Goal: Task Accomplishment & Management: Manage account settings

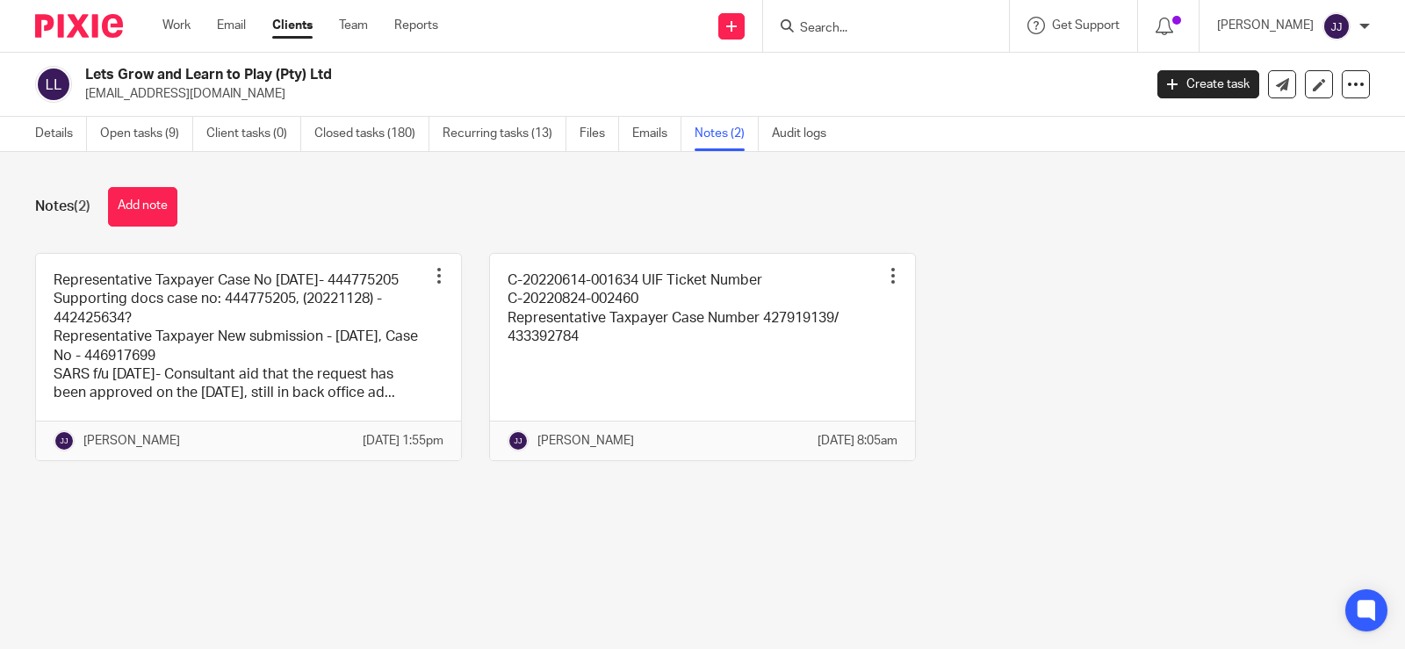
click at [838, 27] on input "Search" at bounding box center [877, 29] width 158 height 16
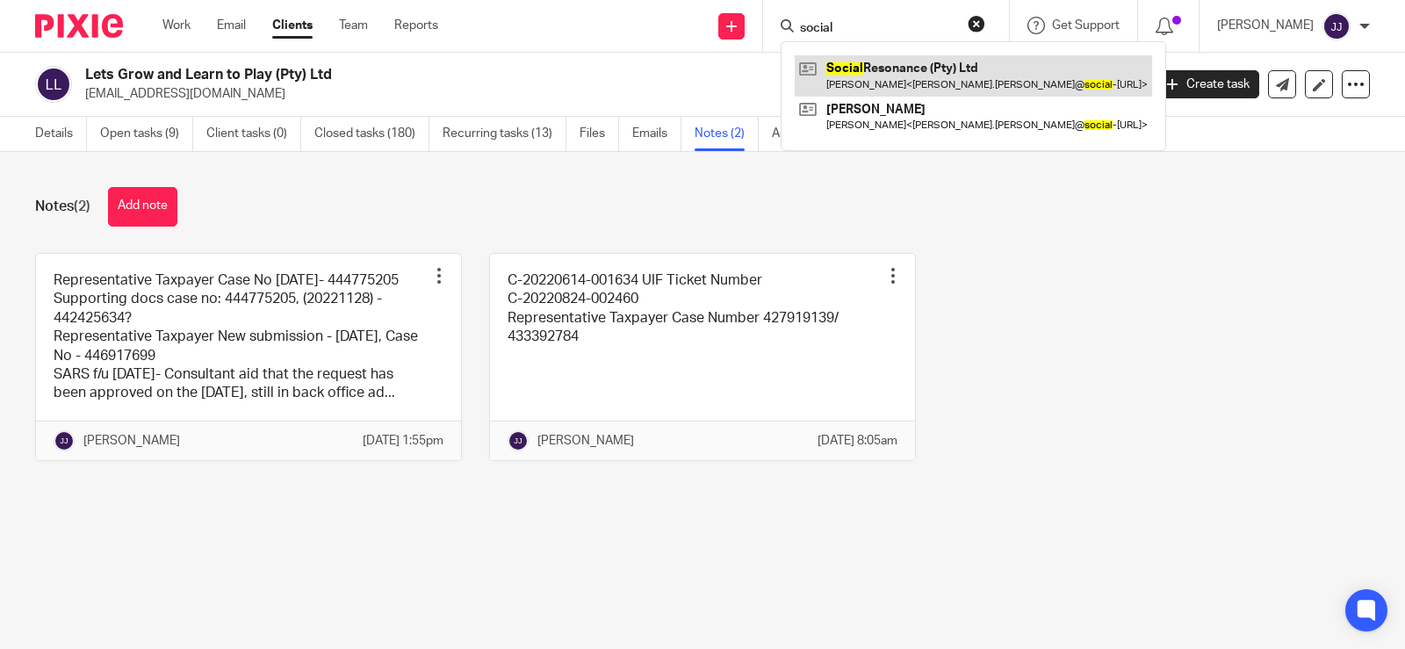
type input "social"
click at [867, 67] on link at bounding box center [973, 75] width 357 height 40
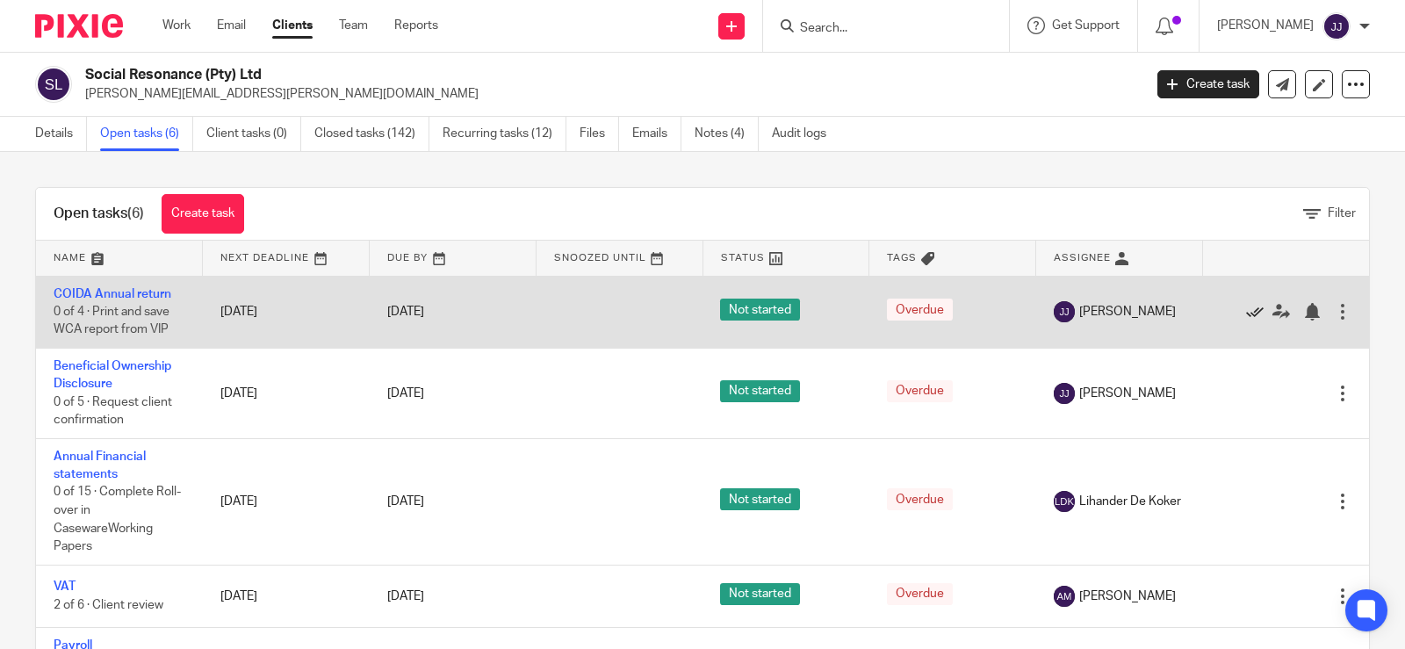
click at [1246, 313] on icon at bounding box center [1255, 312] width 18 height 18
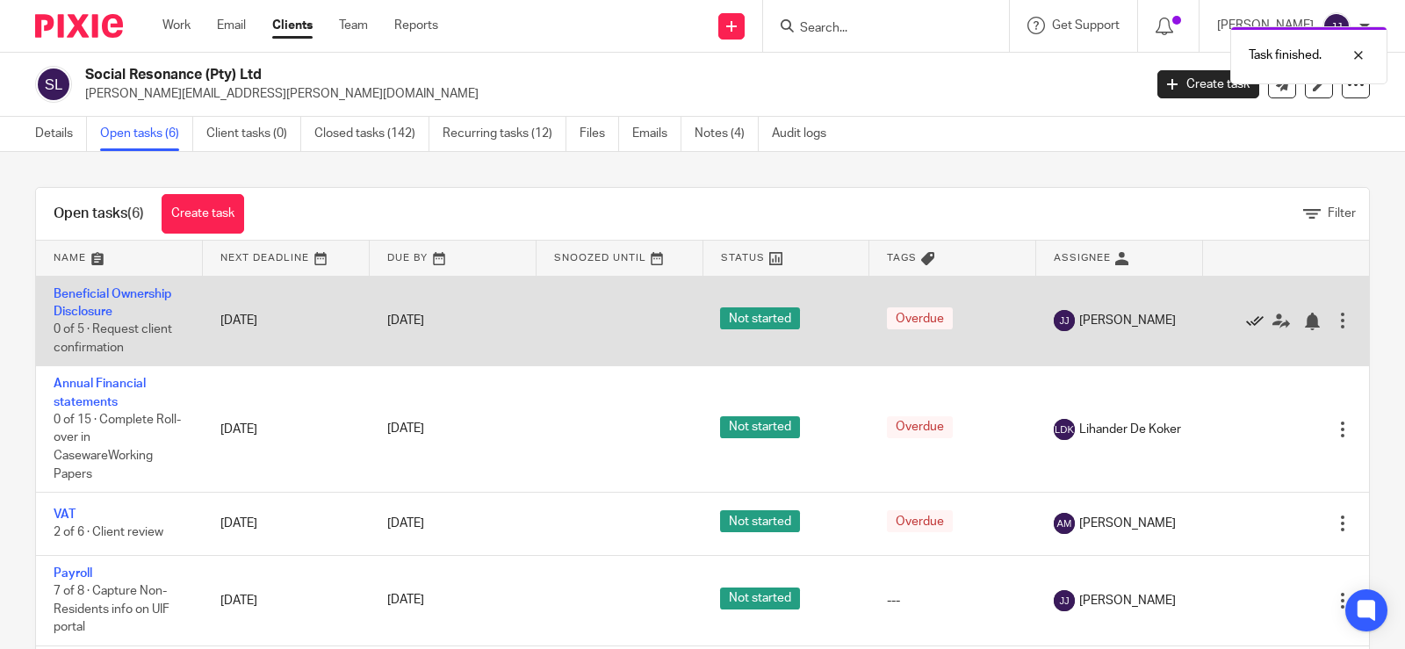
click at [1246, 319] on icon at bounding box center [1255, 322] width 18 height 18
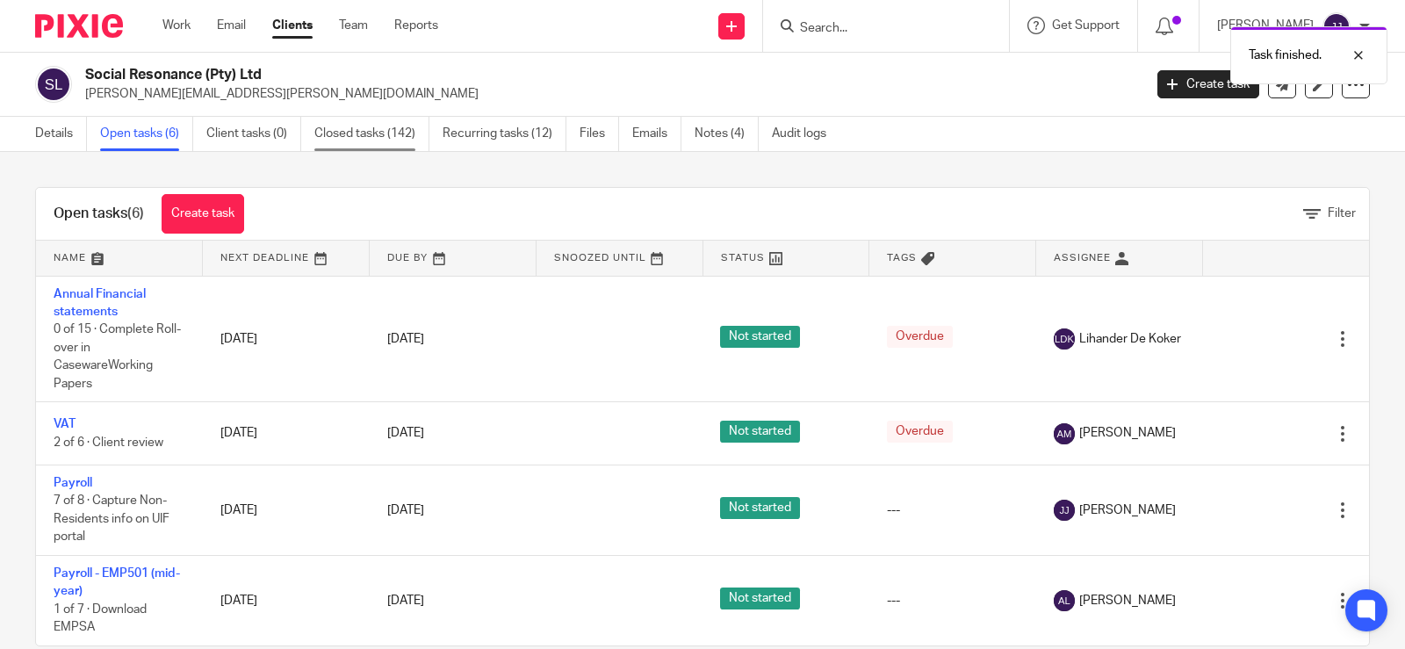
click at [373, 136] on link "Closed tasks (142)" at bounding box center [371, 134] width 115 height 34
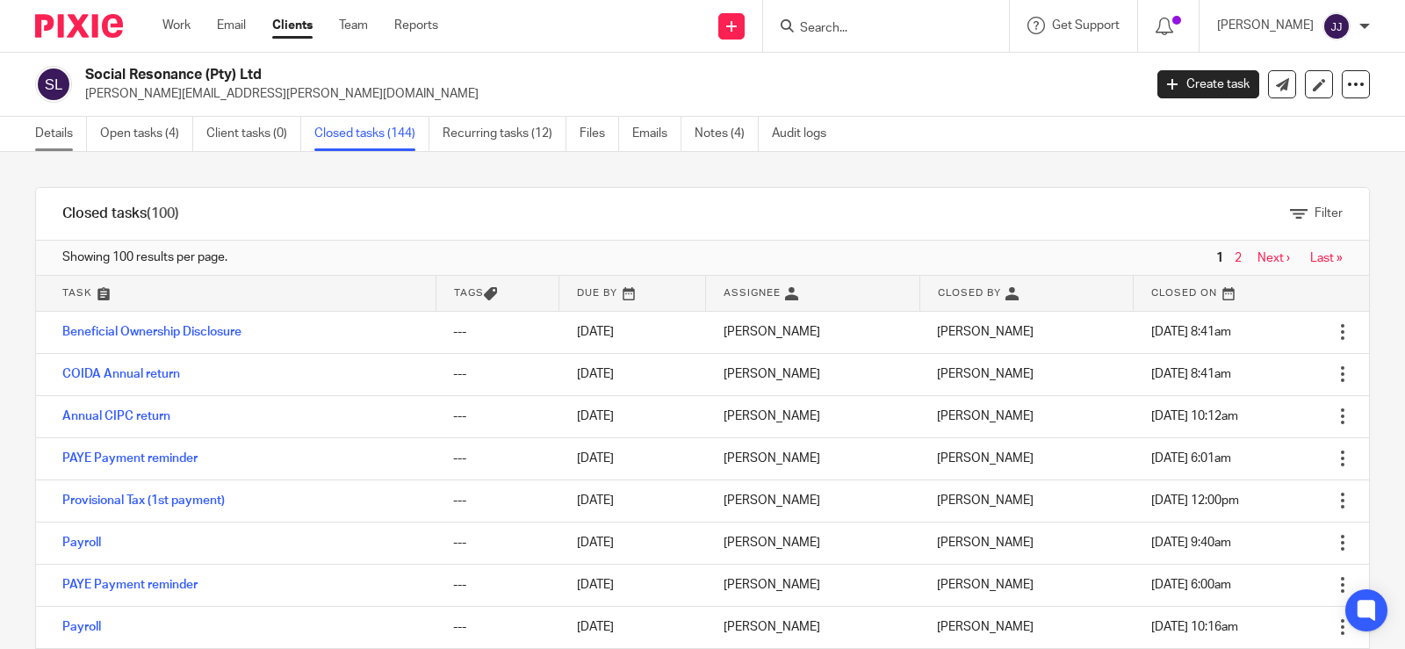
click at [37, 126] on link "Details" at bounding box center [61, 134] width 52 height 34
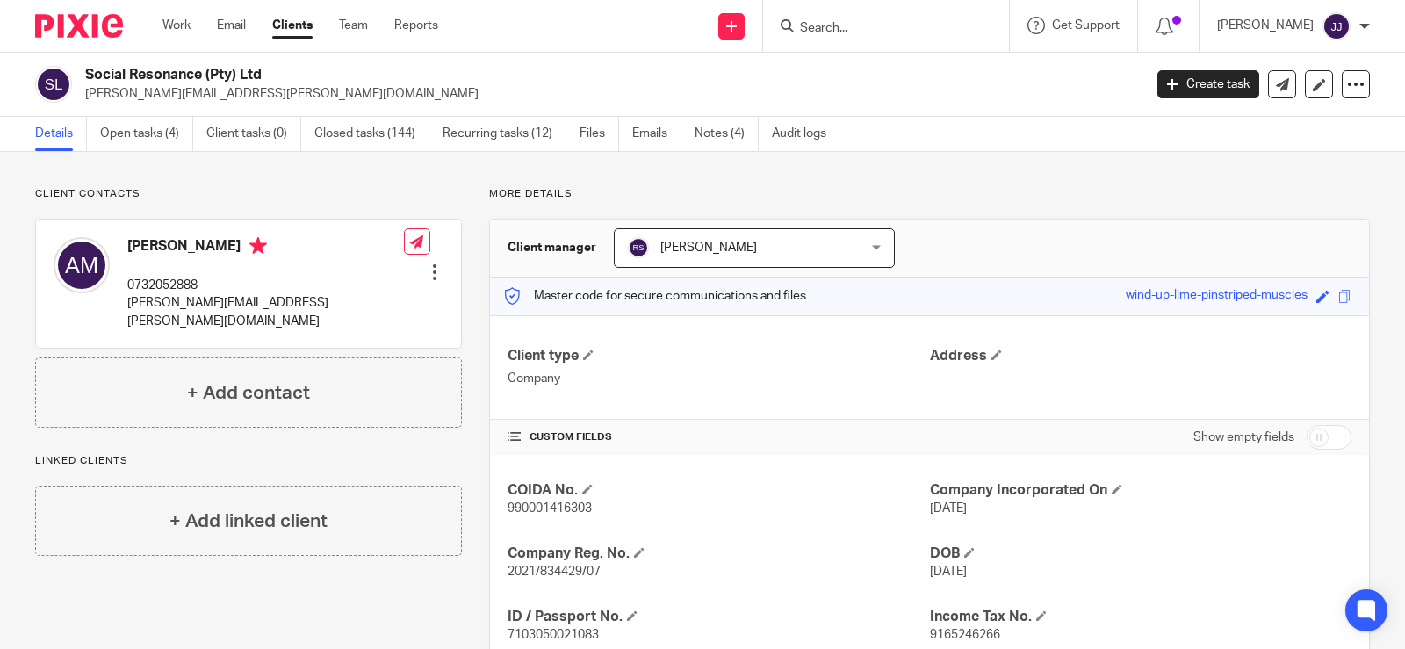
click at [845, 12] on div at bounding box center [886, 26] width 246 height 52
click at [841, 21] on input "Search" at bounding box center [877, 29] width 158 height 16
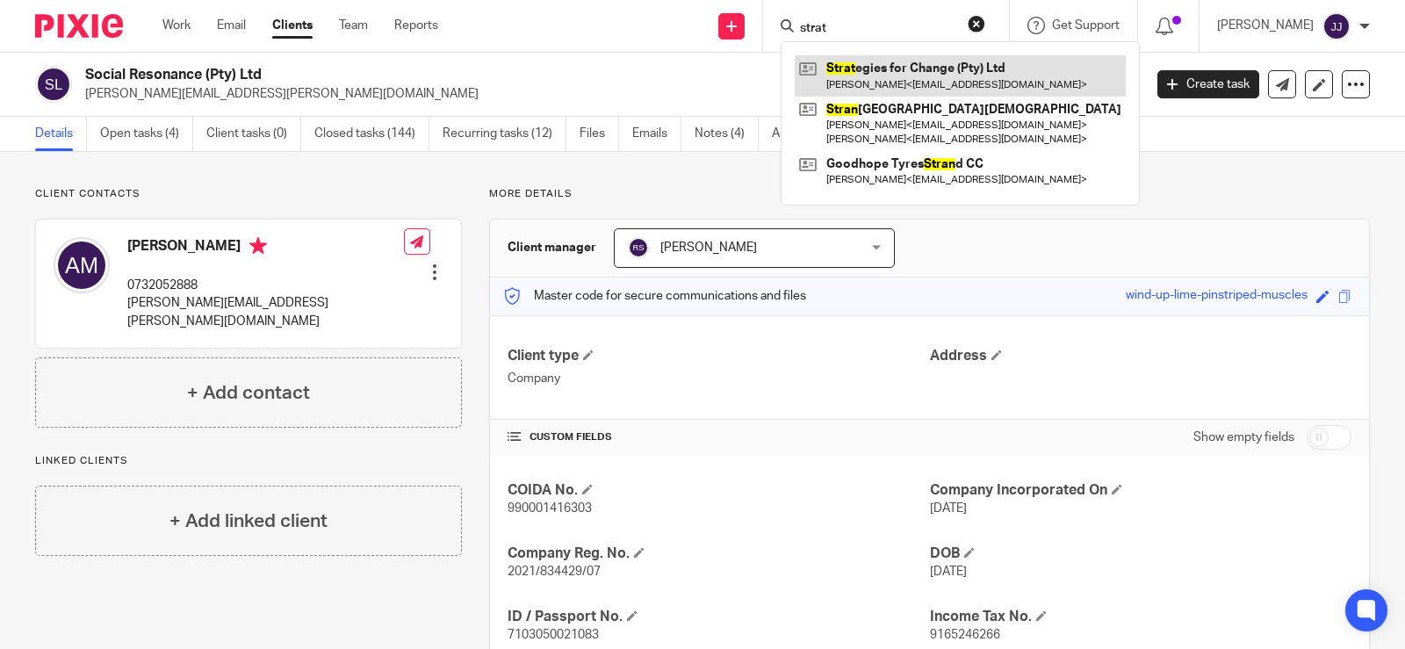
type input "strat"
click at [867, 57] on link at bounding box center [960, 75] width 331 height 40
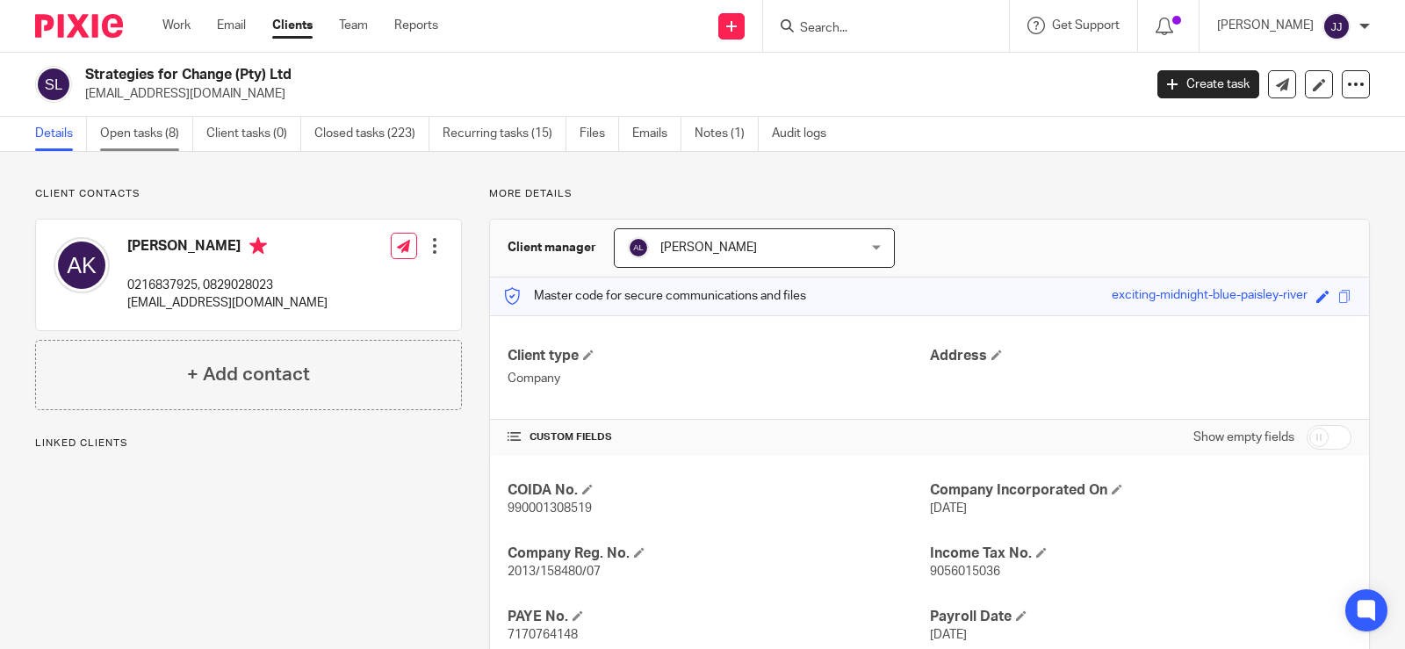
click at [147, 129] on link "Open tasks (8)" at bounding box center [146, 134] width 93 height 34
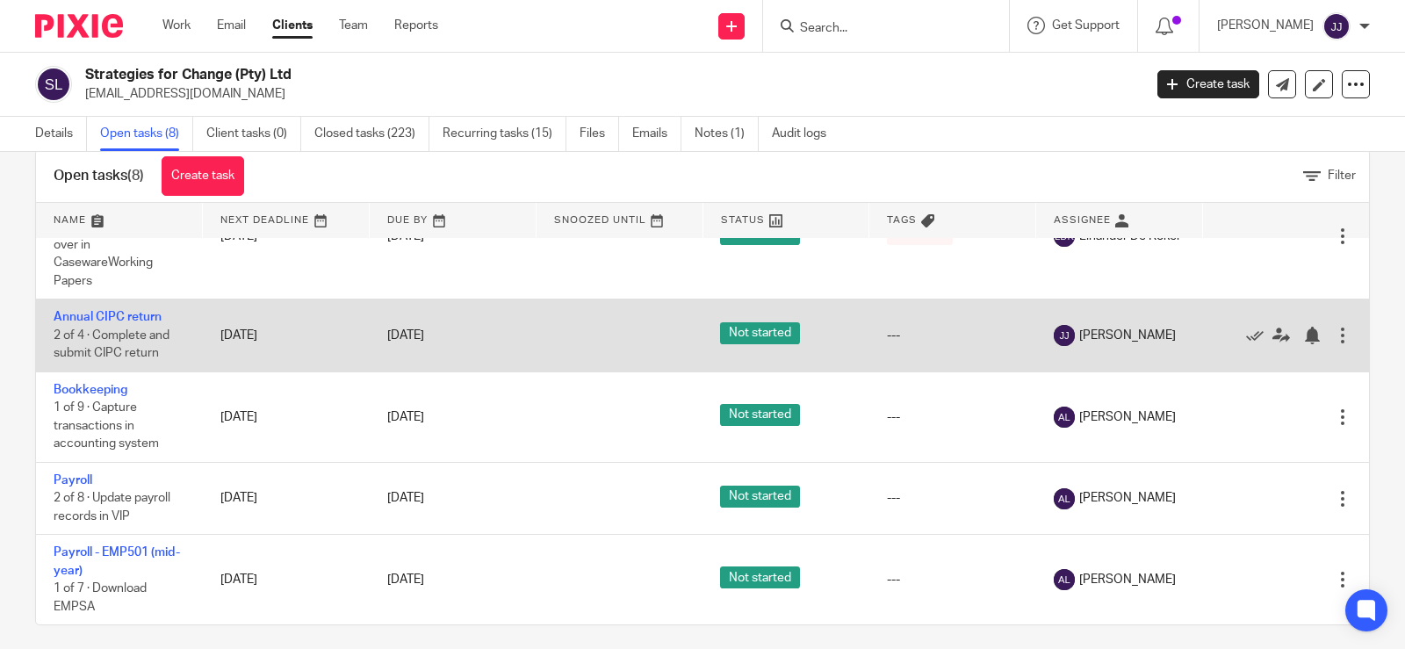
scroll to position [49, 0]
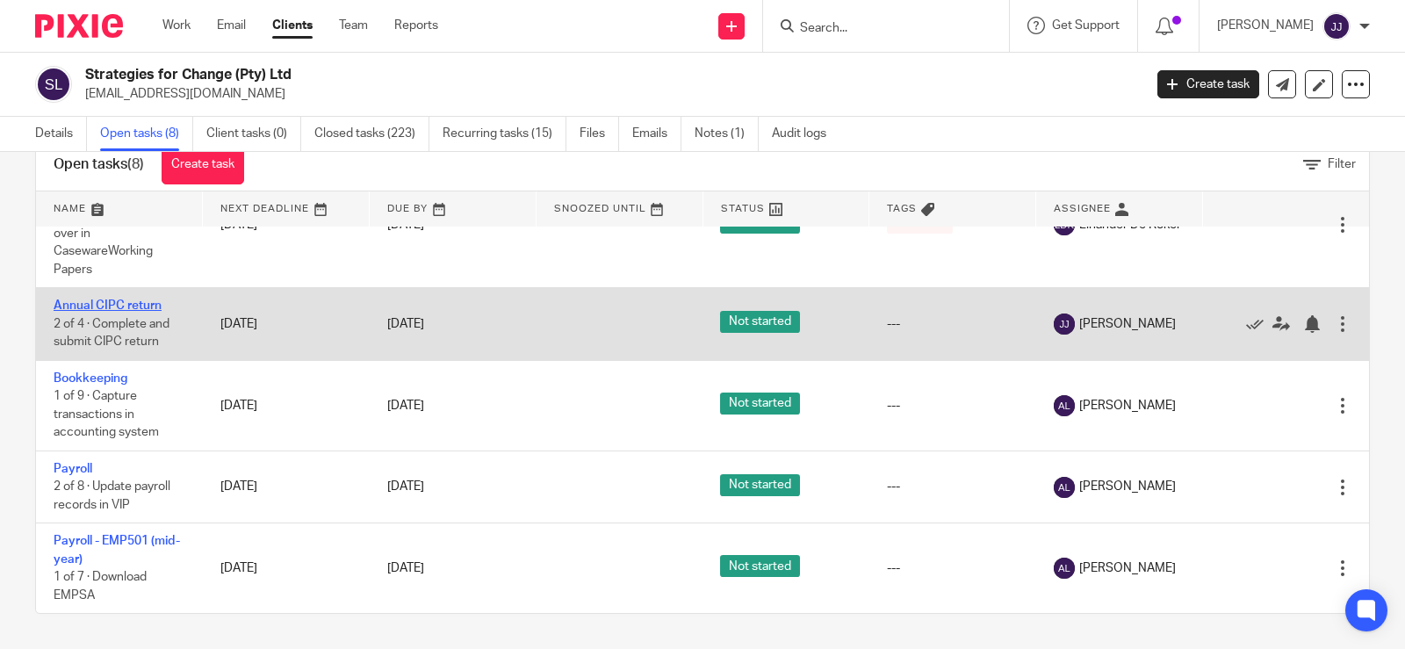
click at [73, 311] on link "Annual CIPC return" at bounding box center [108, 305] width 108 height 12
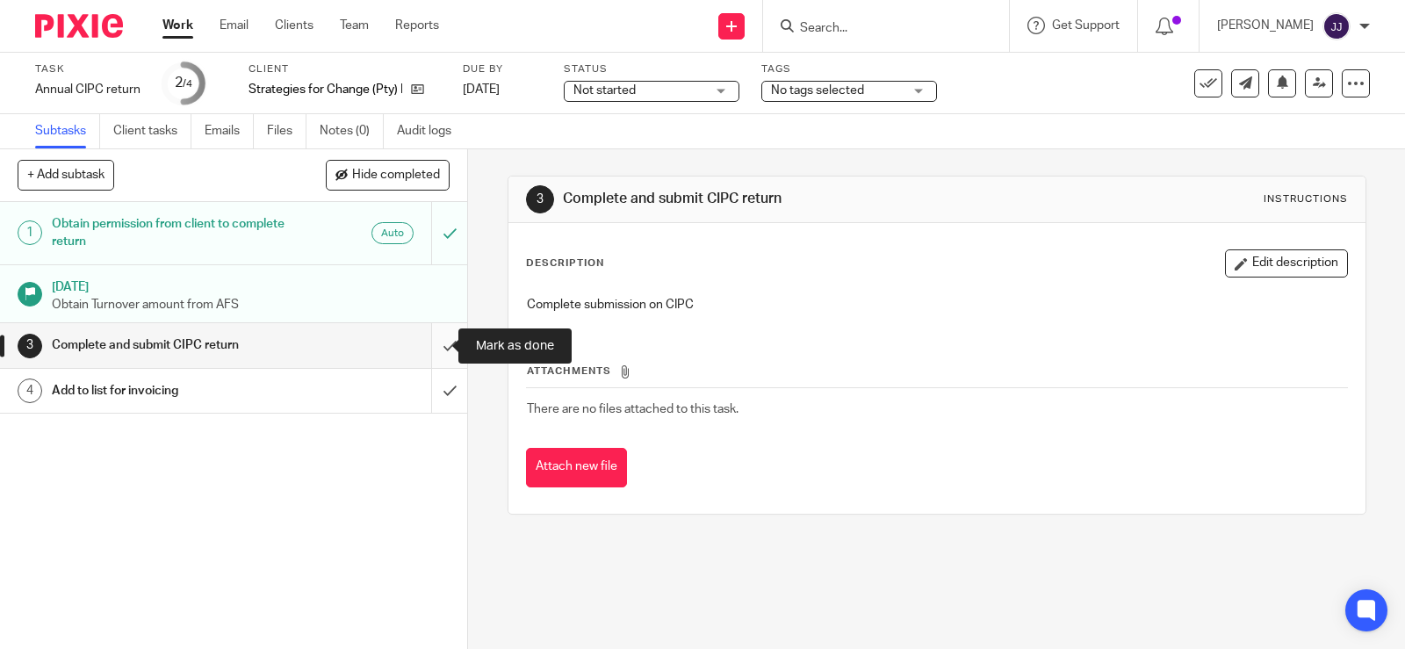
click at [435, 342] on input "submit" at bounding box center [233, 345] width 467 height 44
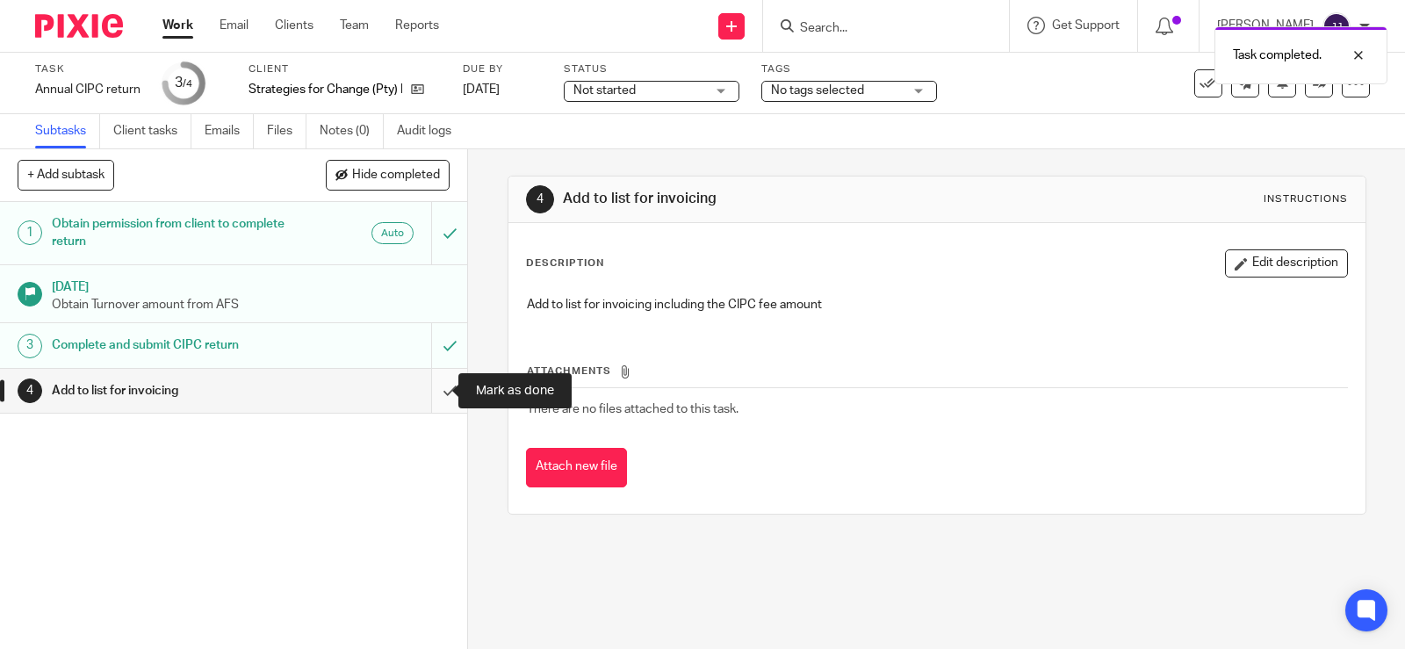
click at [434, 385] on input "submit" at bounding box center [233, 391] width 467 height 44
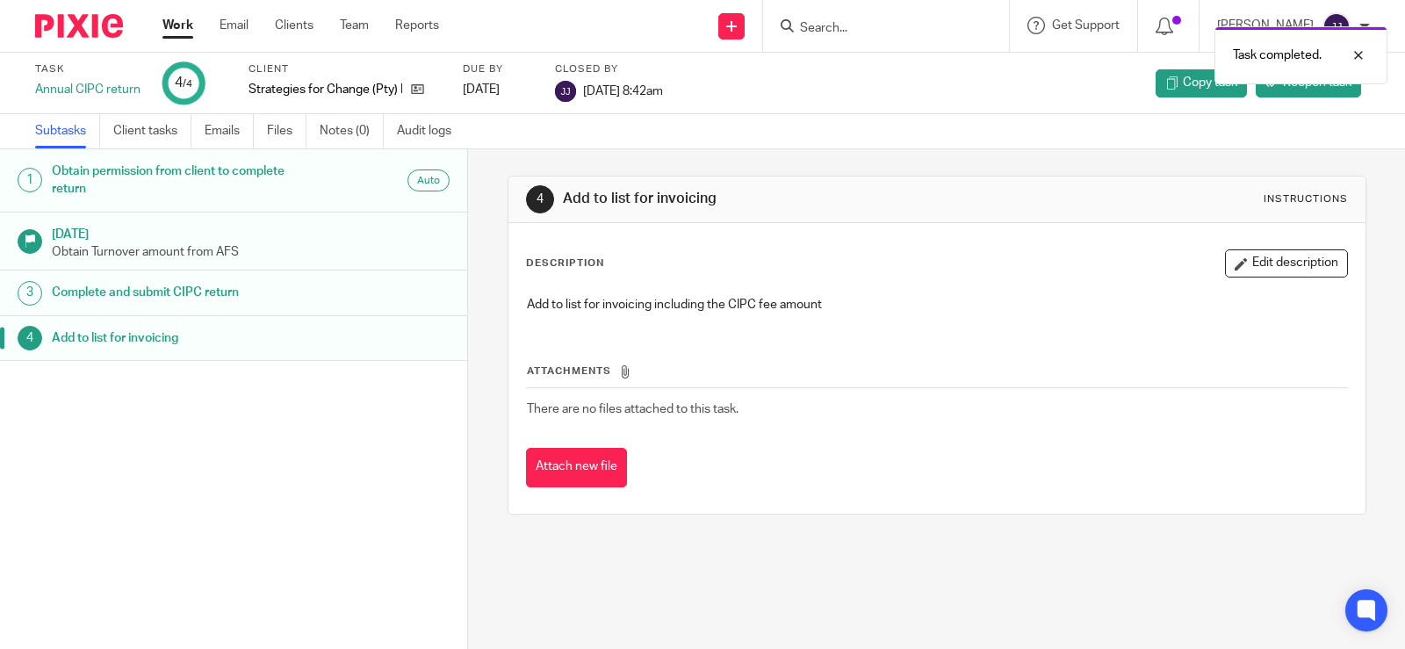
click at [854, 29] on div "Task completed." at bounding box center [1044, 51] width 685 height 67
click at [821, 32] on div "Task completed." at bounding box center [1044, 51] width 685 height 67
click at [799, 32] on input "Search" at bounding box center [877, 29] width 158 height 16
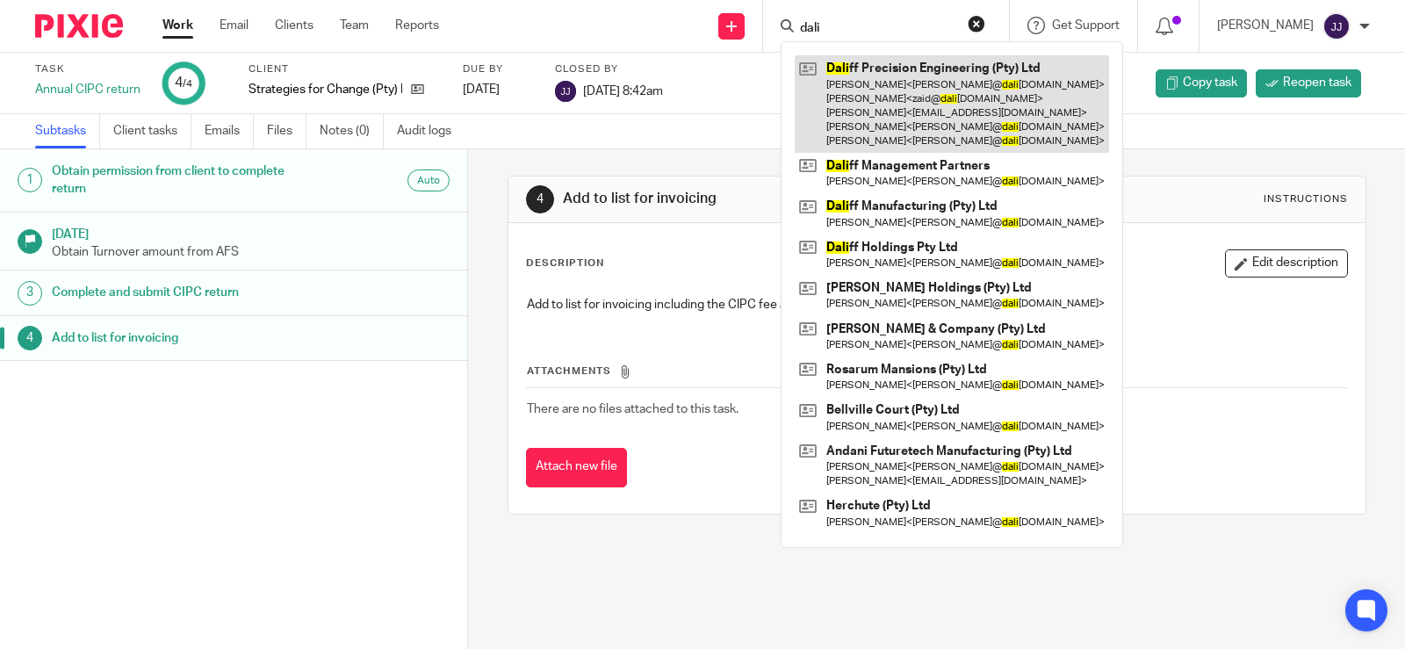
type input "dali"
click at [960, 139] on link at bounding box center [952, 103] width 314 height 97
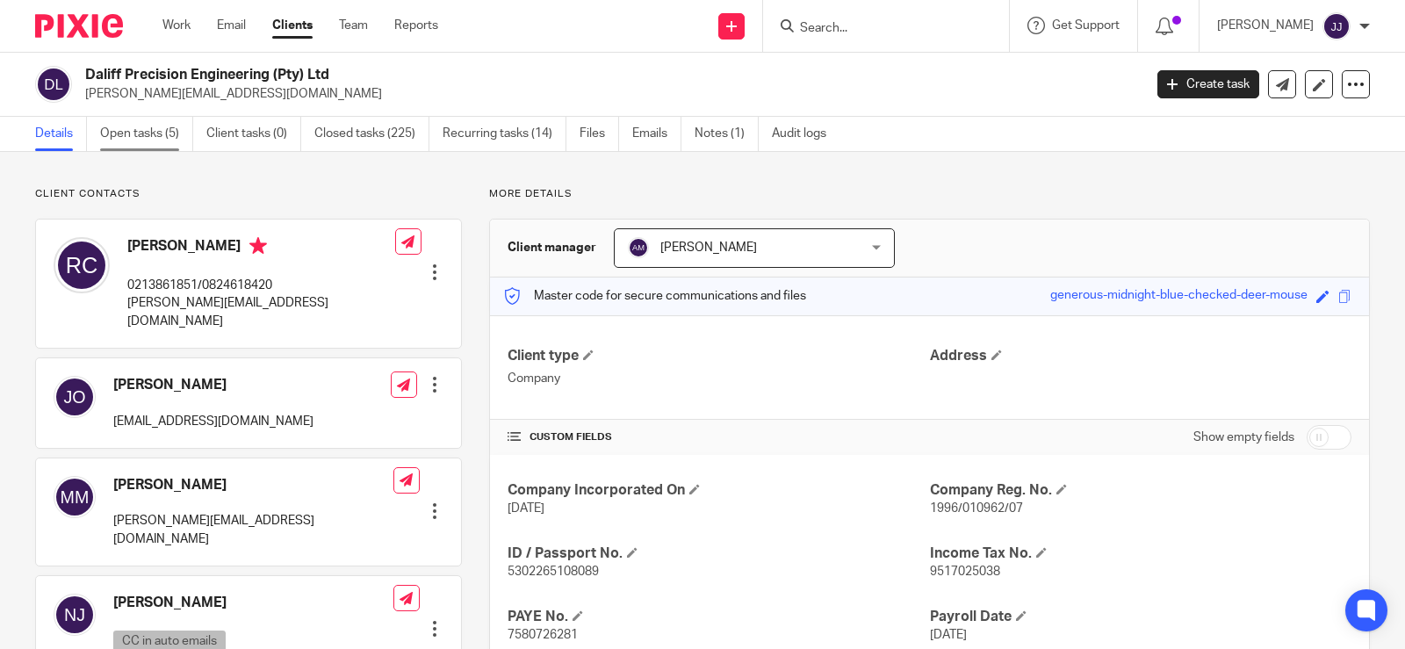
click at [164, 125] on link "Open tasks (5)" at bounding box center [146, 134] width 93 height 34
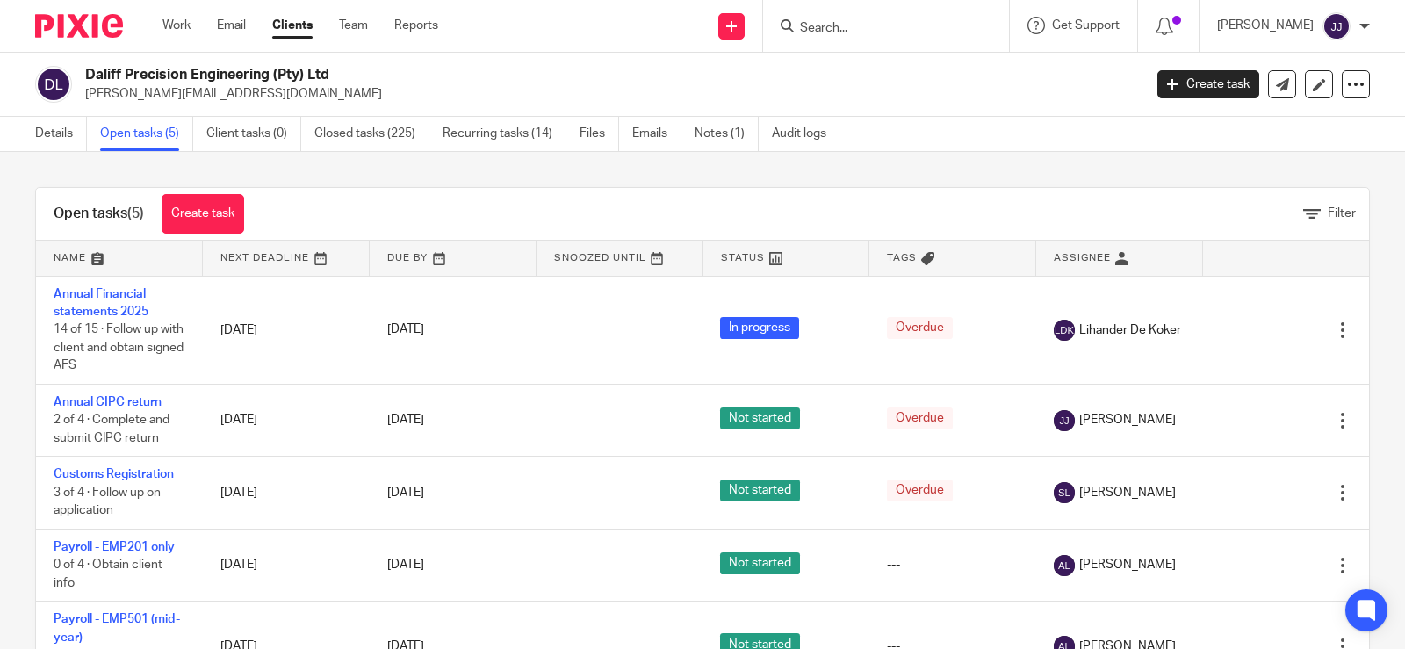
scroll to position [49, 0]
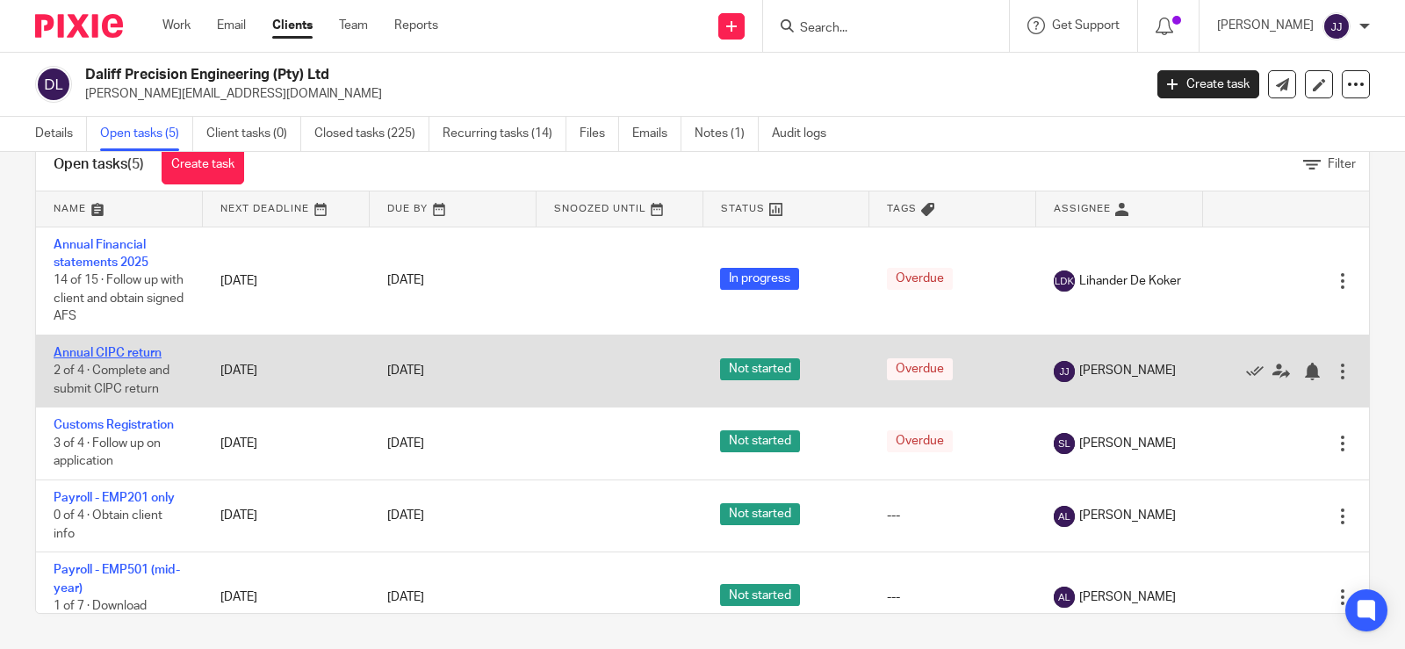
click at [117, 356] on link "Annual CIPC return" at bounding box center [108, 353] width 108 height 12
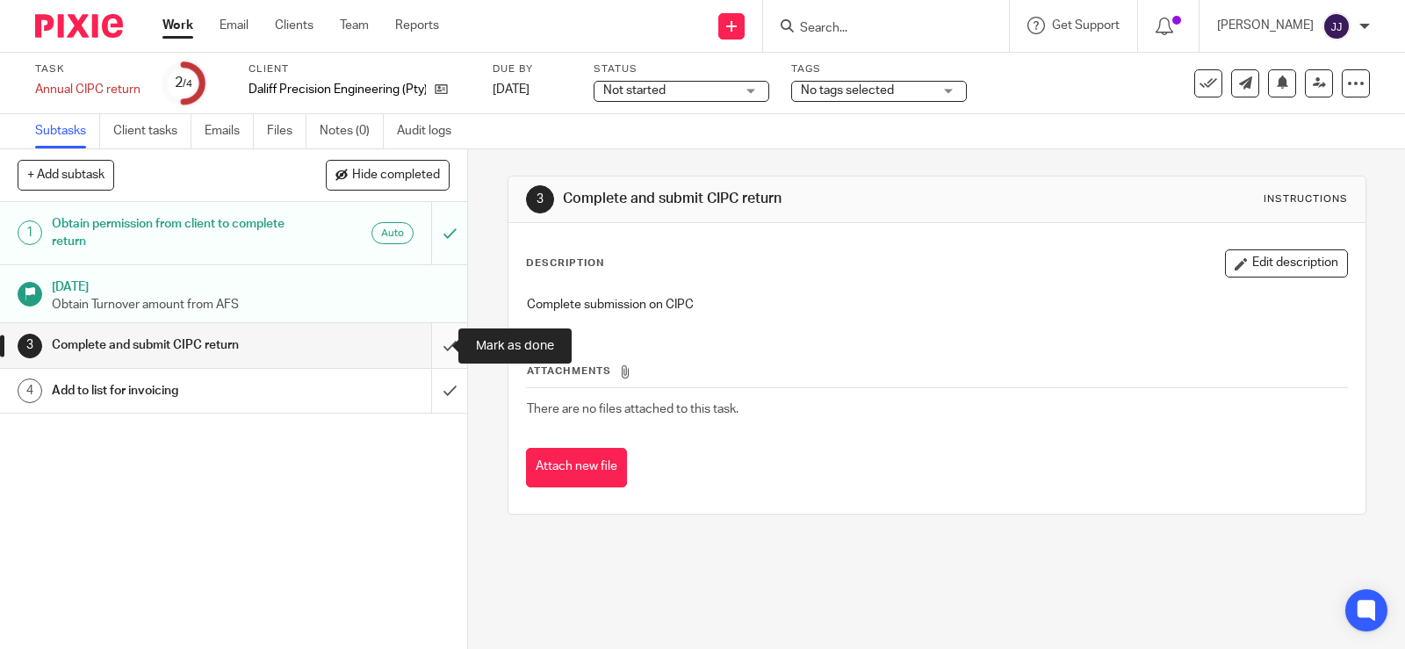
click at [428, 342] on input "submit" at bounding box center [233, 345] width 467 height 44
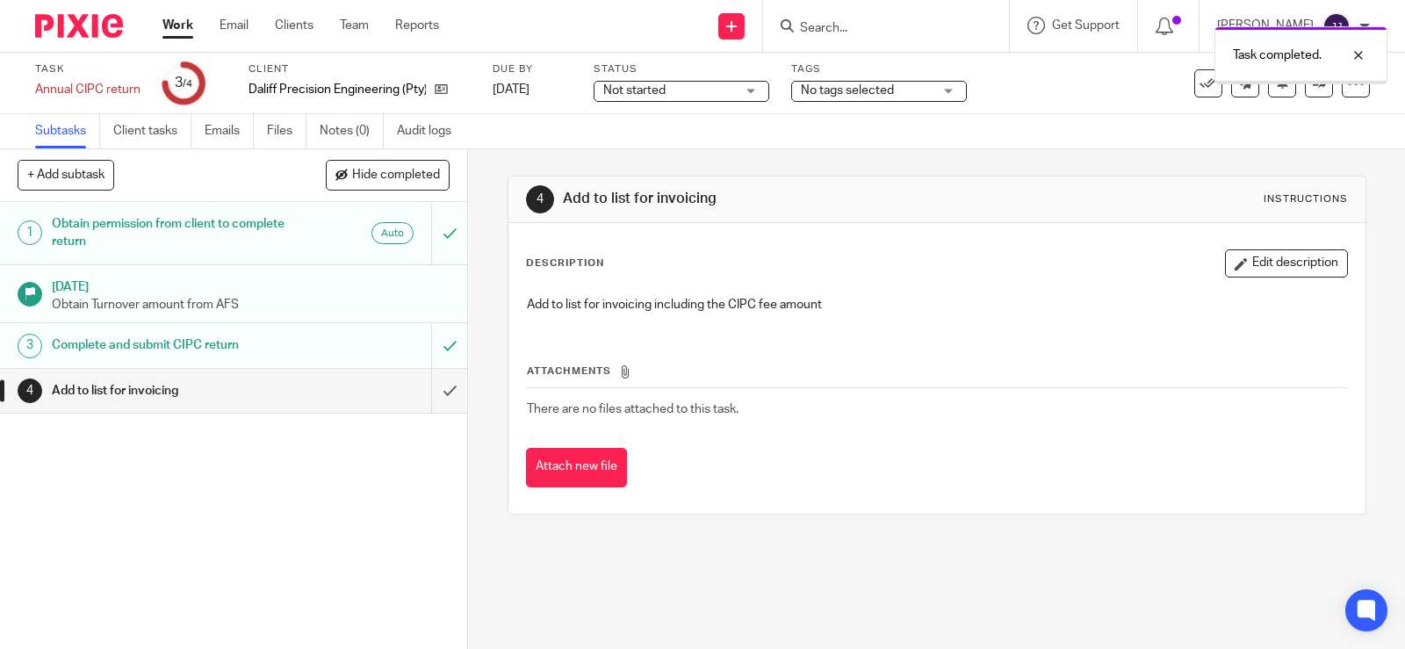
click at [436, 392] on input "submit" at bounding box center [233, 391] width 467 height 44
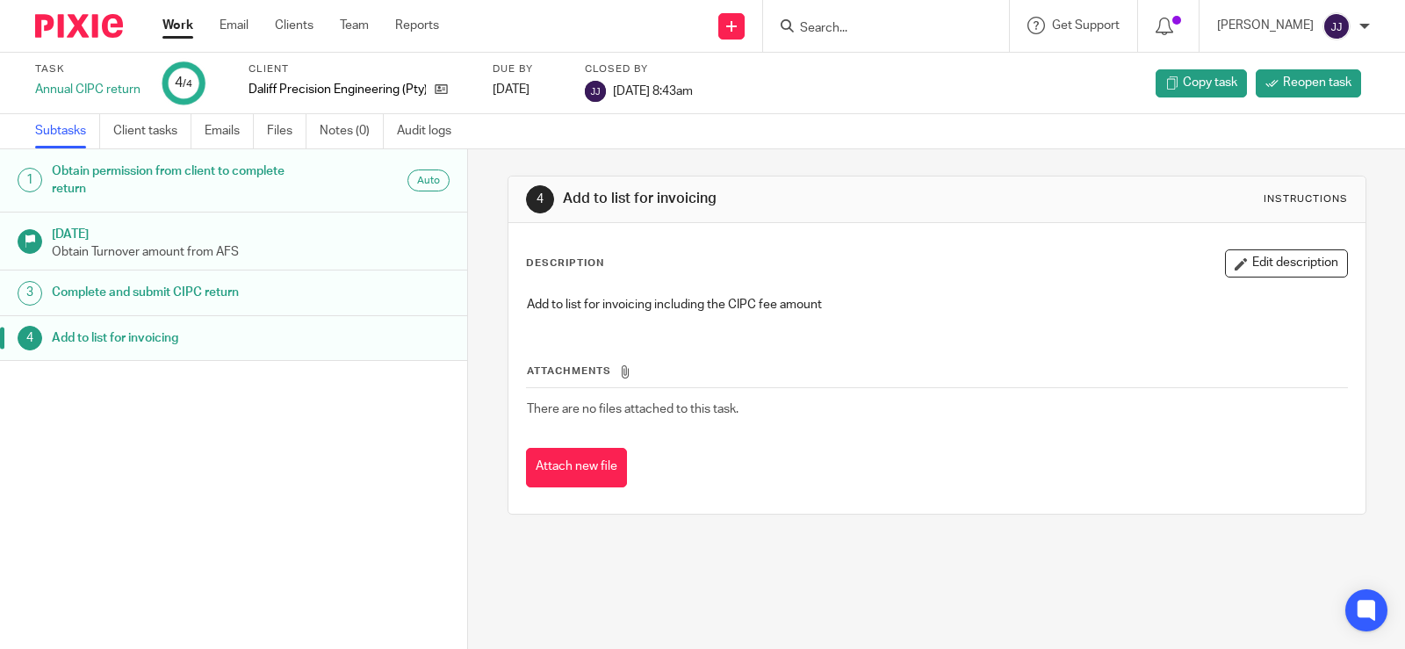
click at [815, 33] on input "Search" at bounding box center [877, 29] width 158 height 16
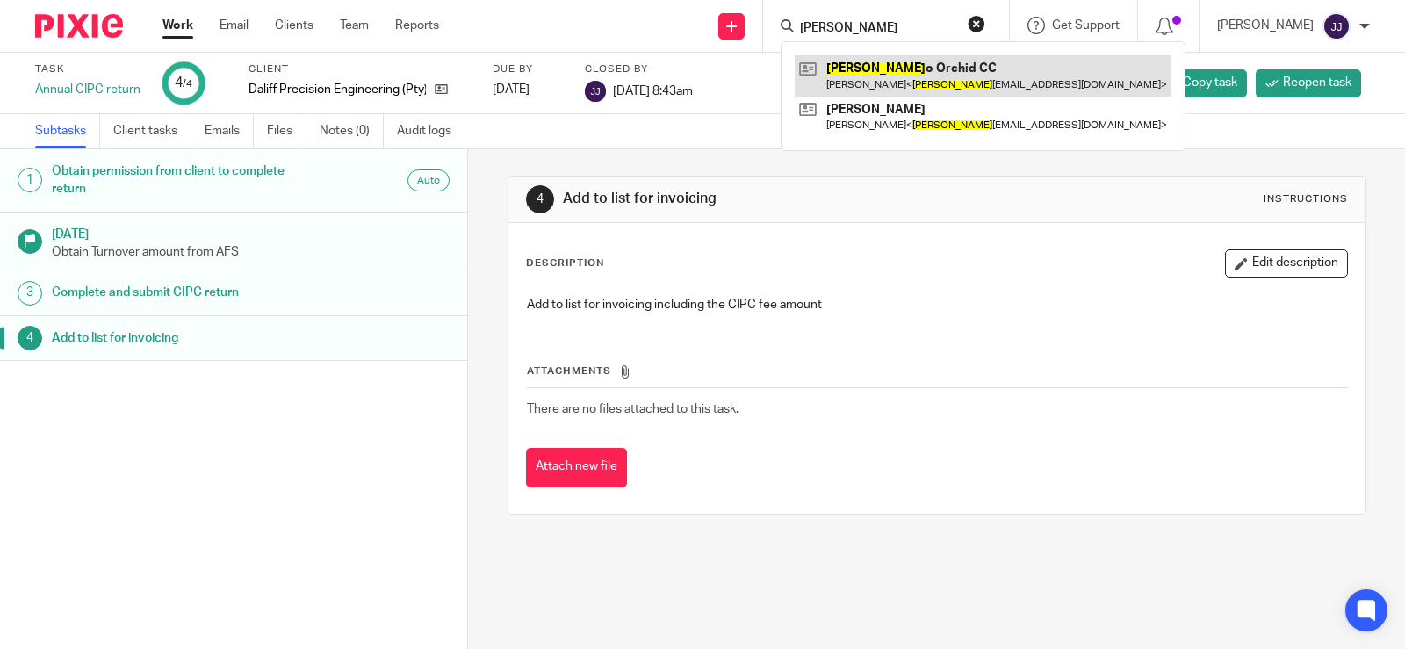
type input "[PERSON_NAME]"
click at [902, 74] on link at bounding box center [983, 75] width 377 height 40
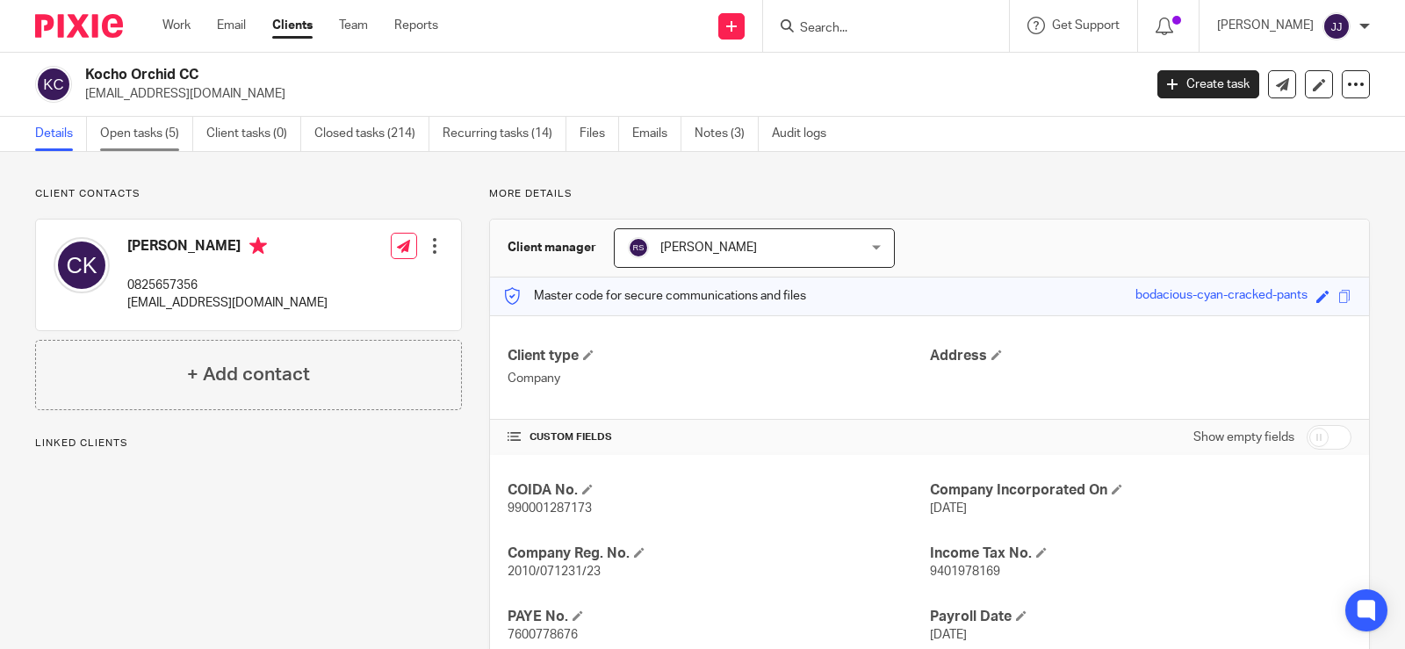
click at [135, 127] on link "Open tasks (5)" at bounding box center [146, 134] width 93 height 34
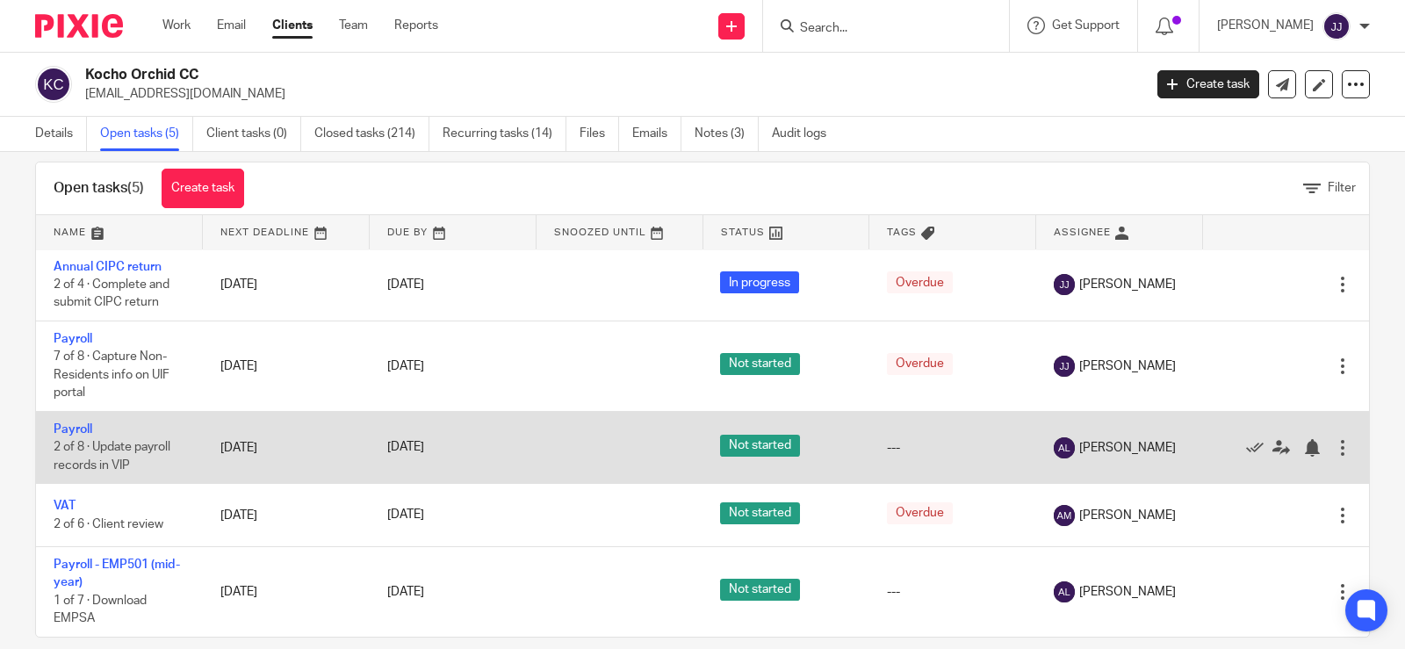
scroll to position [49, 0]
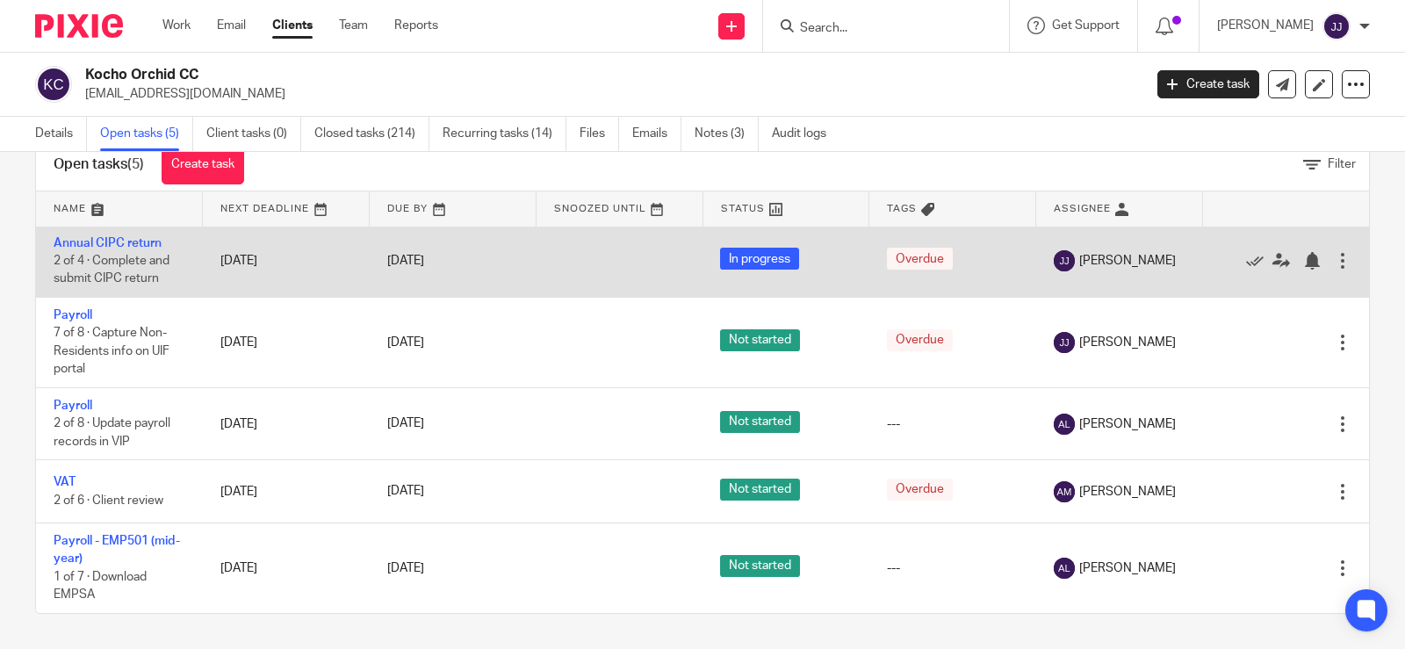
click at [142, 249] on td "Annual CIPC return 2 of 4 · Complete and submit CIPC return" at bounding box center [119, 261] width 167 height 72
click at [140, 246] on link "Annual CIPC return" at bounding box center [108, 243] width 108 height 12
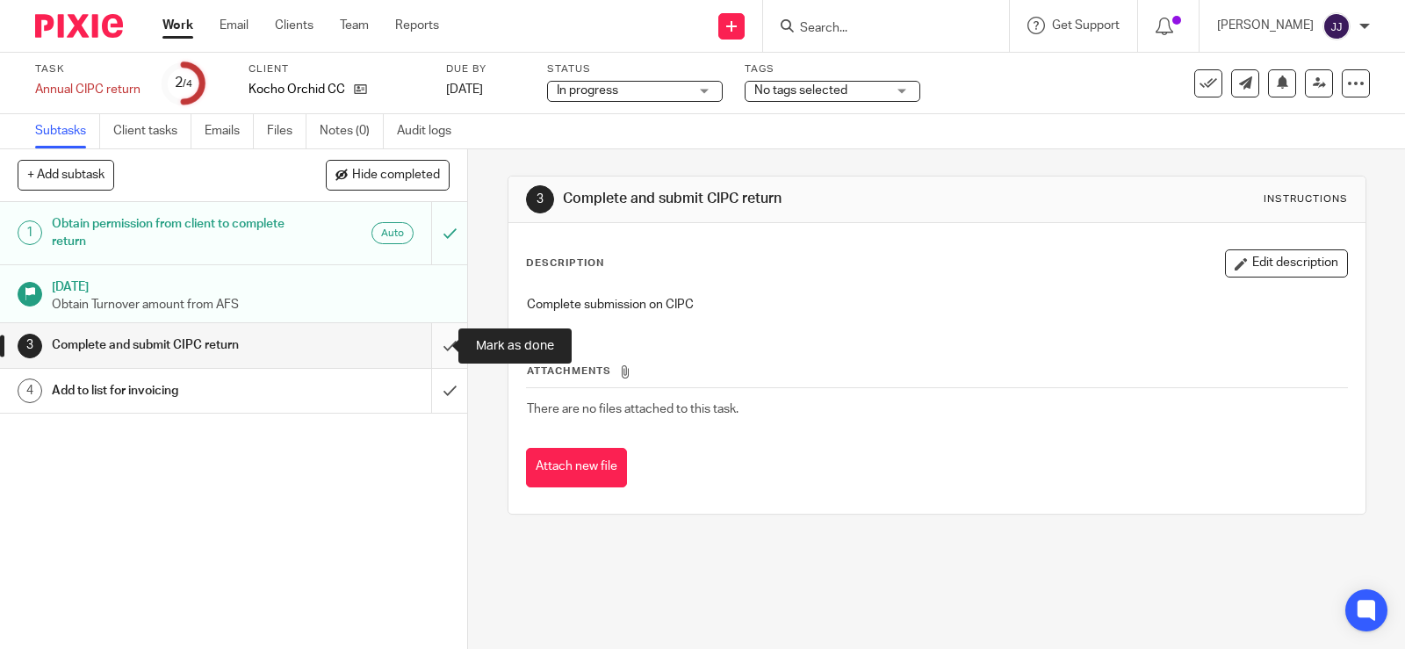
click at [429, 342] on input "submit" at bounding box center [233, 345] width 467 height 44
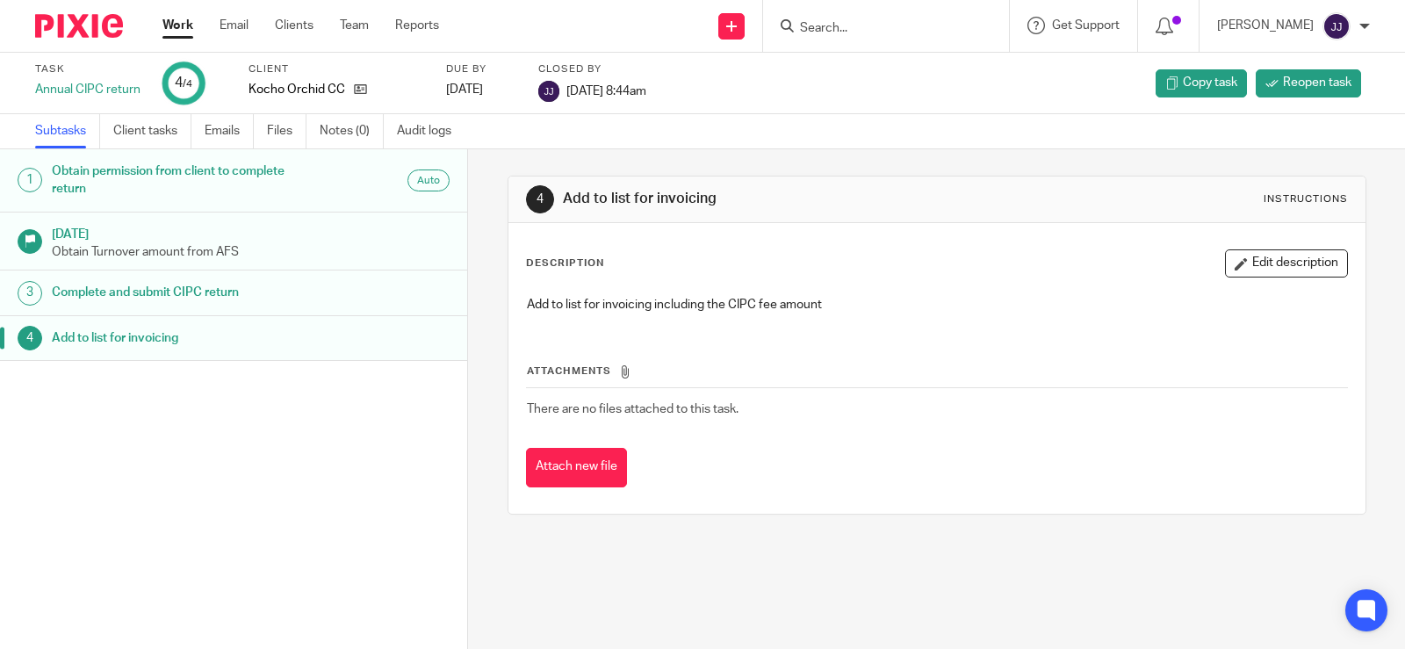
click at [824, 30] on input "Search" at bounding box center [877, 29] width 158 height 16
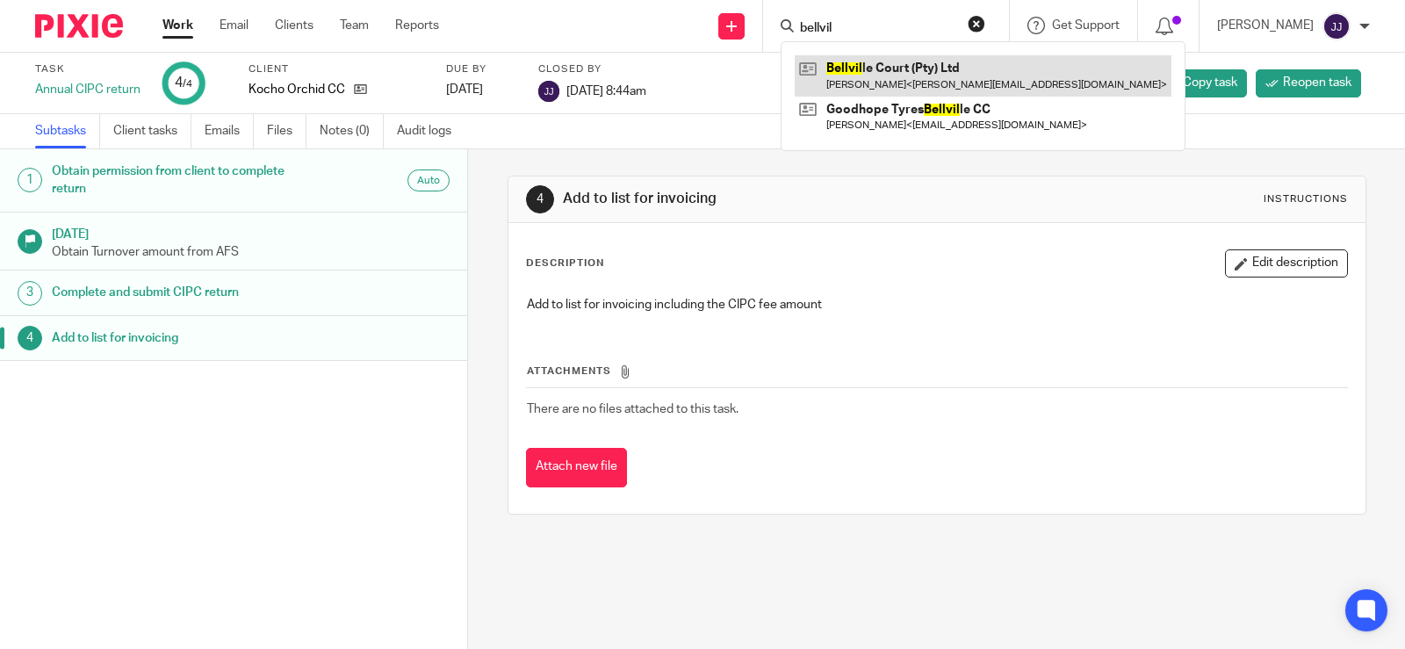
type input "bellvil"
click at [882, 67] on link at bounding box center [983, 75] width 377 height 40
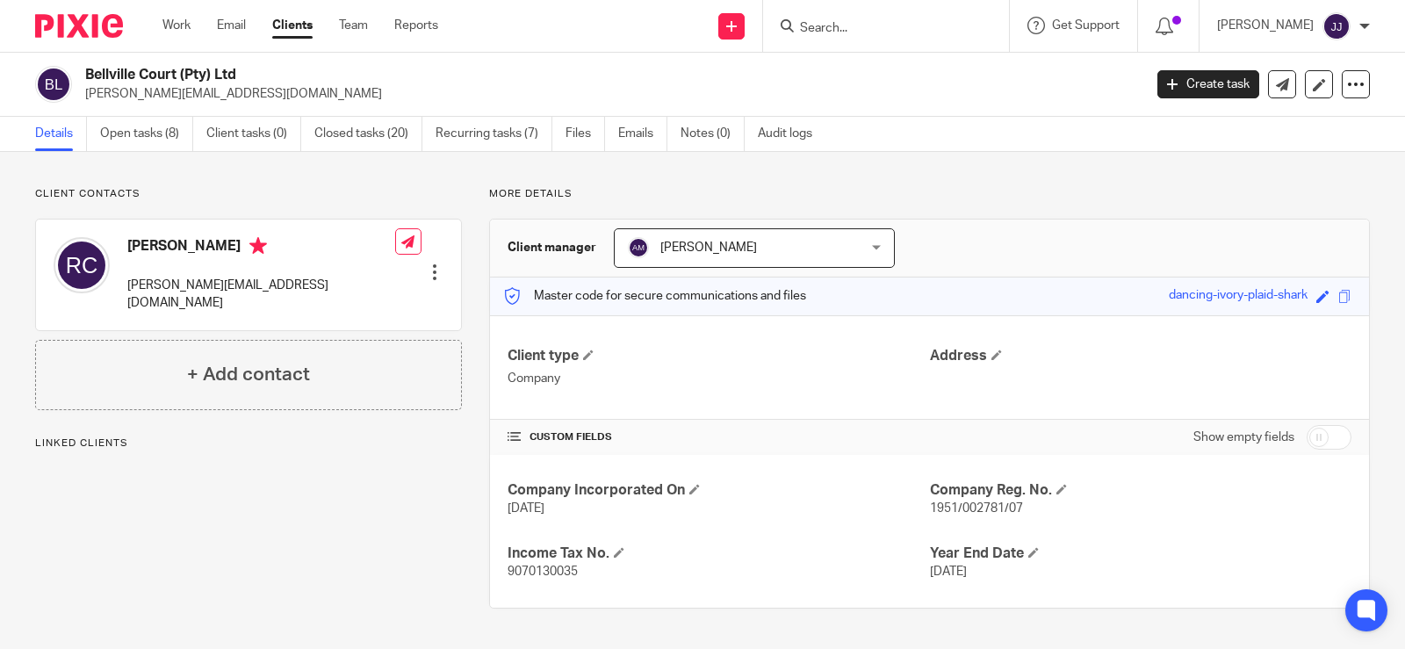
click at [140, 139] on link "Open tasks (8)" at bounding box center [146, 134] width 93 height 34
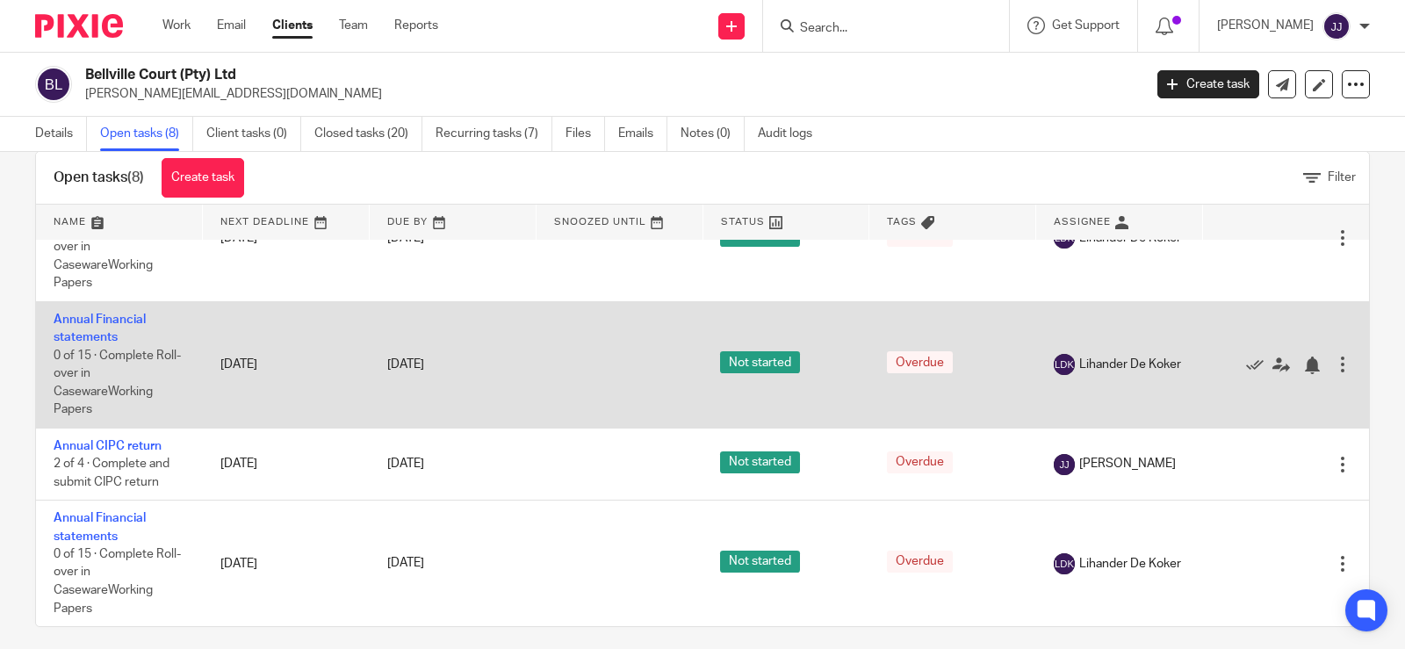
scroll to position [49, 0]
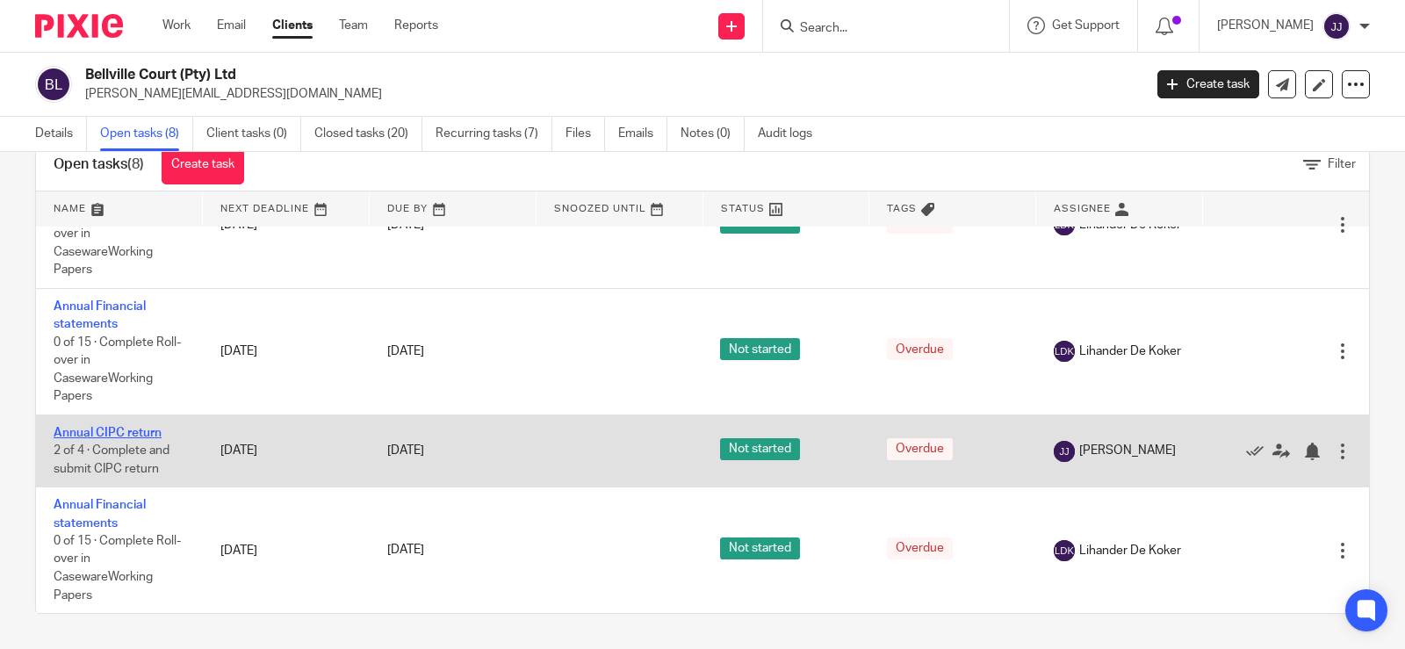
click at [136, 431] on link "Annual CIPC return" at bounding box center [108, 433] width 108 height 12
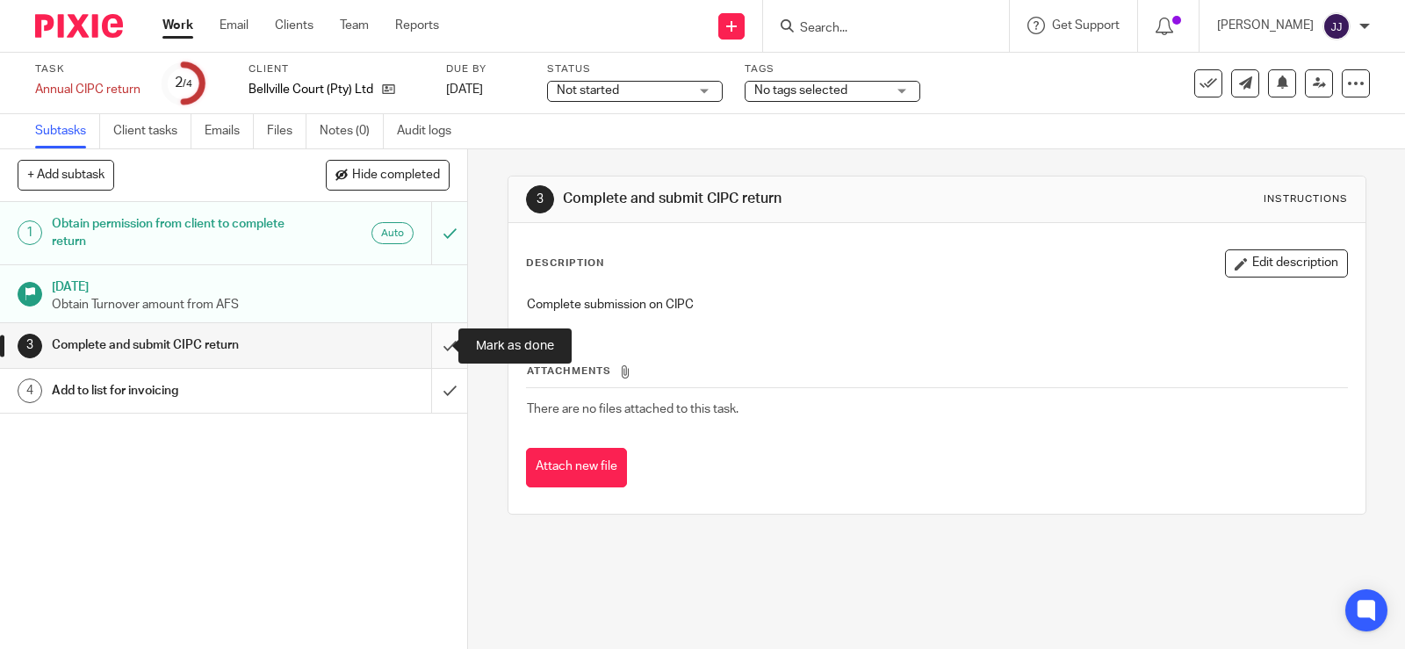
click at [432, 342] on input "submit" at bounding box center [233, 345] width 467 height 44
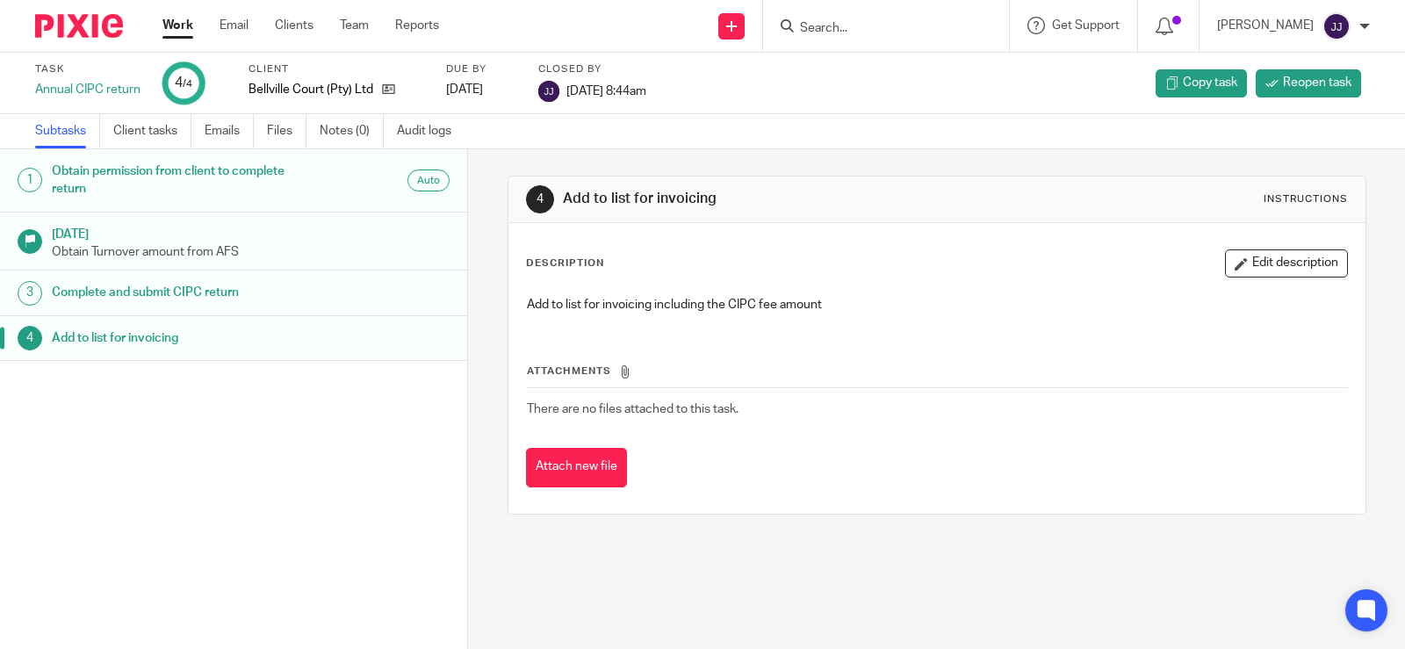
click at [847, 29] on input "Search" at bounding box center [877, 29] width 158 height 16
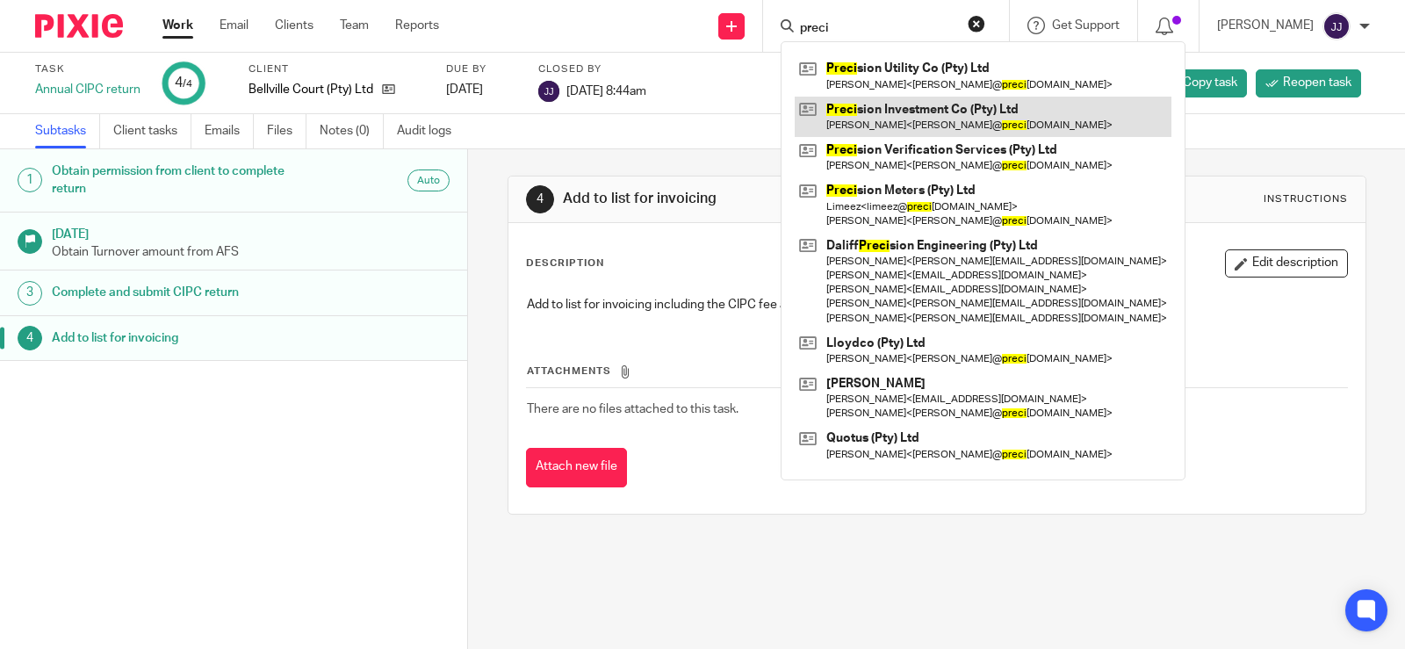
type input "preci"
click at [868, 114] on link at bounding box center [983, 117] width 377 height 40
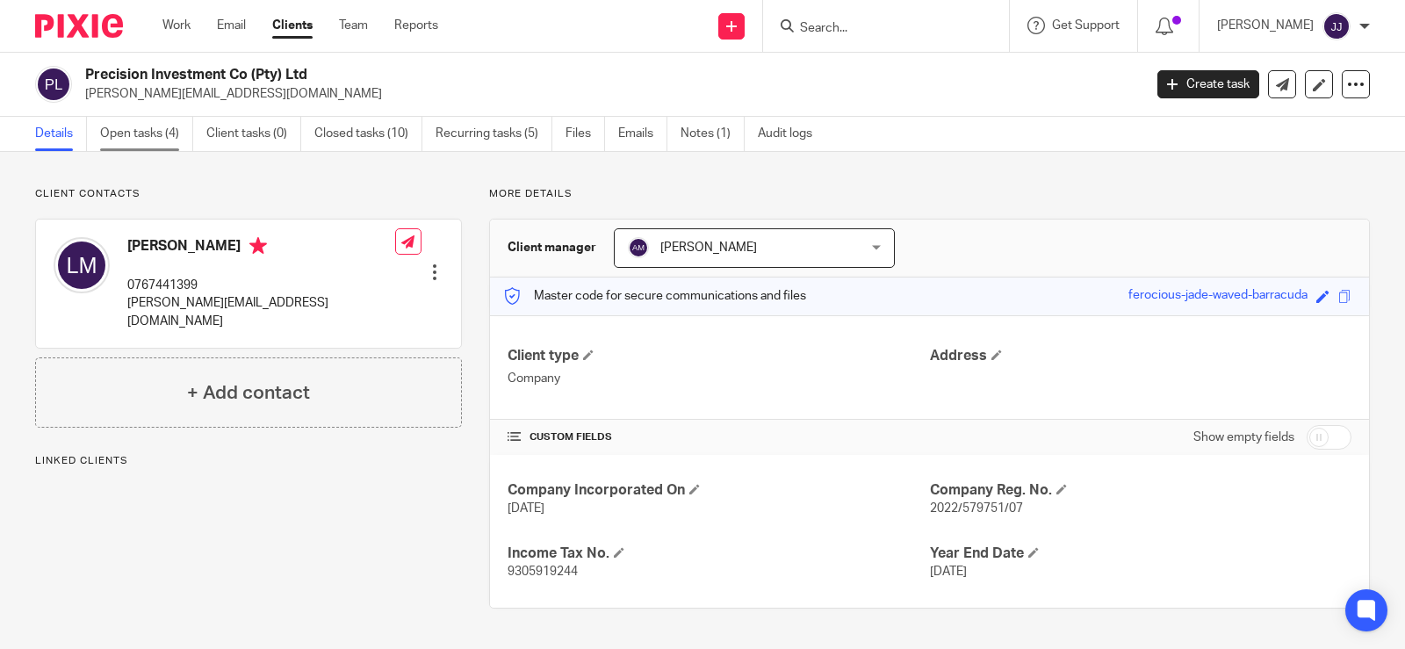
click at [174, 132] on link "Open tasks (4)" at bounding box center [146, 134] width 93 height 34
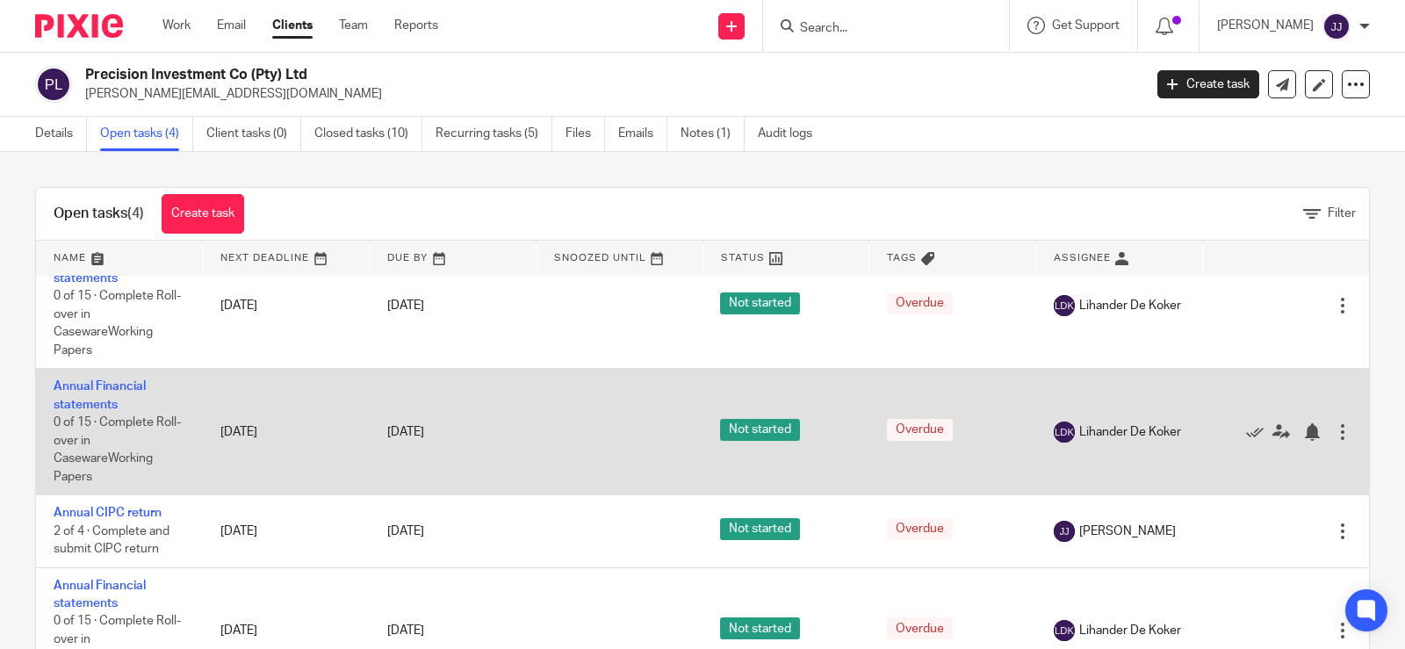
scroll to position [65, 0]
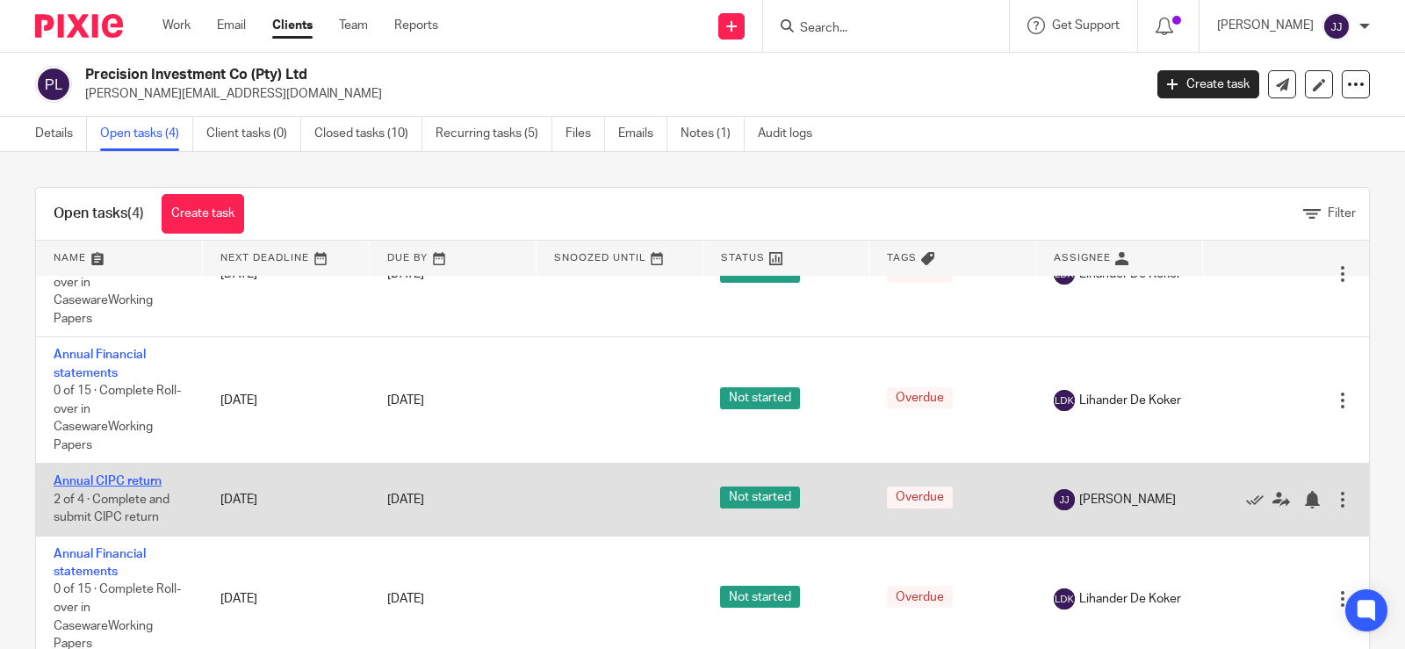
click at [125, 485] on link "Annual CIPC return" at bounding box center [108, 481] width 108 height 12
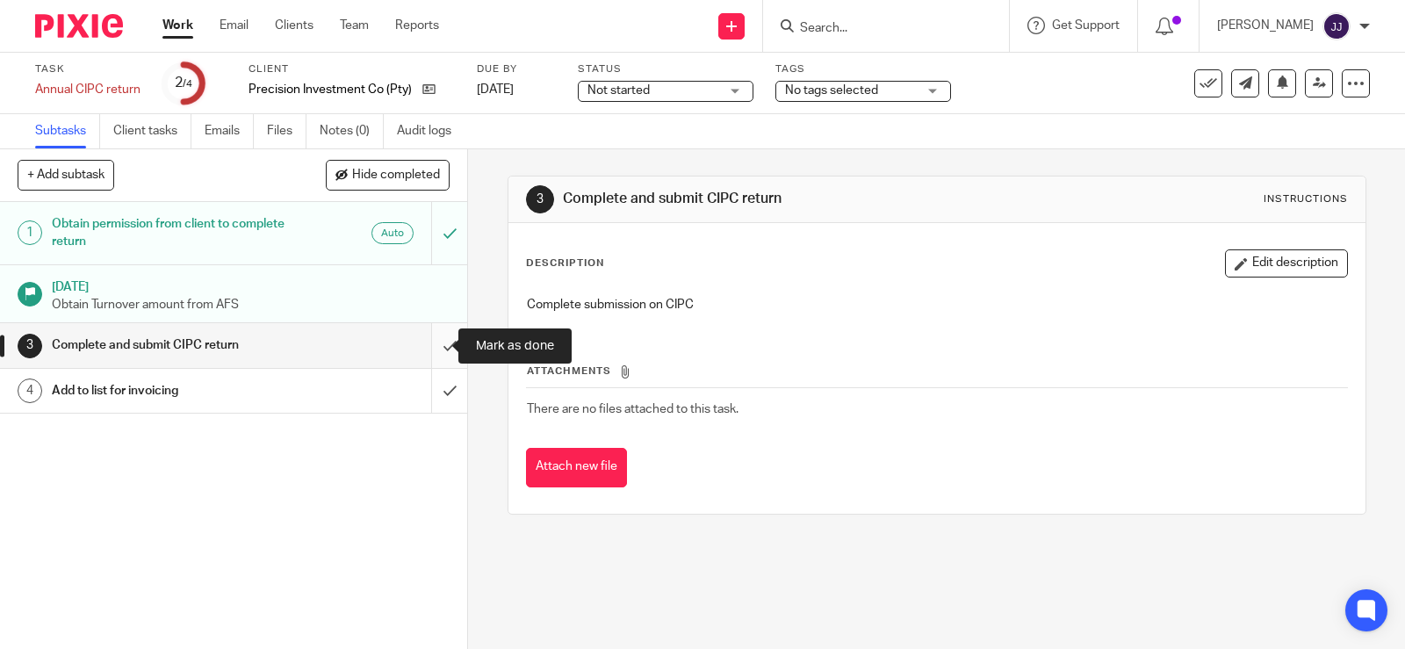
click at [428, 344] on input "submit" at bounding box center [233, 345] width 467 height 44
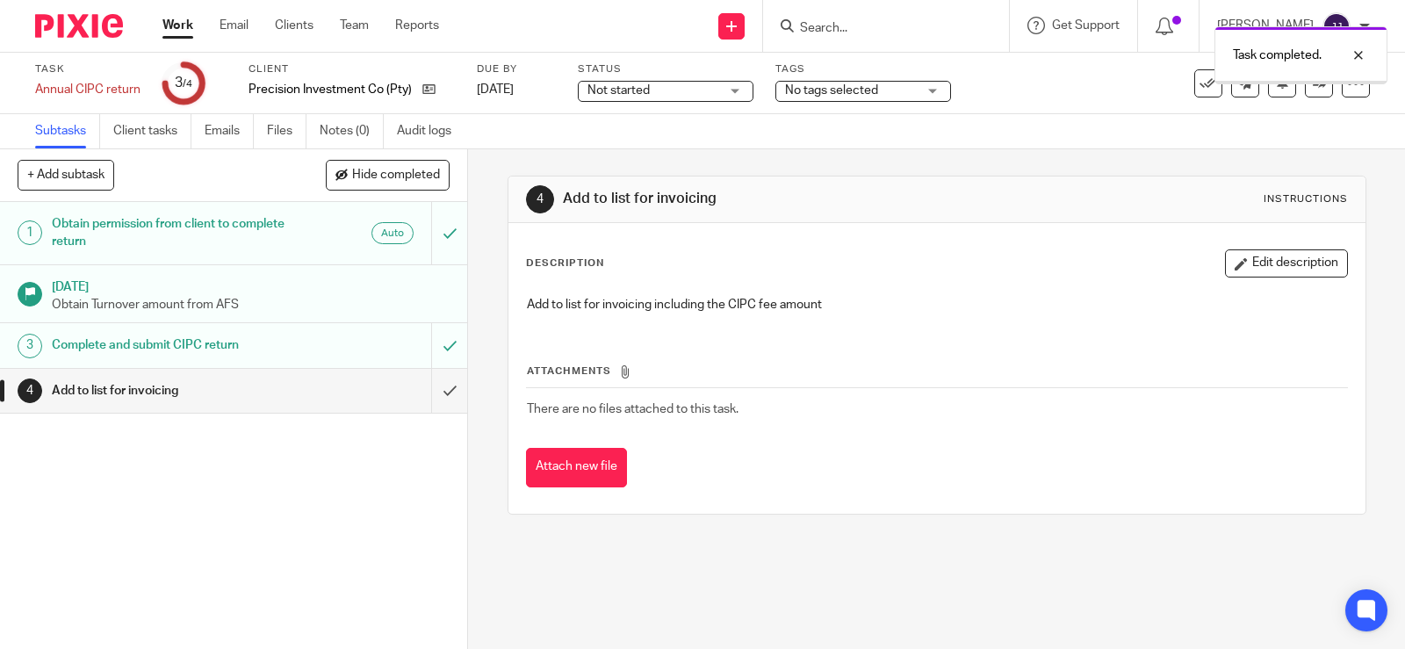
click at [428, 392] on input "submit" at bounding box center [233, 391] width 467 height 44
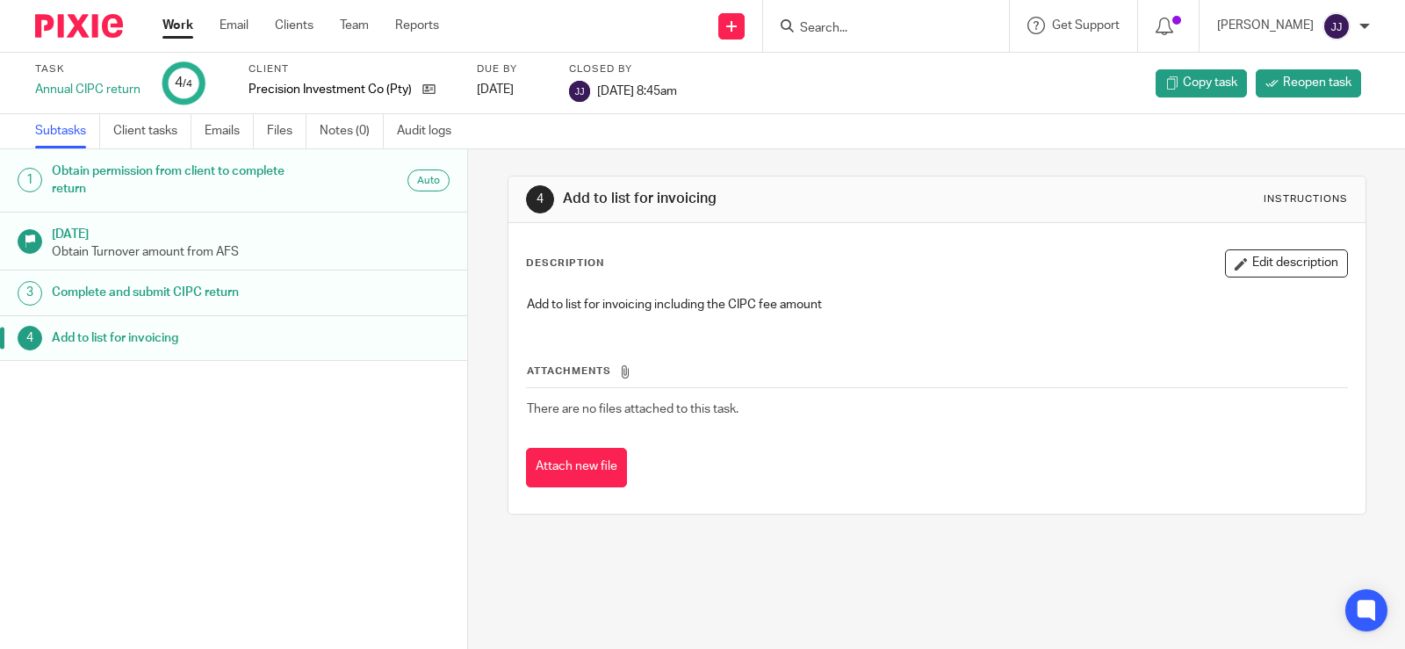
click at [884, 35] on input "Search" at bounding box center [877, 29] width 158 height 16
click at [853, 26] on input "Search" at bounding box center [877, 29] width 158 height 16
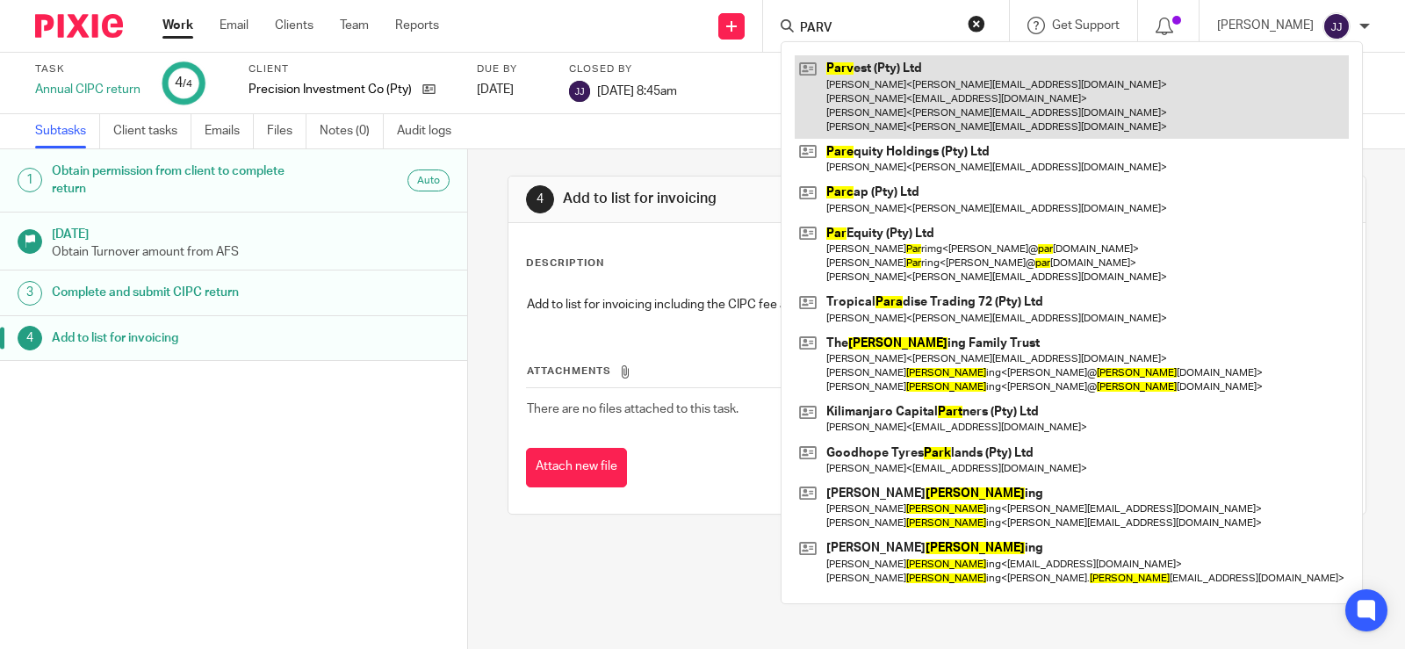
type input "PARV"
click at [931, 90] on link at bounding box center [1072, 96] width 554 height 83
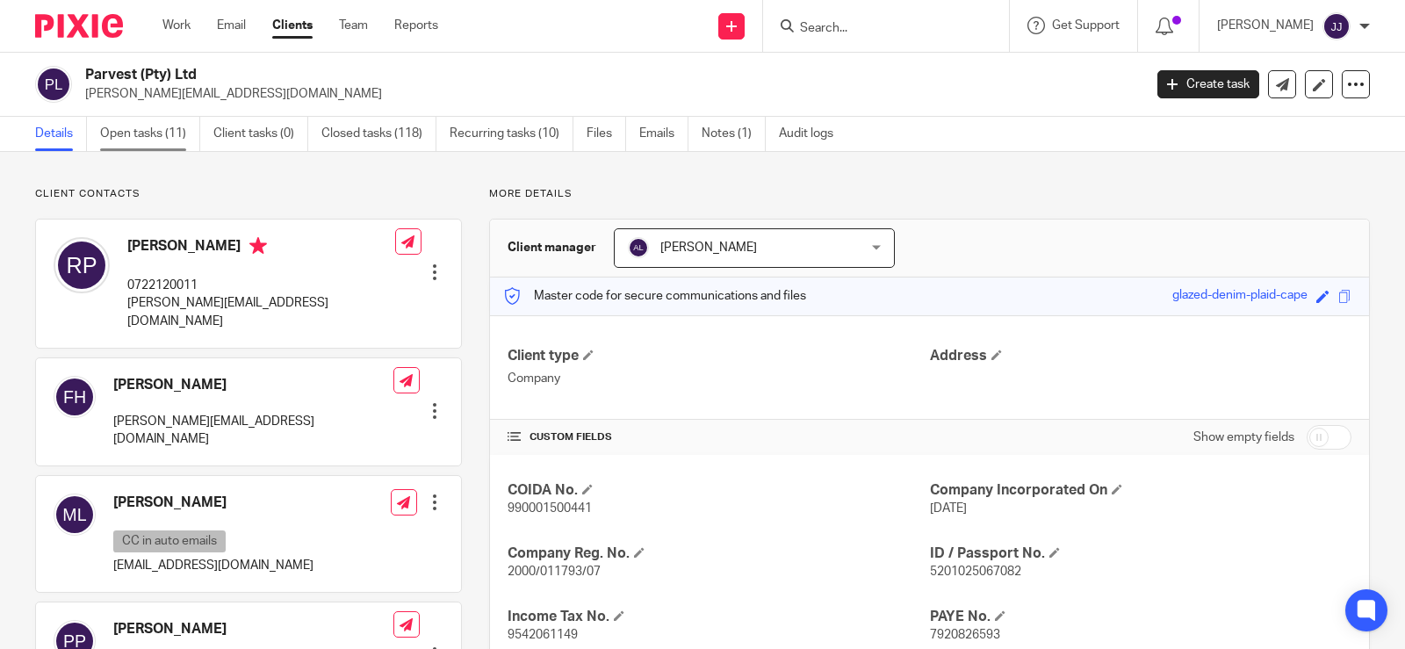
click at [150, 135] on link "Open tasks (11)" at bounding box center [150, 134] width 100 height 34
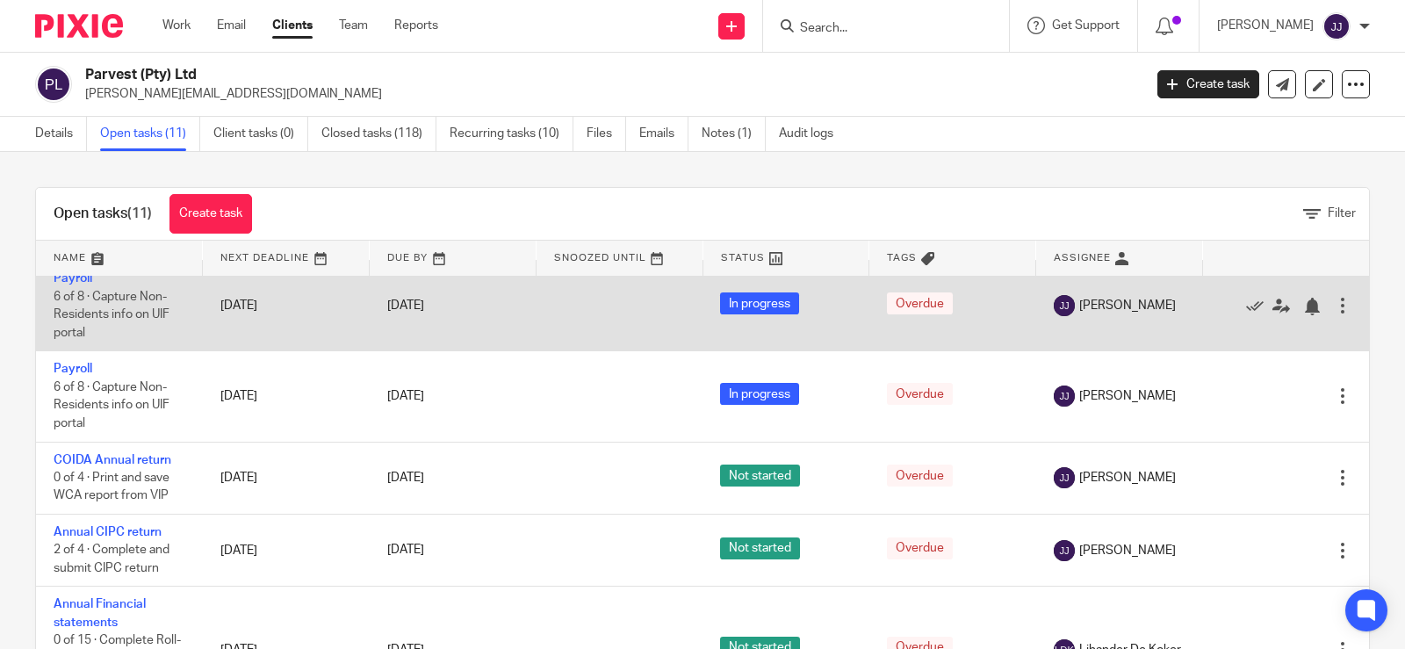
scroll to position [351, 0]
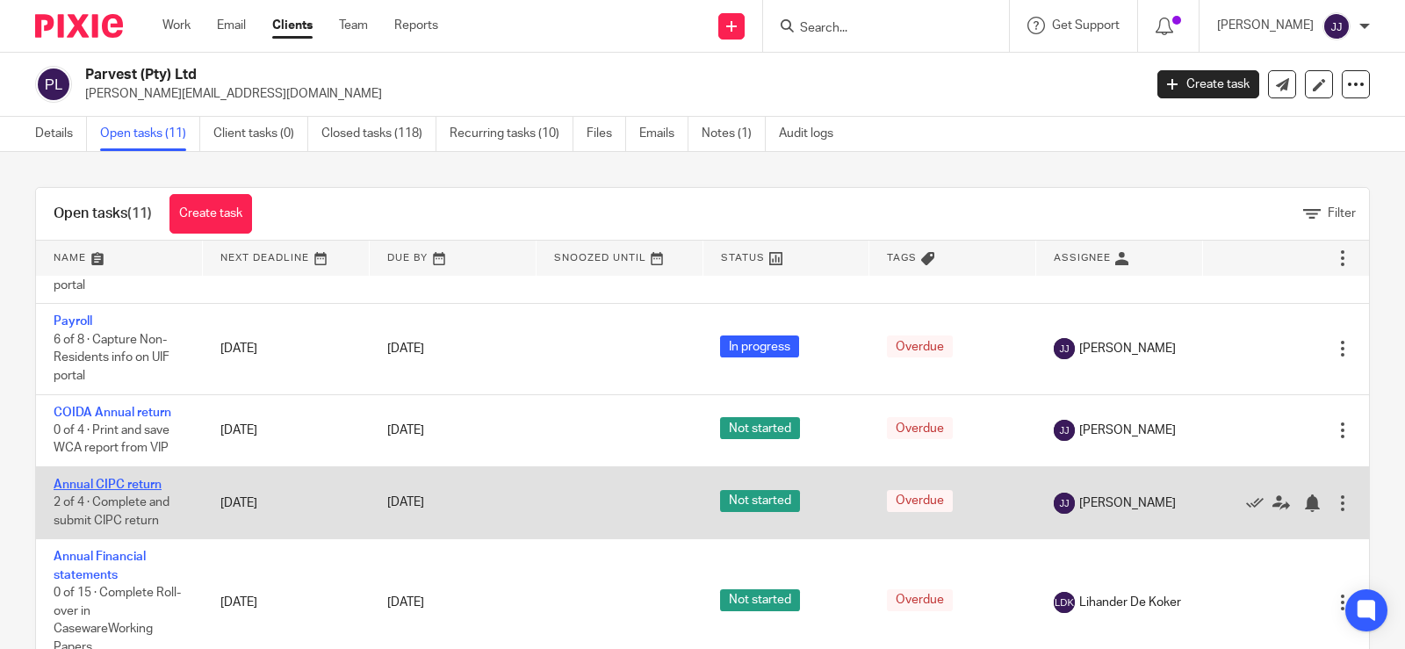
click at [111, 486] on link "Annual CIPC return" at bounding box center [108, 484] width 108 height 12
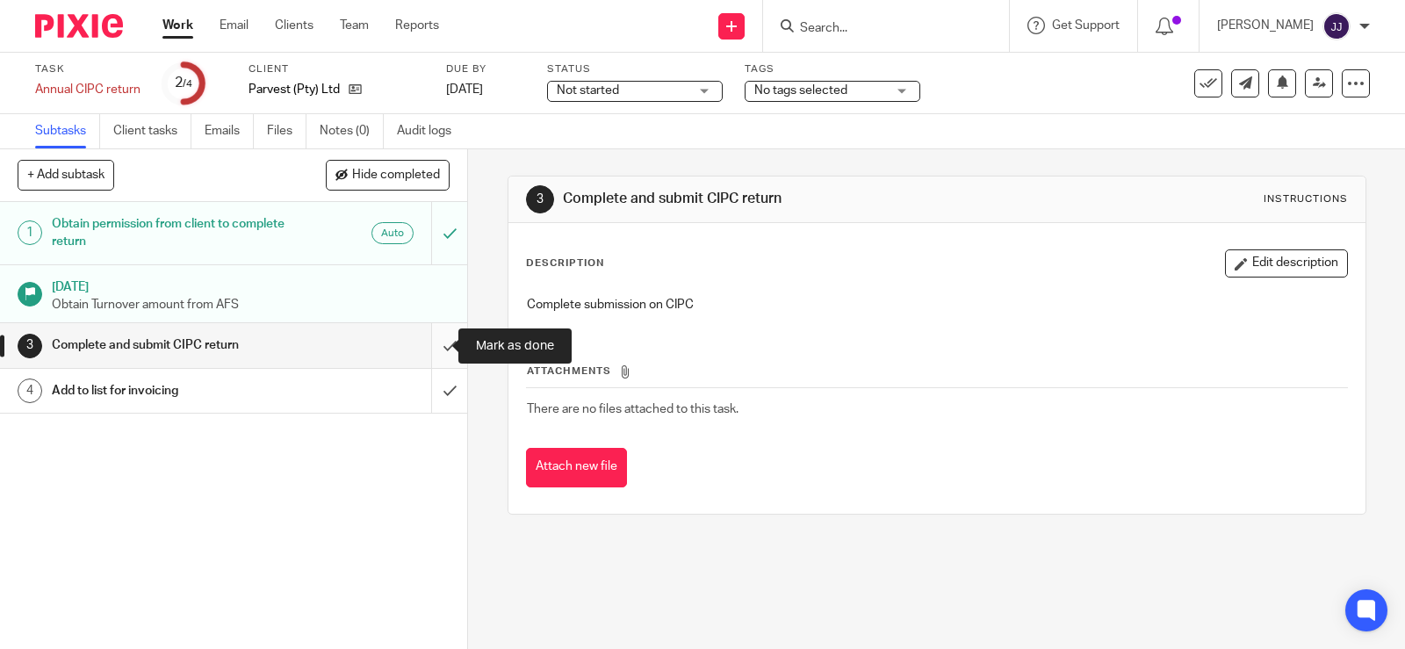
click at [428, 349] on input "submit" at bounding box center [233, 345] width 467 height 44
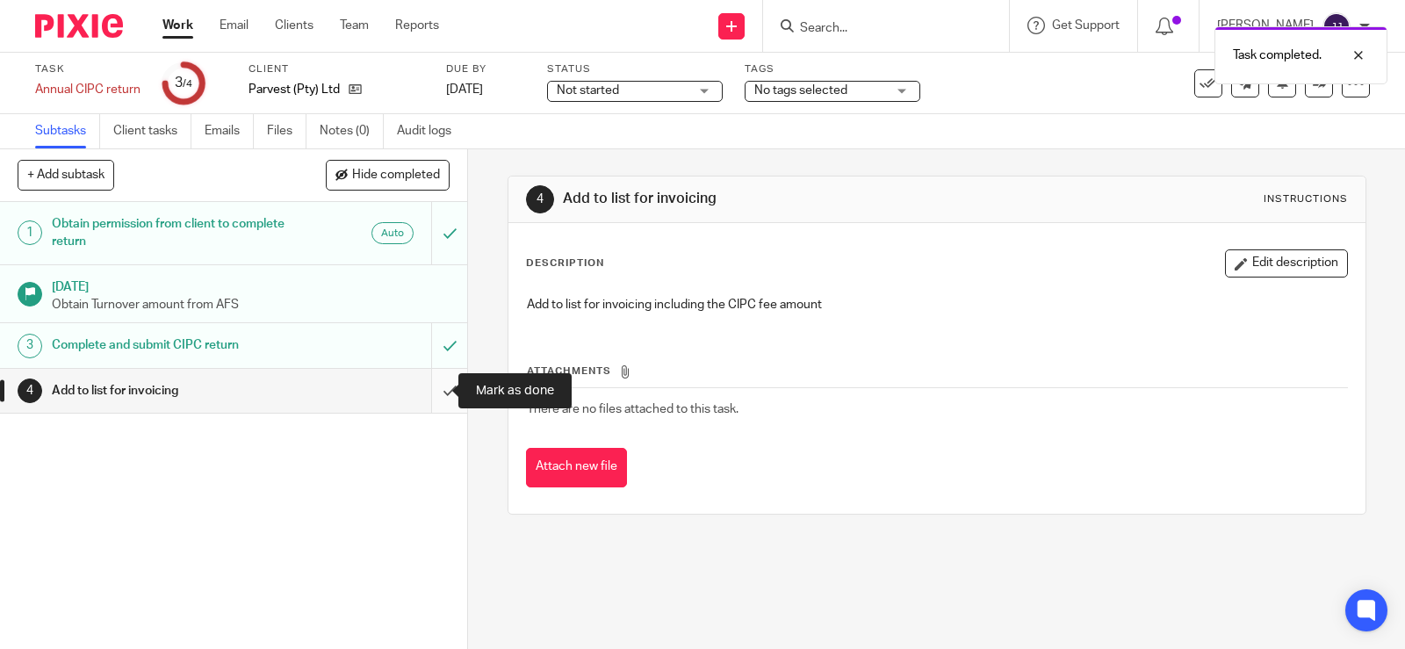
click at [434, 386] on input "submit" at bounding box center [233, 391] width 467 height 44
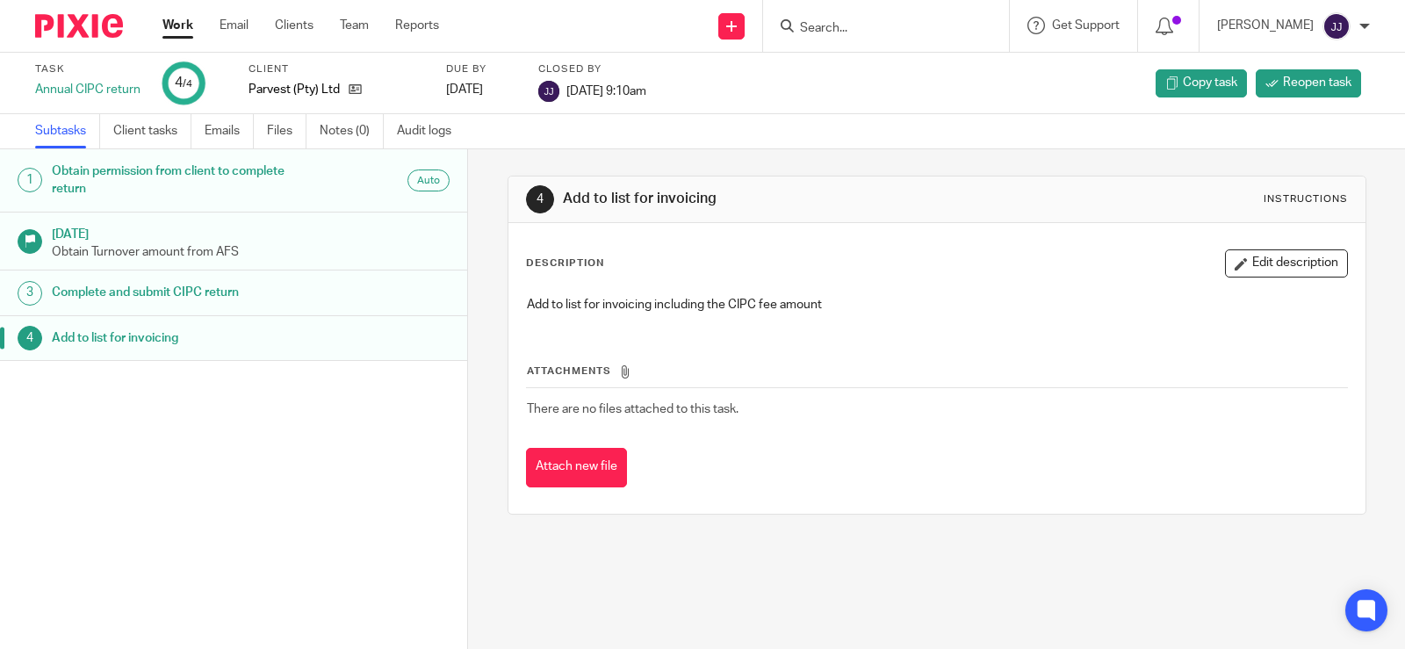
click at [859, 15] on form at bounding box center [891, 26] width 187 height 22
click at [856, 25] on input "Search" at bounding box center [877, 29] width 158 height 16
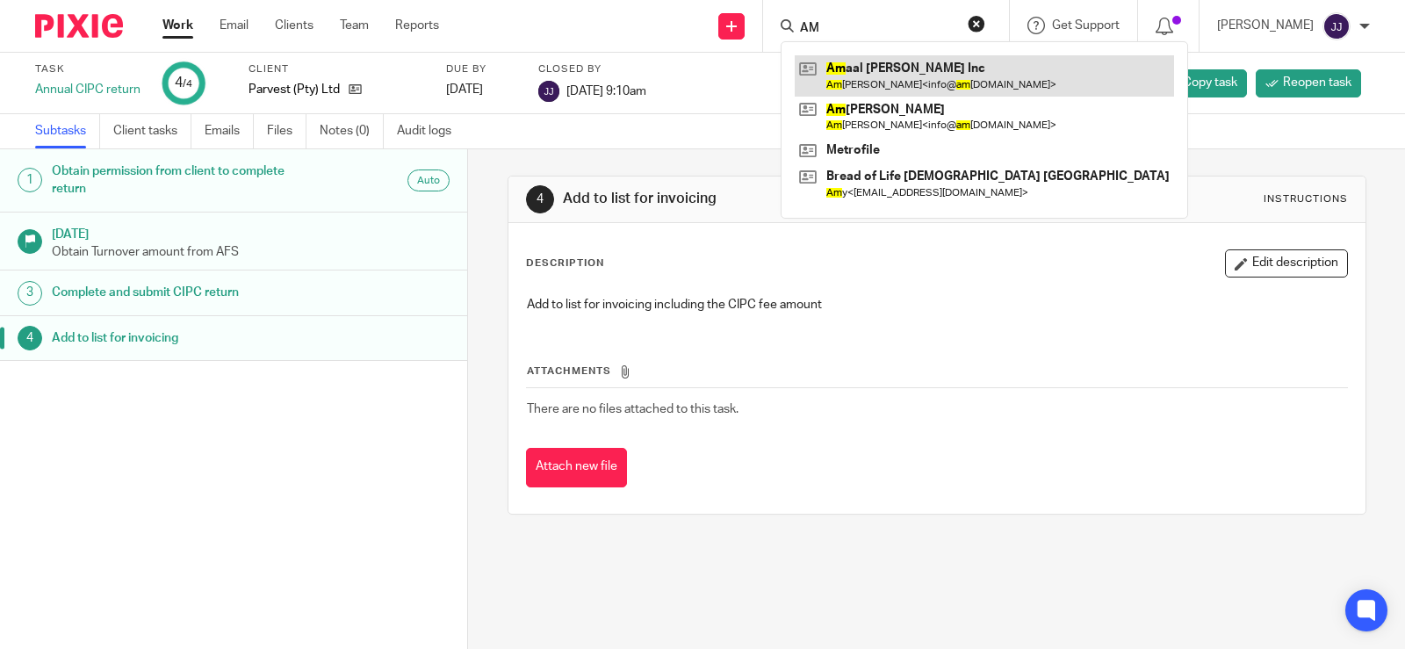
type input "AM"
click at [906, 66] on link at bounding box center [984, 75] width 379 height 40
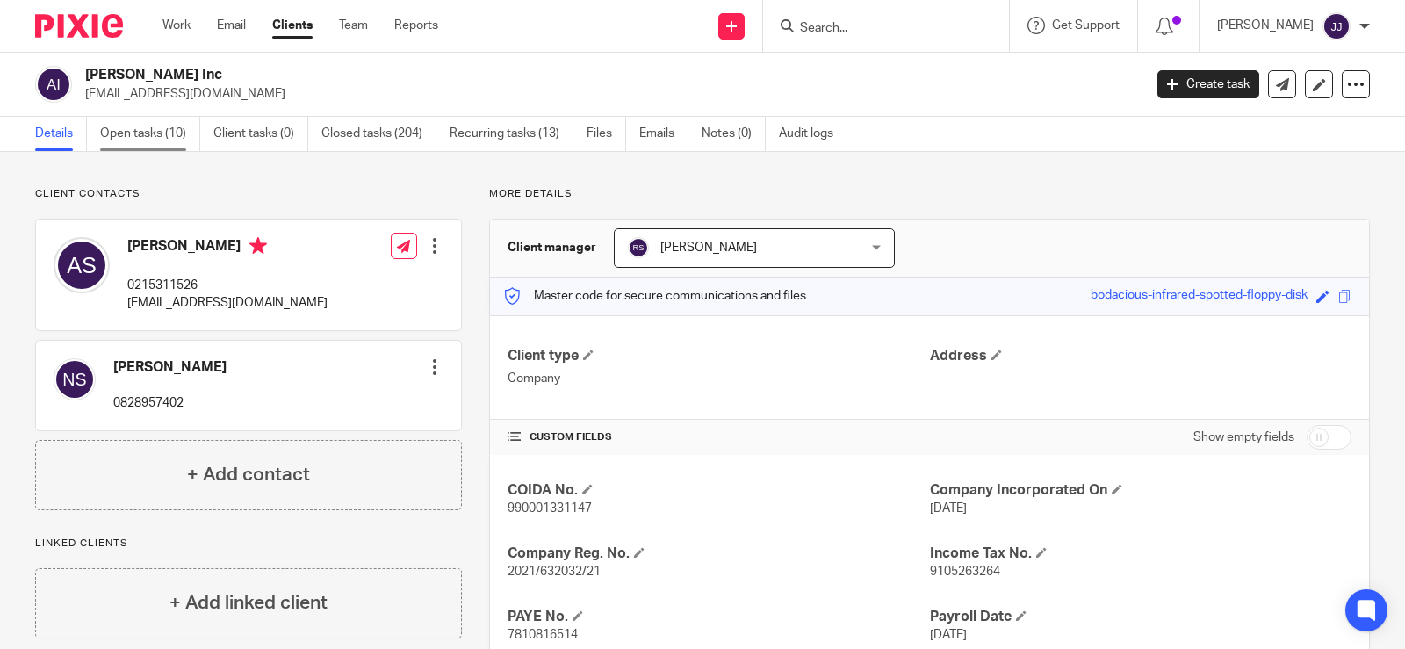
click at [155, 141] on link "Open tasks (10)" at bounding box center [150, 134] width 100 height 34
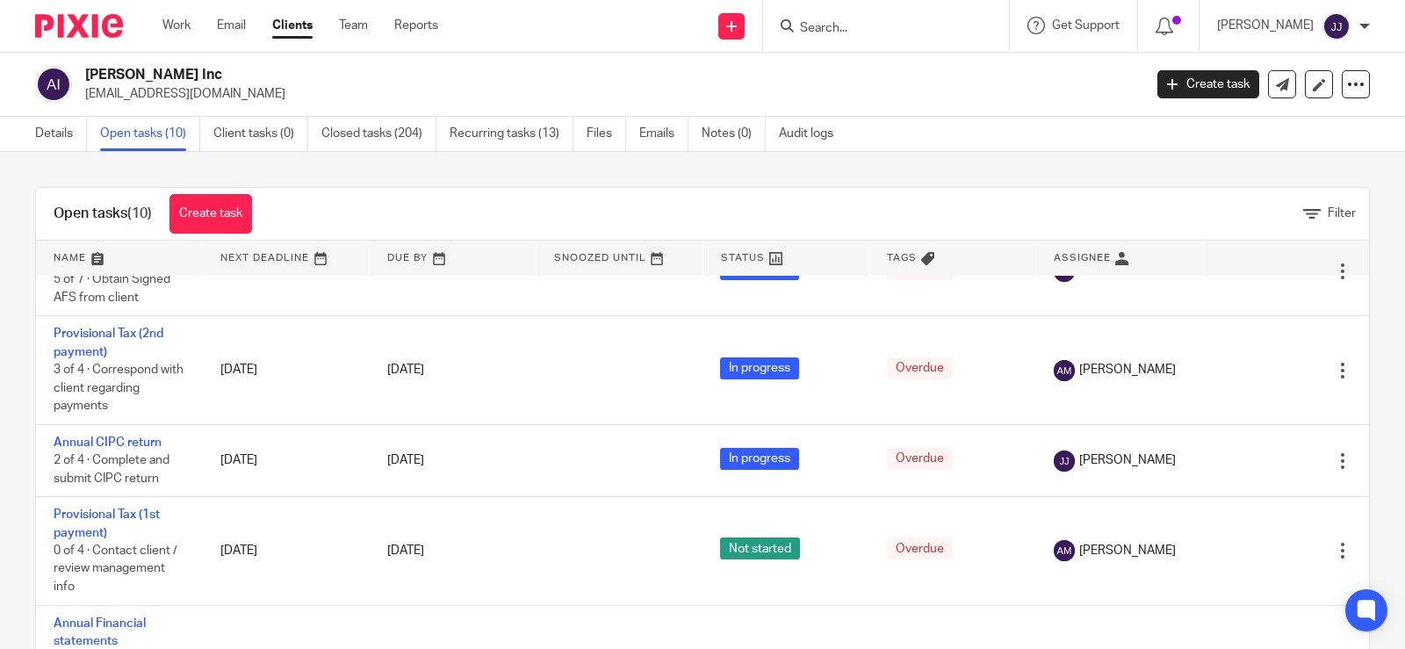
scroll to position [351, 0]
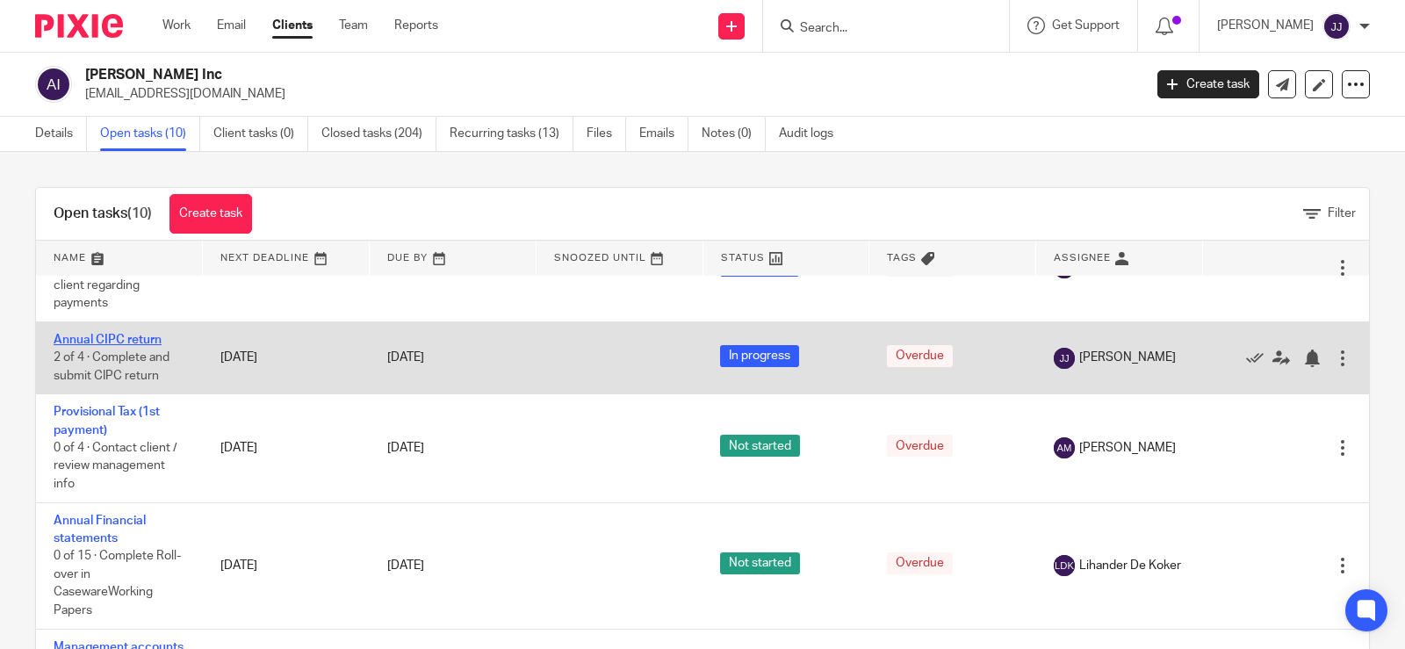
click at [112, 338] on link "Annual CIPC return" at bounding box center [108, 340] width 108 height 12
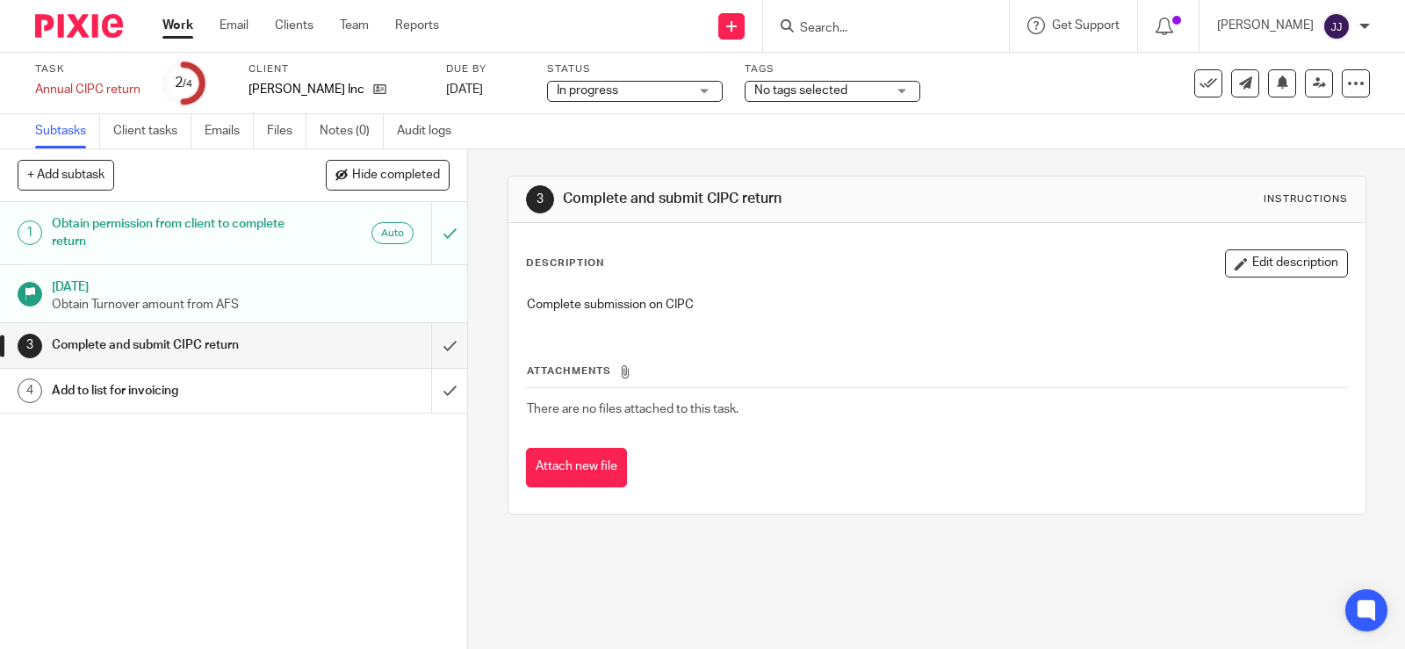
click at [412, 338] on link "3 Complete and submit CIPC return" at bounding box center [215, 345] width 431 height 44
click at [415, 338] on input "submit" at bounding box center [233, 345] width 467 height 44
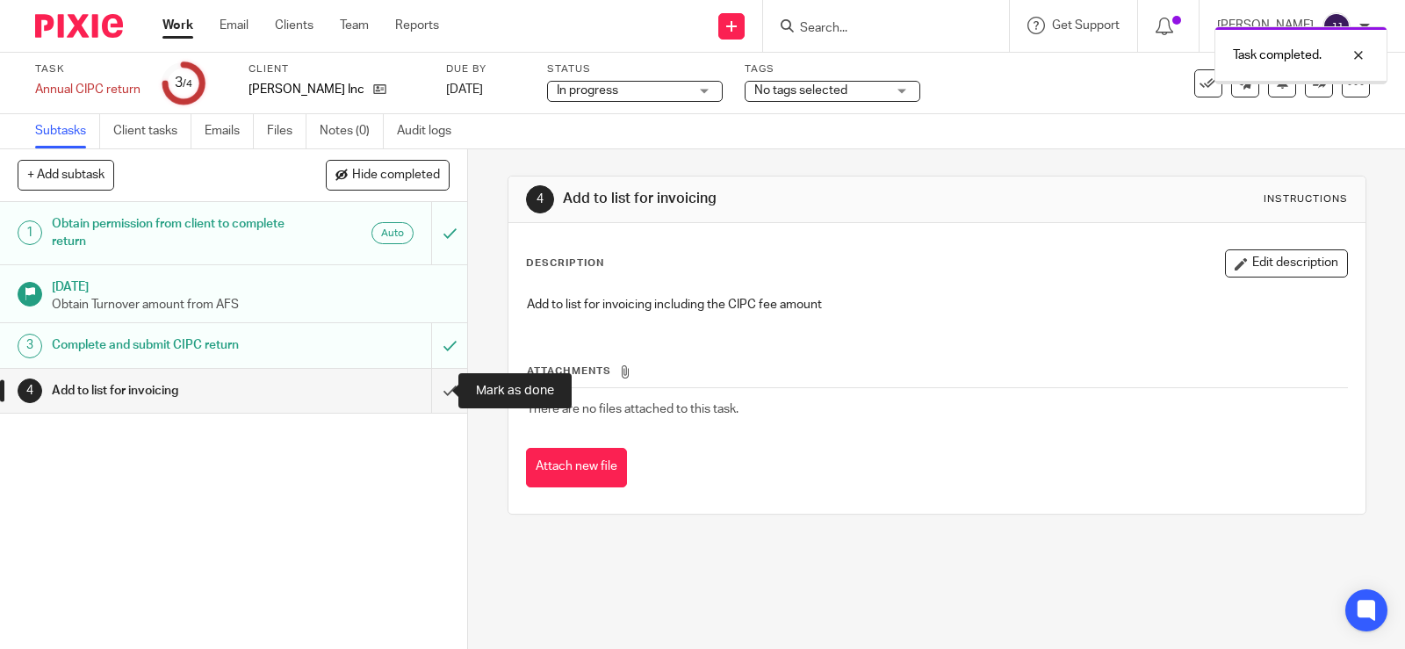
click at [436, 385] on input "submit" at bounding box center [233, 391] width 467 height 44
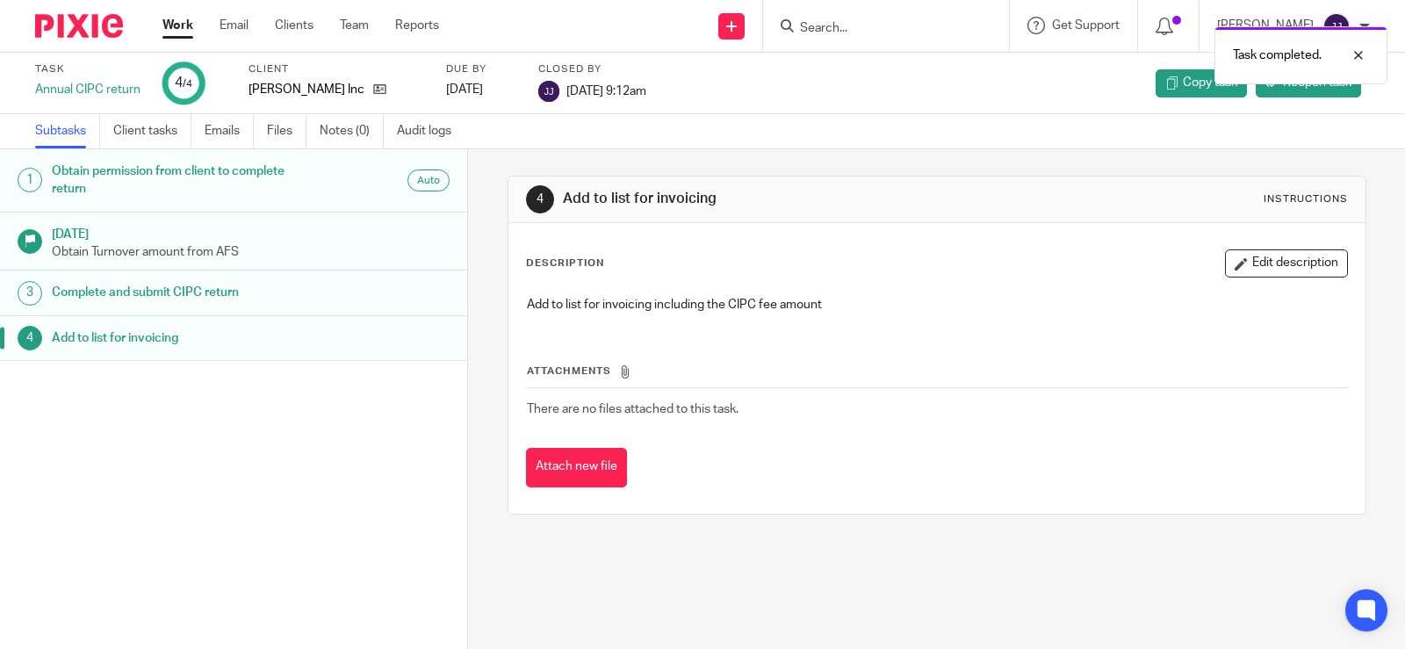
click at [816, 25] on div "Task completed." at bounding box center [1044, 51] width 685 height 67
click at [837, 28] on div "Task completed." at bounding box center [1044, 51] width 685 height 67
click at [809, 25] on div "Task completed." at bounding box center [1044, 51] width 685 height 67
click at [837, 79] on div "Task completed." at bounding box center [1044, 51] width 685 height 67
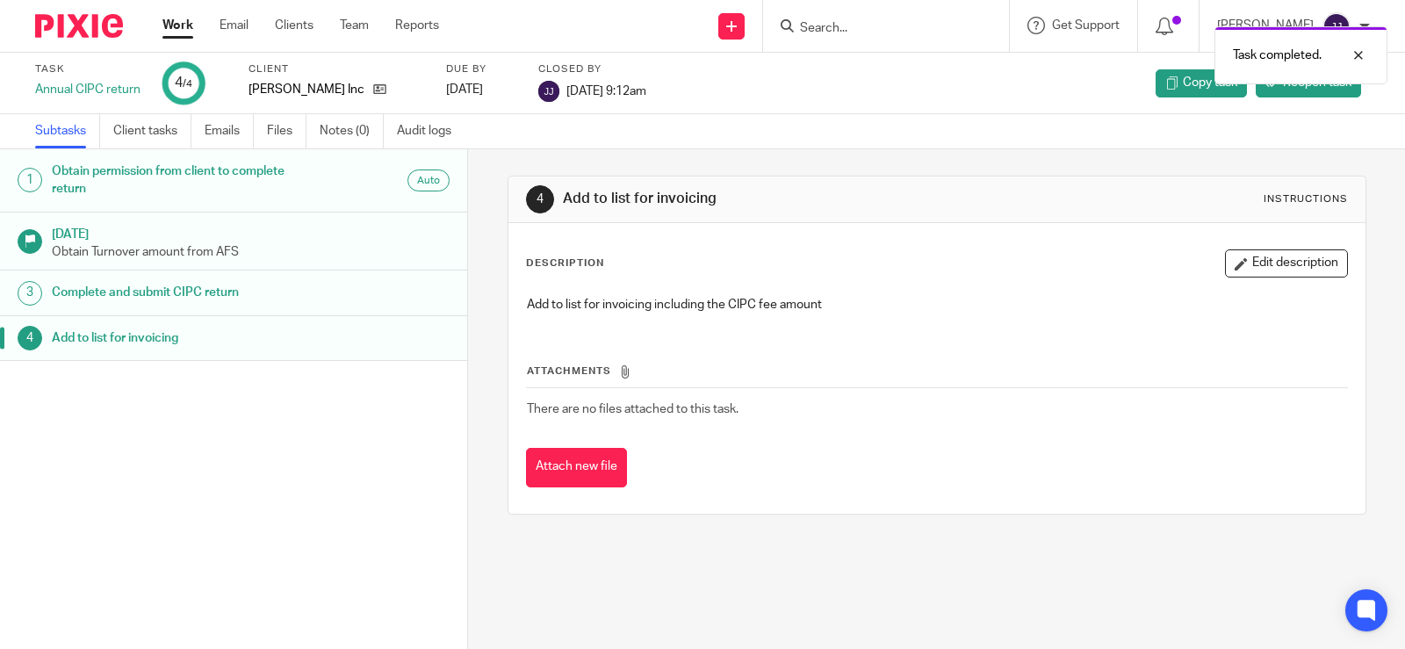
click at [803, 34] on div "Task completed." at bounding box center [1044, 51] width 685 height 67
click at [802, 25] on input "Search" at bounding box center [877, 29] width 158 height 16
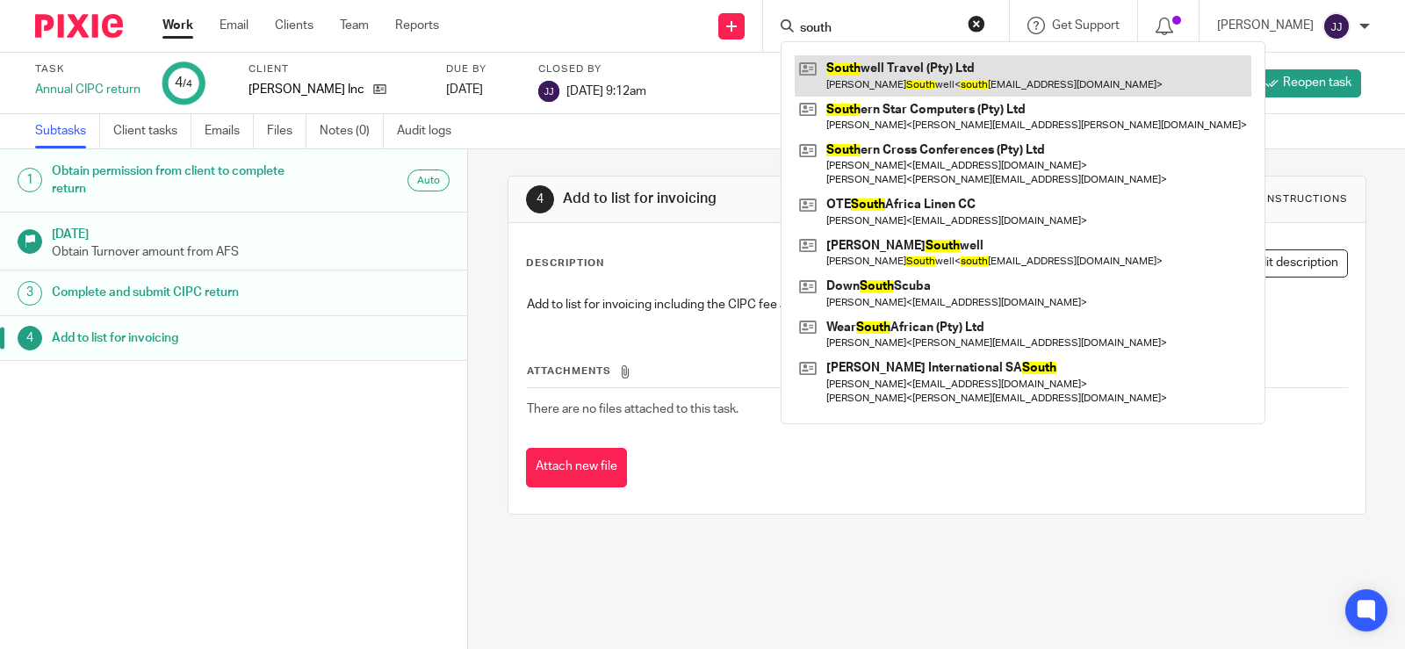
type input "south"
click at [925, 92] on link at bounding box center [1023, 75] width 457 height 40
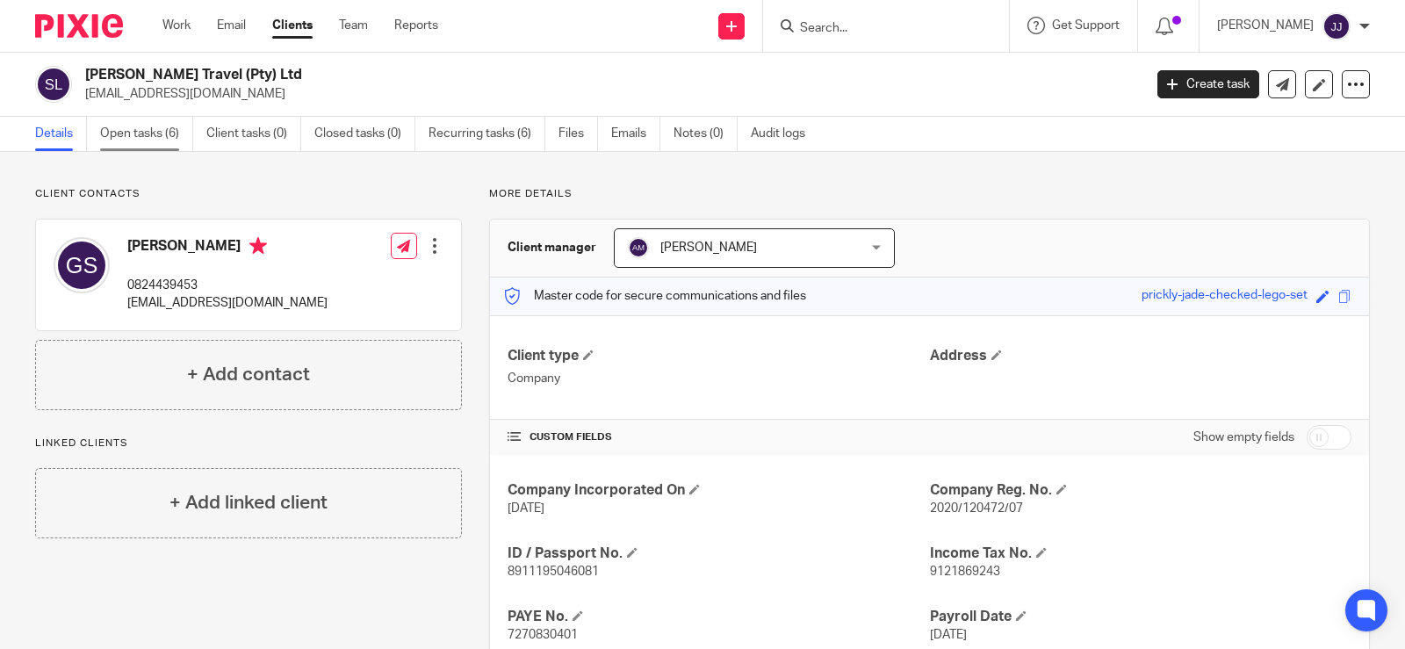
click at [150, 137] on link "Open tasks (6)" at bounding box center [146, 134] width 93 height 34
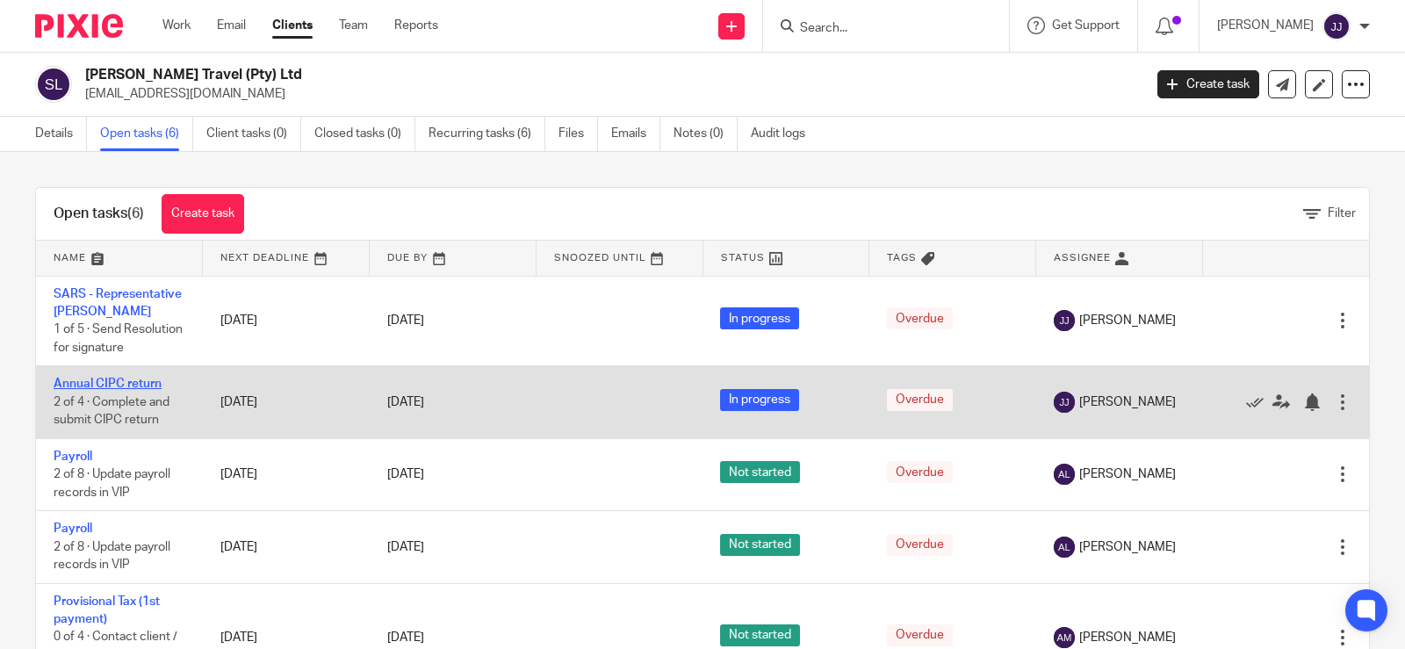
click at [81, 390] on link "Annual CIPC return" at bounding box center [108, 384] width 108 height 12
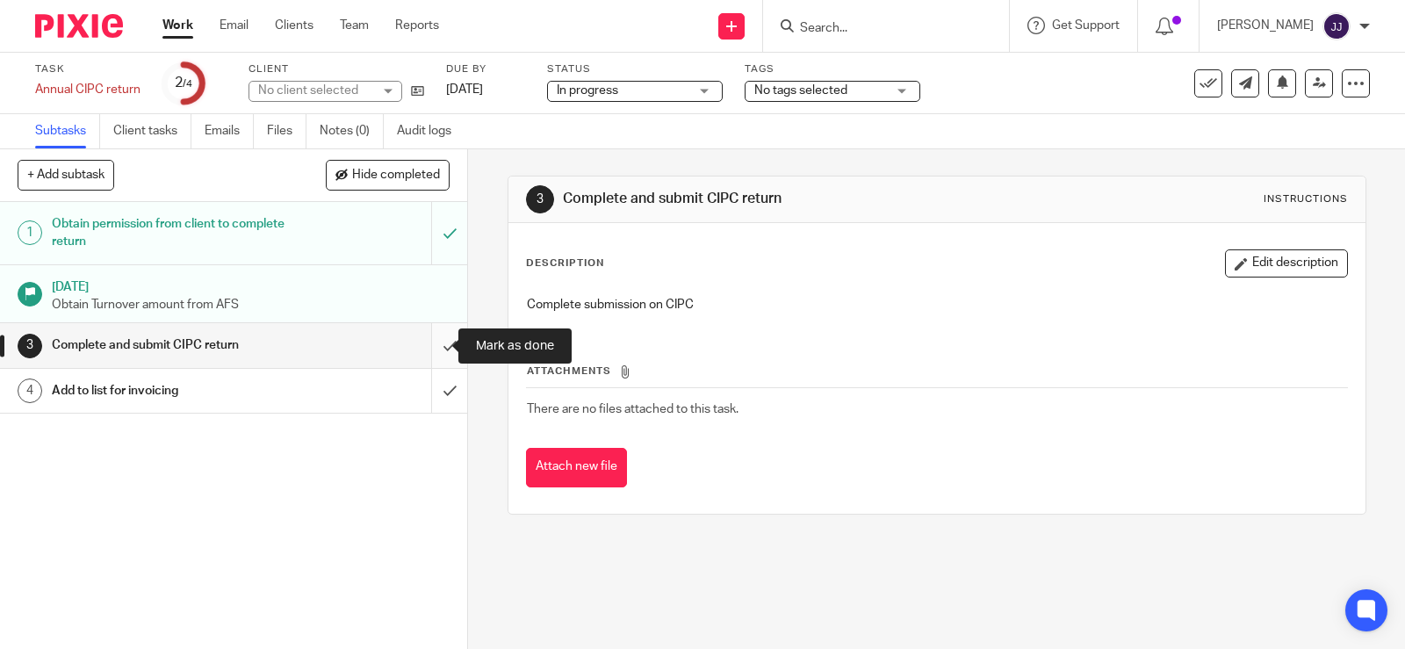
click at [426, 343] on input "submit" at bounding box center [233, 345] width 467 height 44
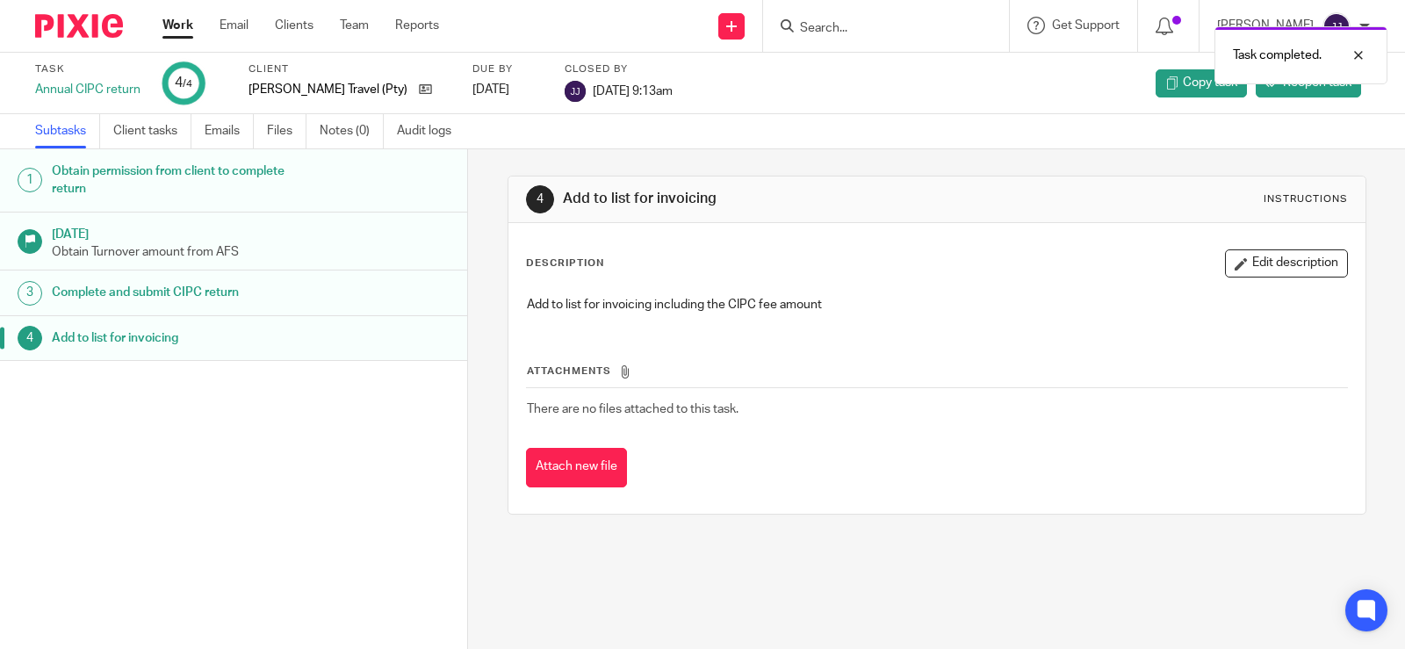
click at [826, 32] on div "Task completed." at bounding box center [1044, 51] width 685 height 67
click at [894, 29] on div "Task completed." at bounding box center [1044, 51] width 685 height 67
click at [813, 31] on div "Task completed." at bounding box center [1044, 51] width 685 height 67
click at [815, 29] on div "Task completed." at bounding box center [1044, 51] width 685 height 67
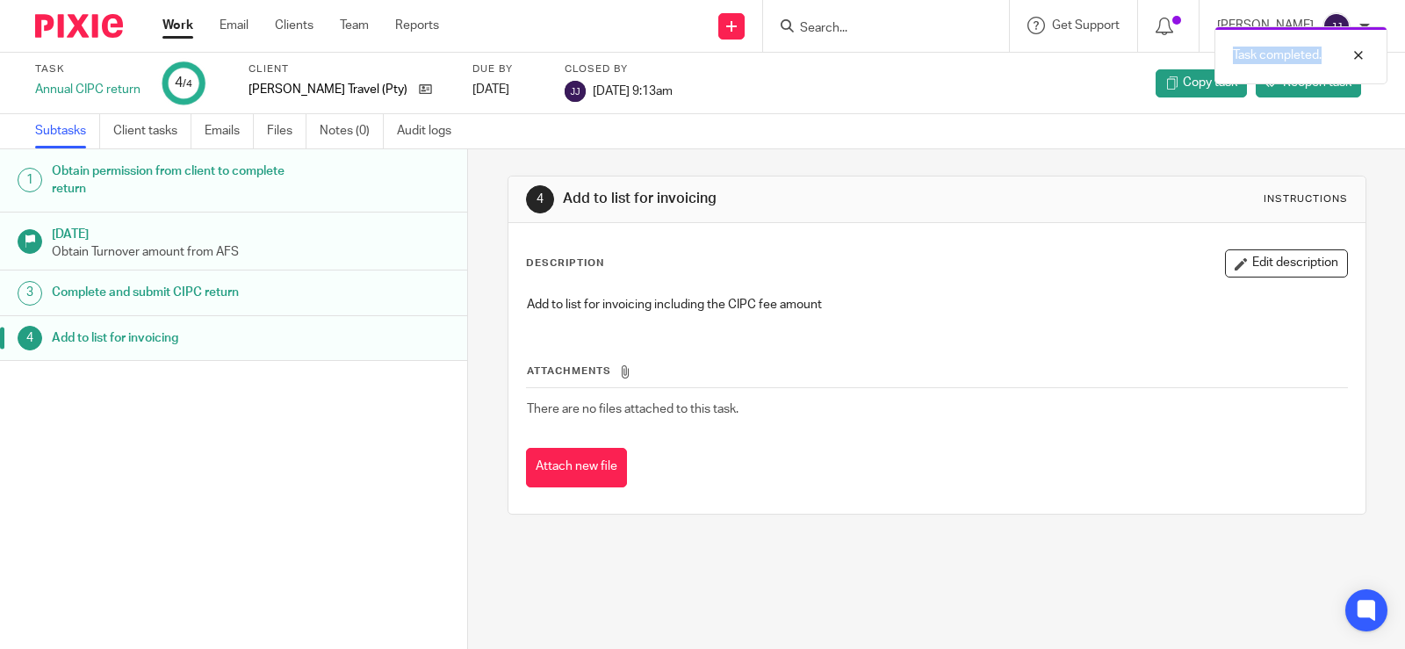
click at [815, 29] on div "Task completed." at bounding box center [1044, 51] width 685 height 67
click at [829, 26] on input "Search" at bounding box center [877, 29] width 158 height 16
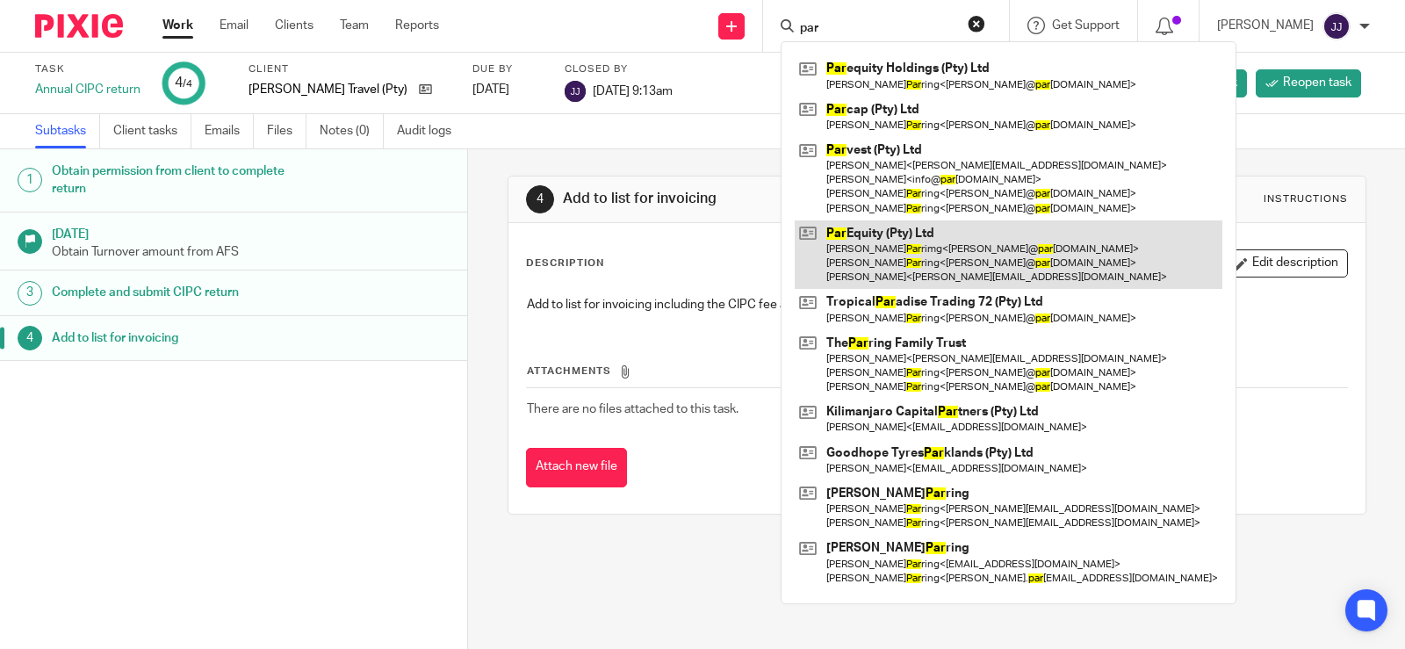
type input "par"
click at [886, 237] on link at bounding box center [1009, 254] width 428 height 69
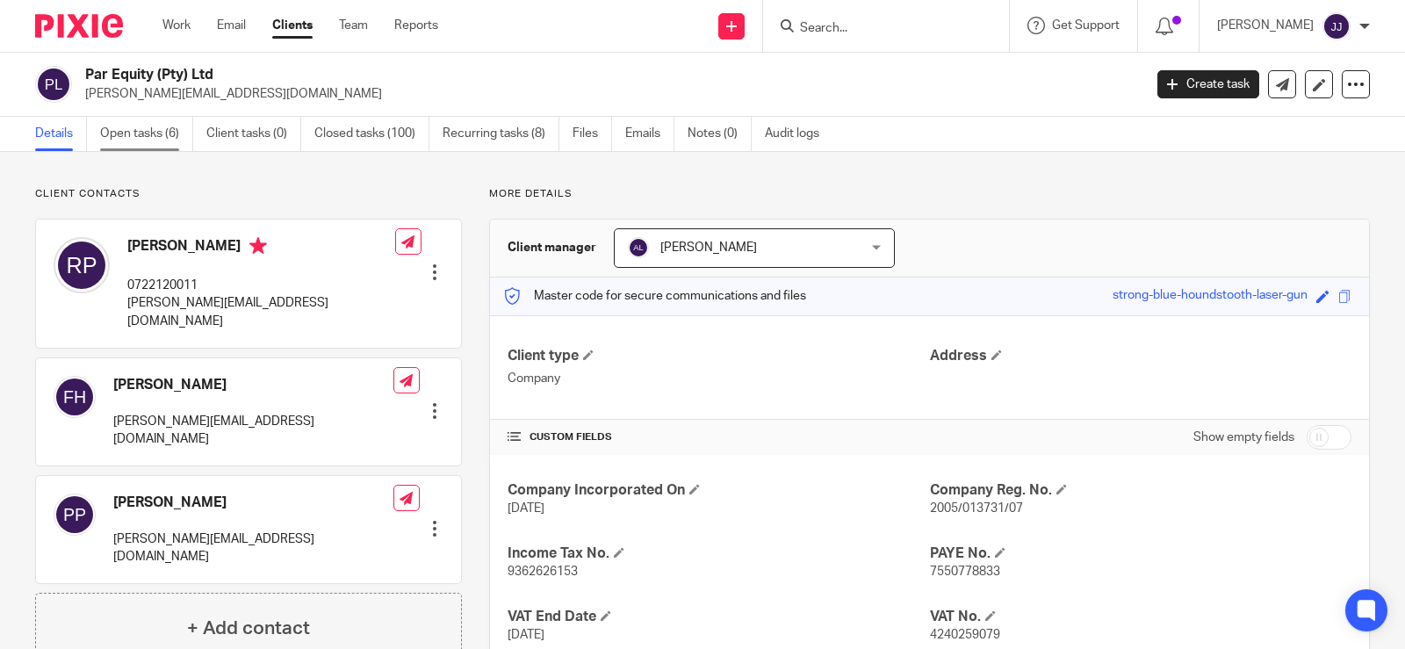
click at [153, 146] on link "Open tasks (6)" at bounding box center [146, 134] width 93 height 34
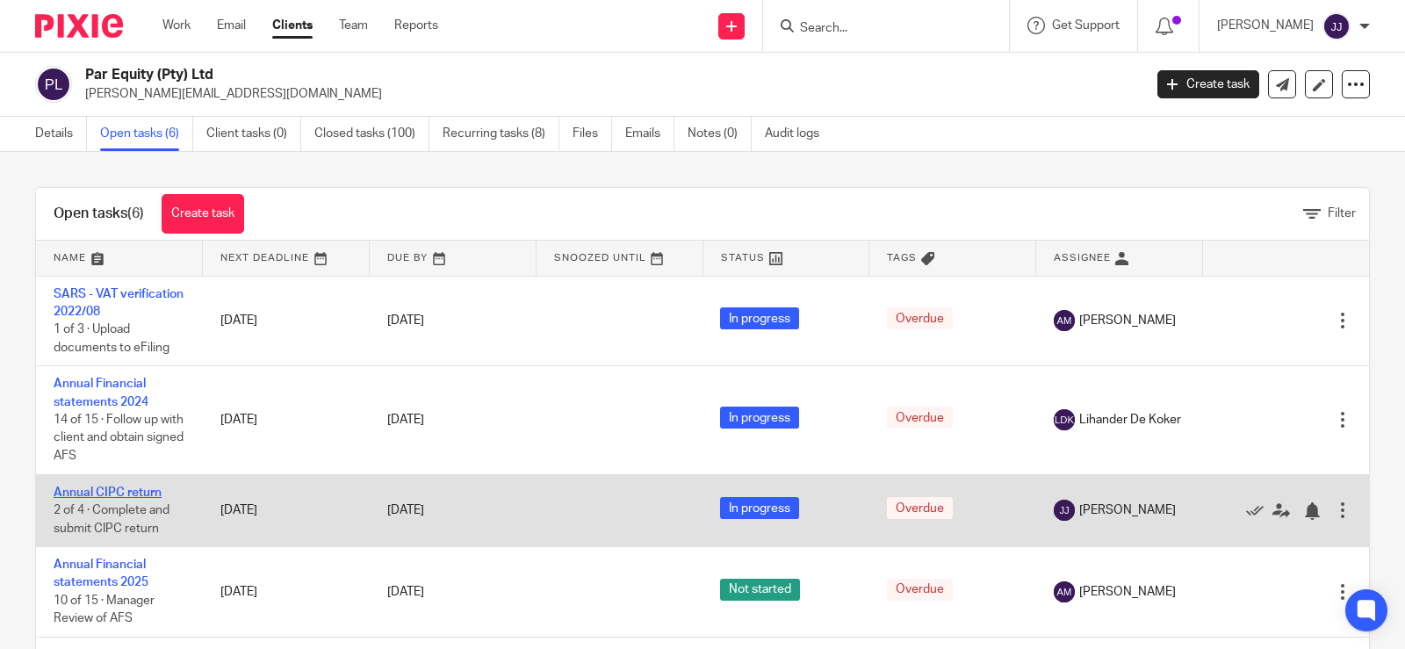
click at [135, 492] on link "Annual CIPC return" at bounding box center [108, 492] width 108 height 12
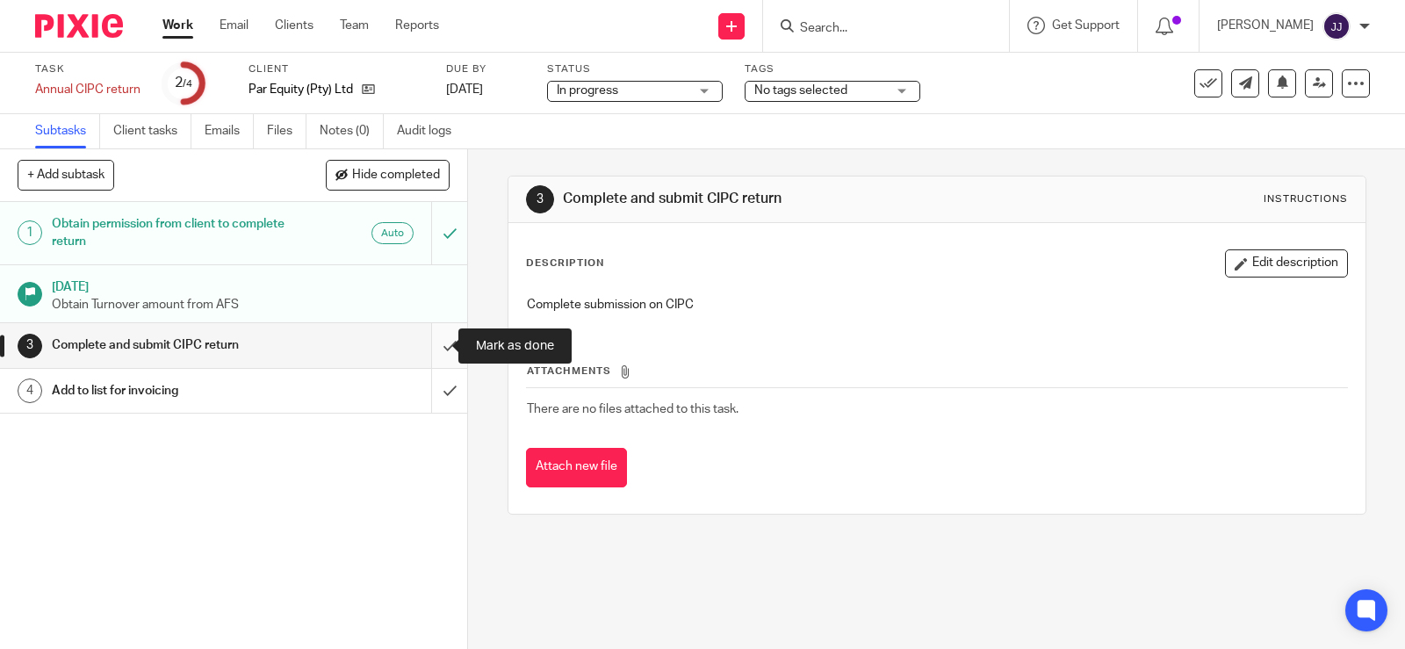
click at [427, 337] on input "submit" at bounding box center [233, 345] width 467 height 44
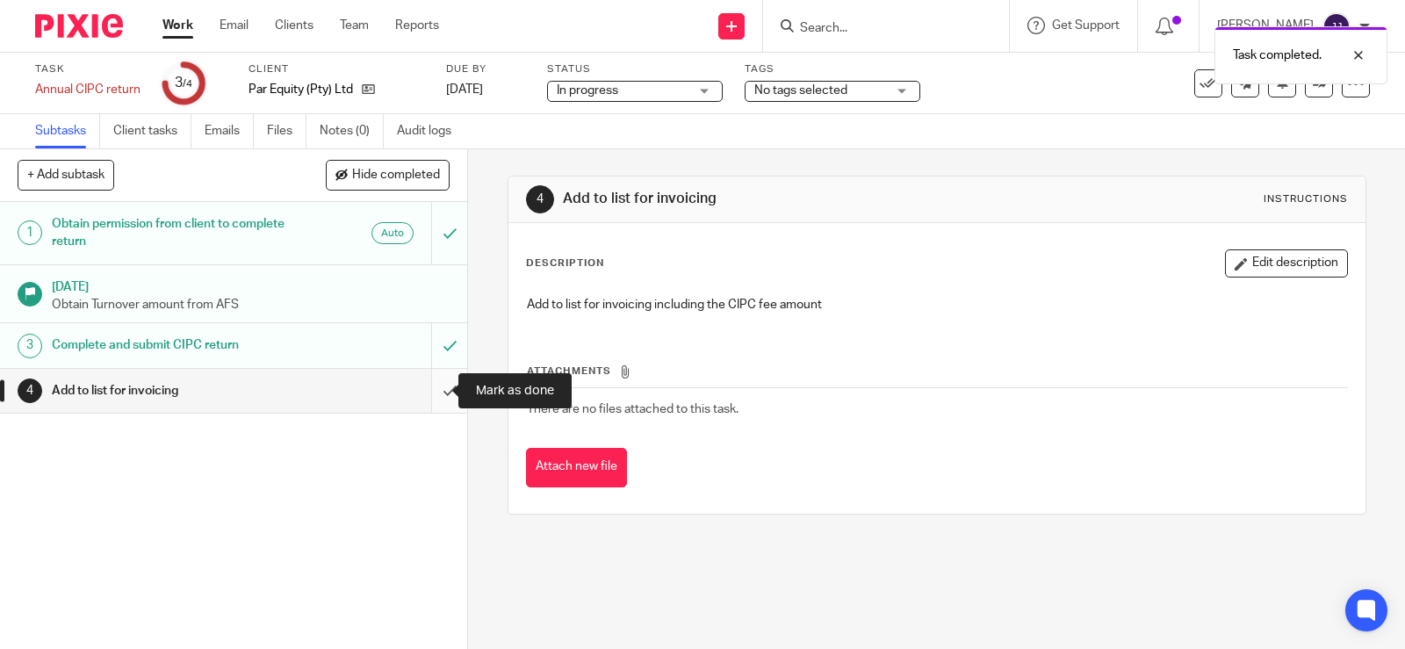
click at [429, 393] on input "submit" at bounding box center [233, 391] width 467 height 44
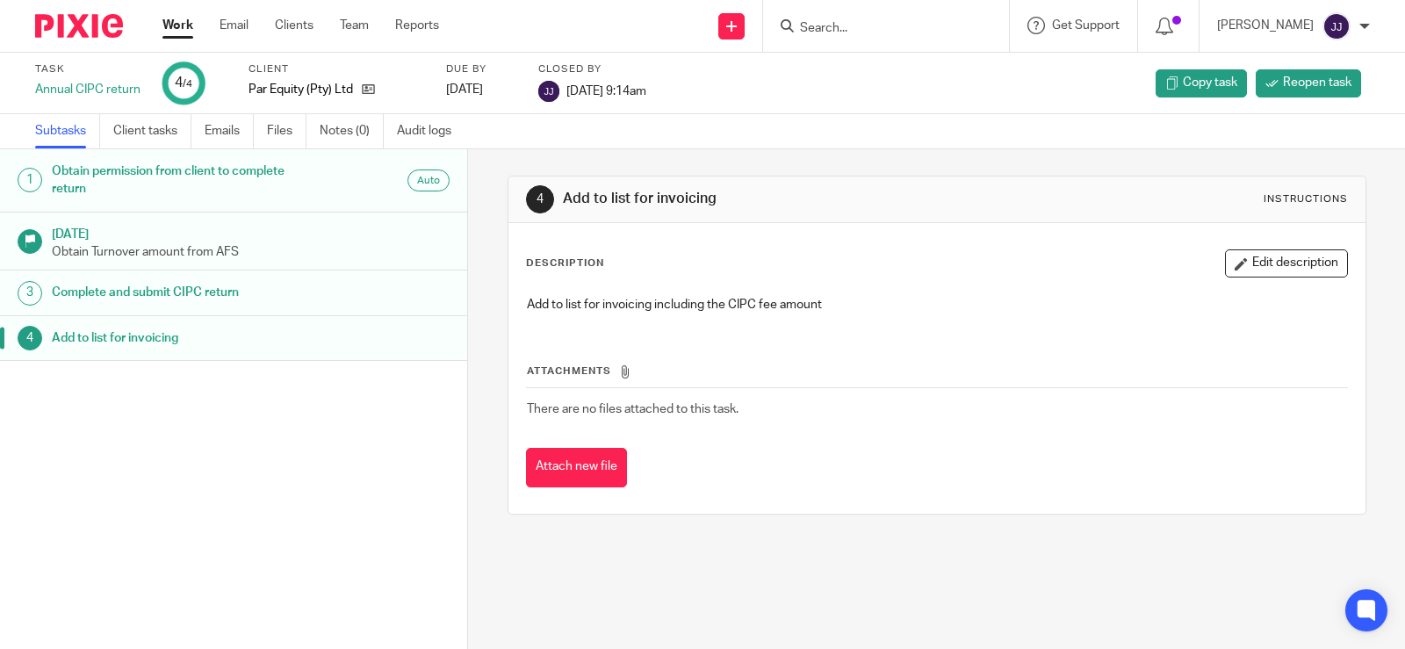
click at [811, 27] on input "Search" at bounding box center [877, 29] width 158 height 16
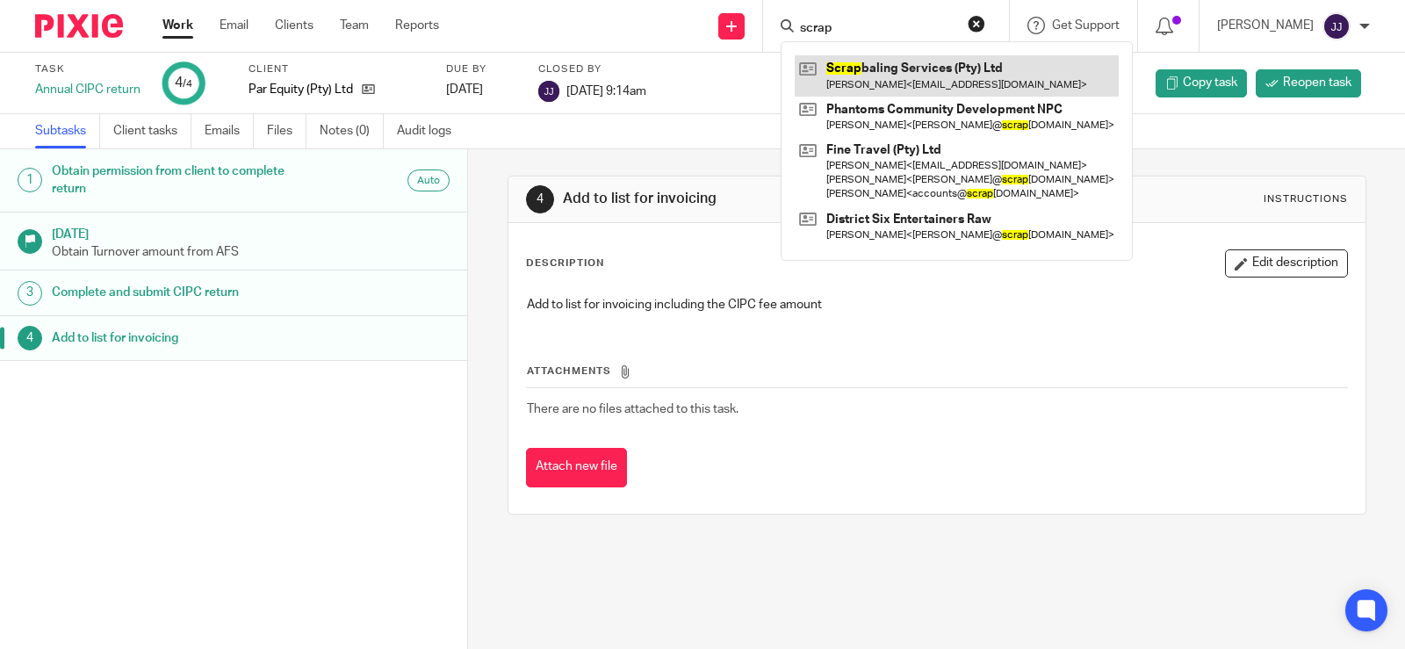
type input "scrap"
click at [927, 70] on link at bounding box center [957, 75] width 324 height 40
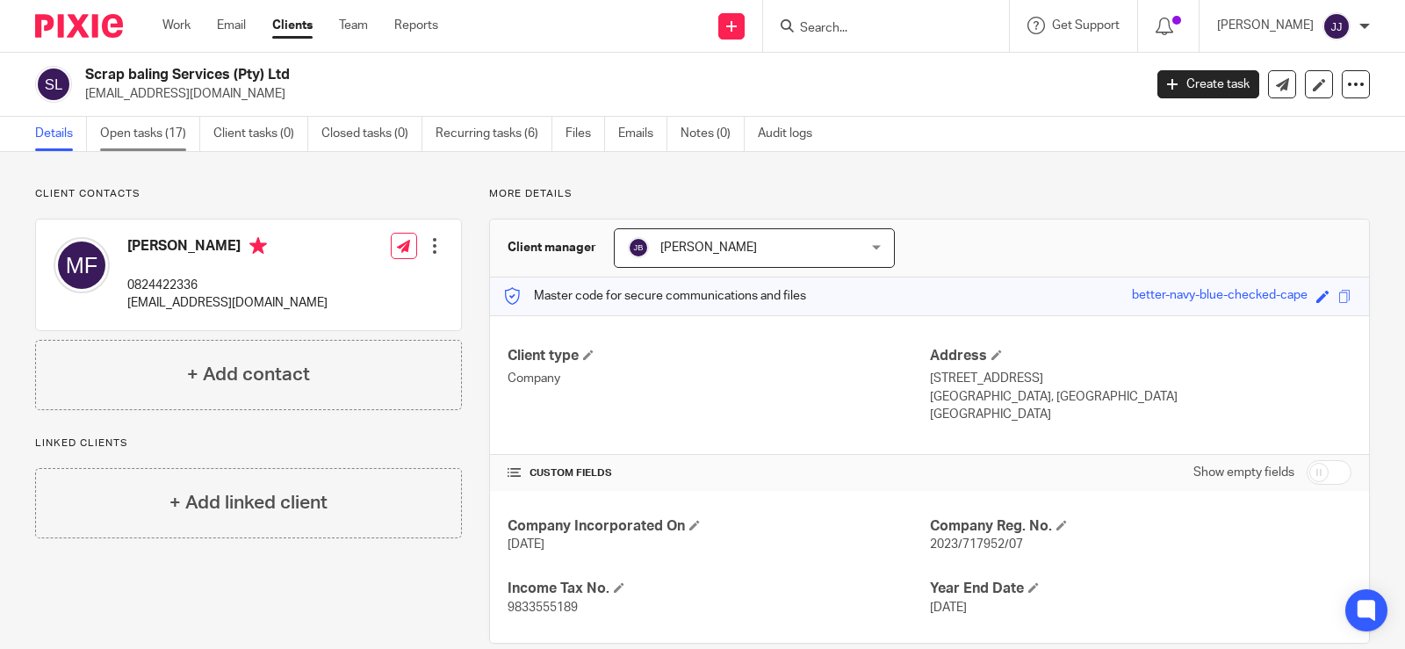
click at [143, 122] on link "Open tasks (17)" at bounding box center [150, 134] width 100 height 34
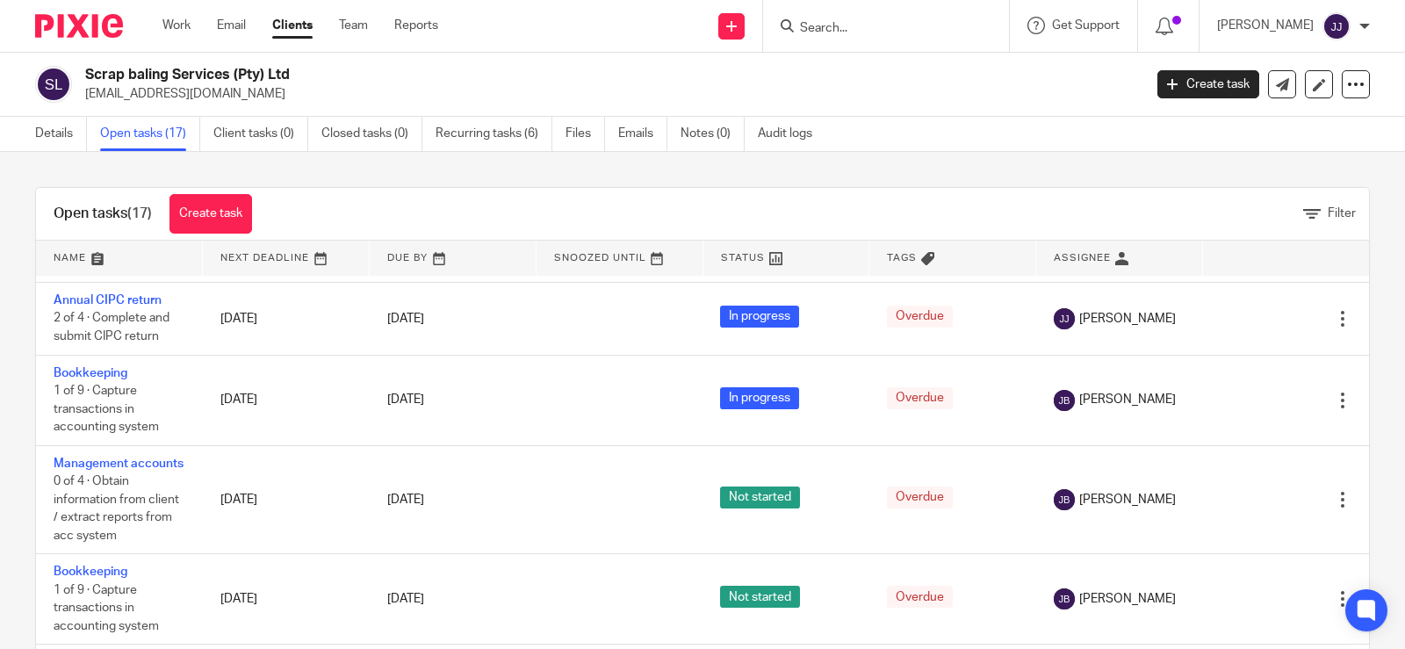
scroll to position [718, 0]
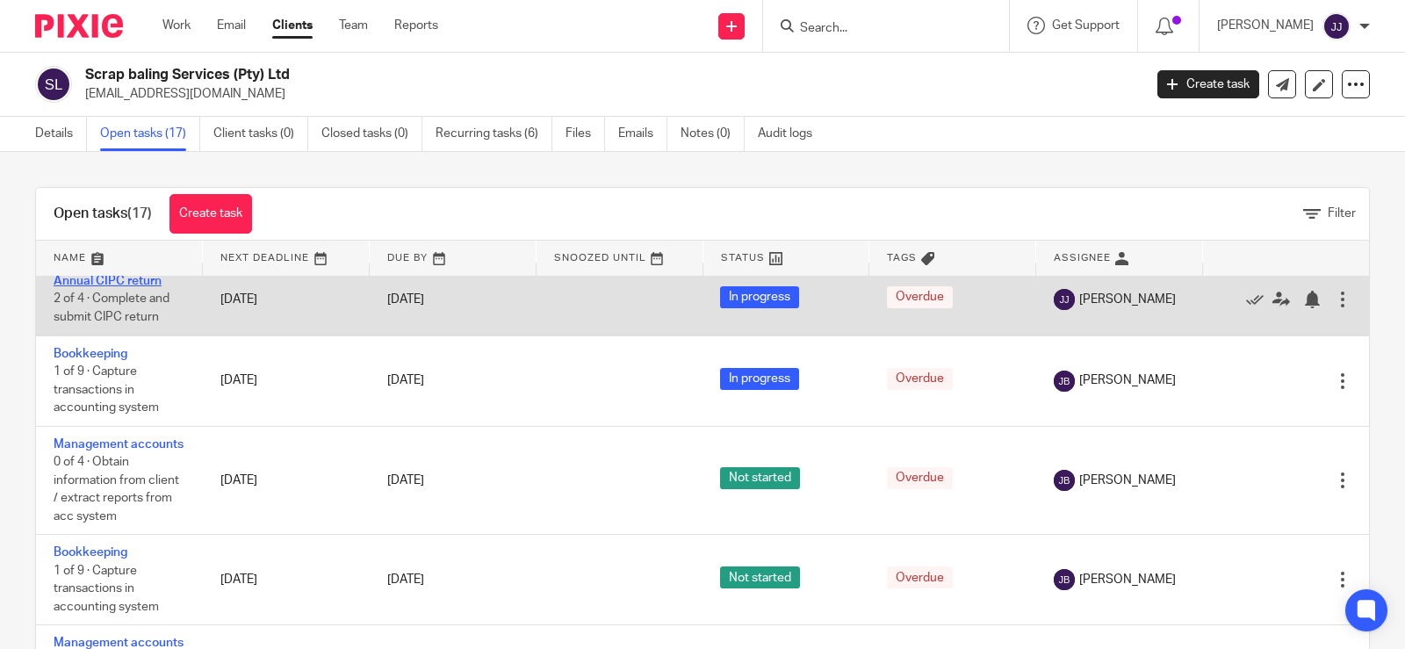
click at [140, 287] on link "Annual CIPC return" at bounding box center [108, 281] width 108 height 12
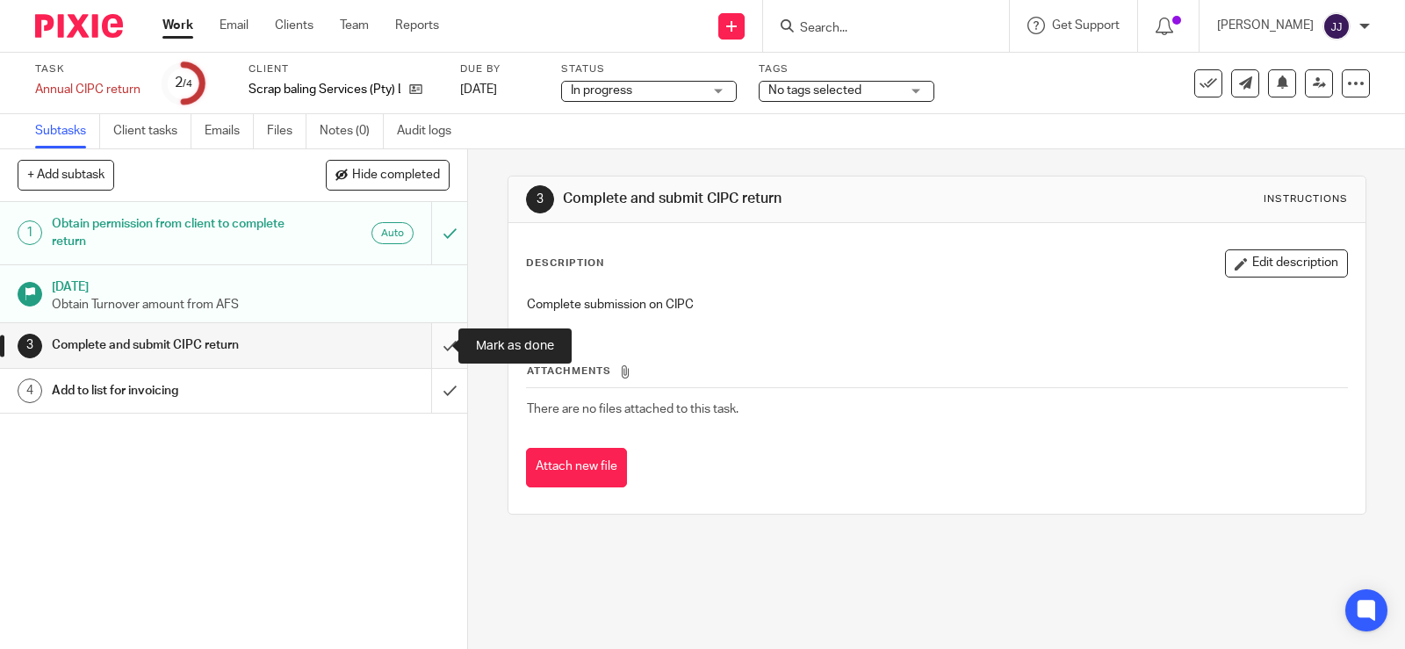
click at [430, 349] on input "submit" at bounding box center [233, 345] width 467 height 44
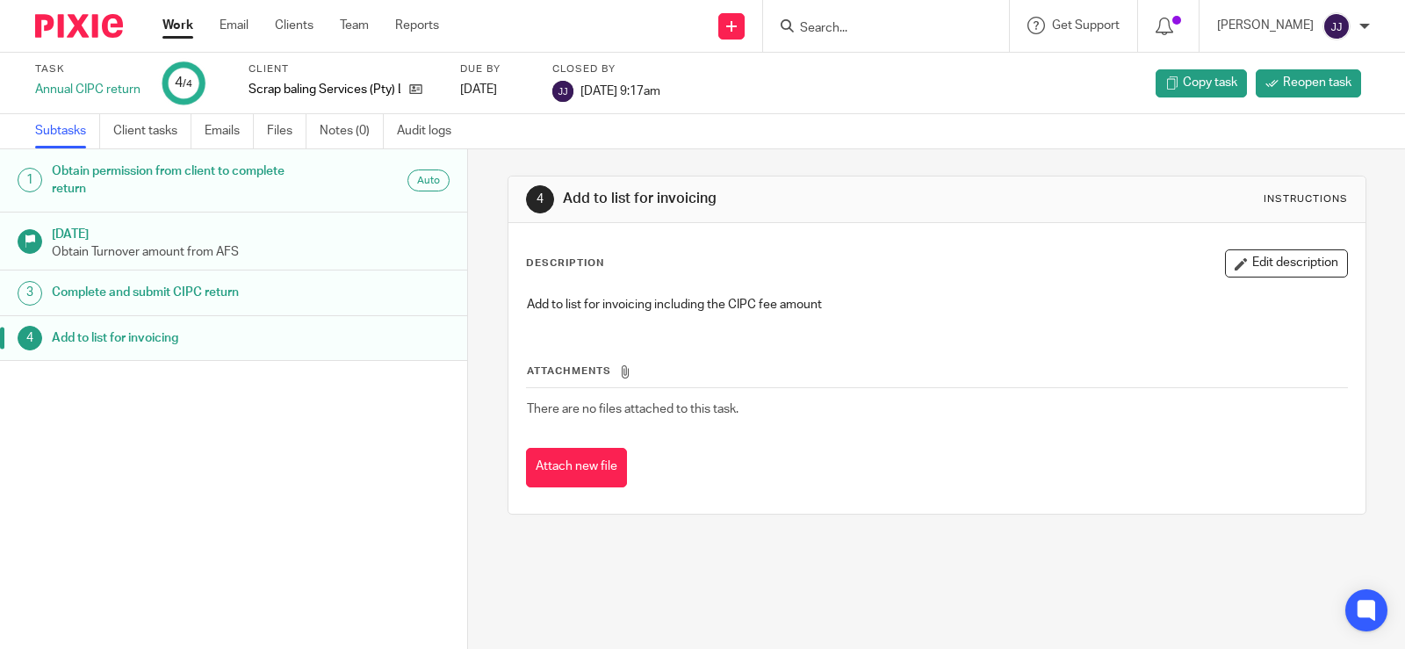
click at [829, 26] on input "Search" at bounding box center [877, 29] width 158 height 16
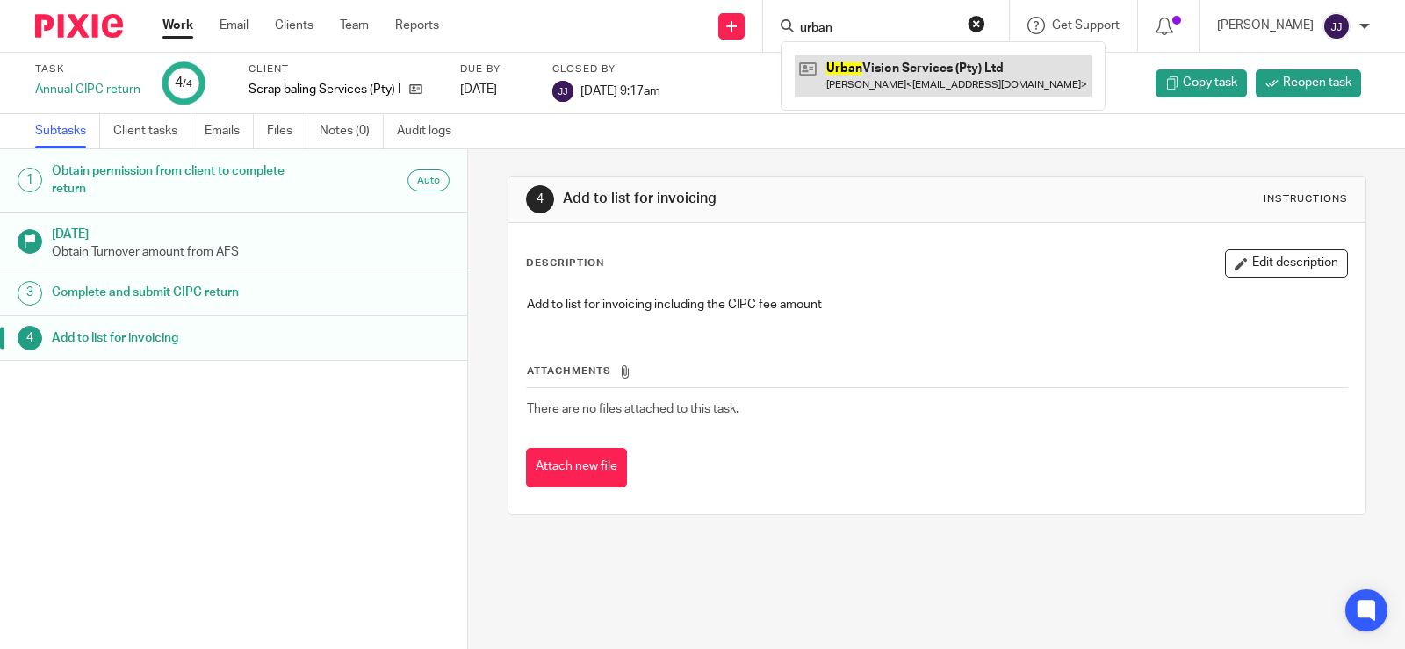
type input "urban"
click at [874, 70] on link at bounding box center [943, 75] width 297 height 40
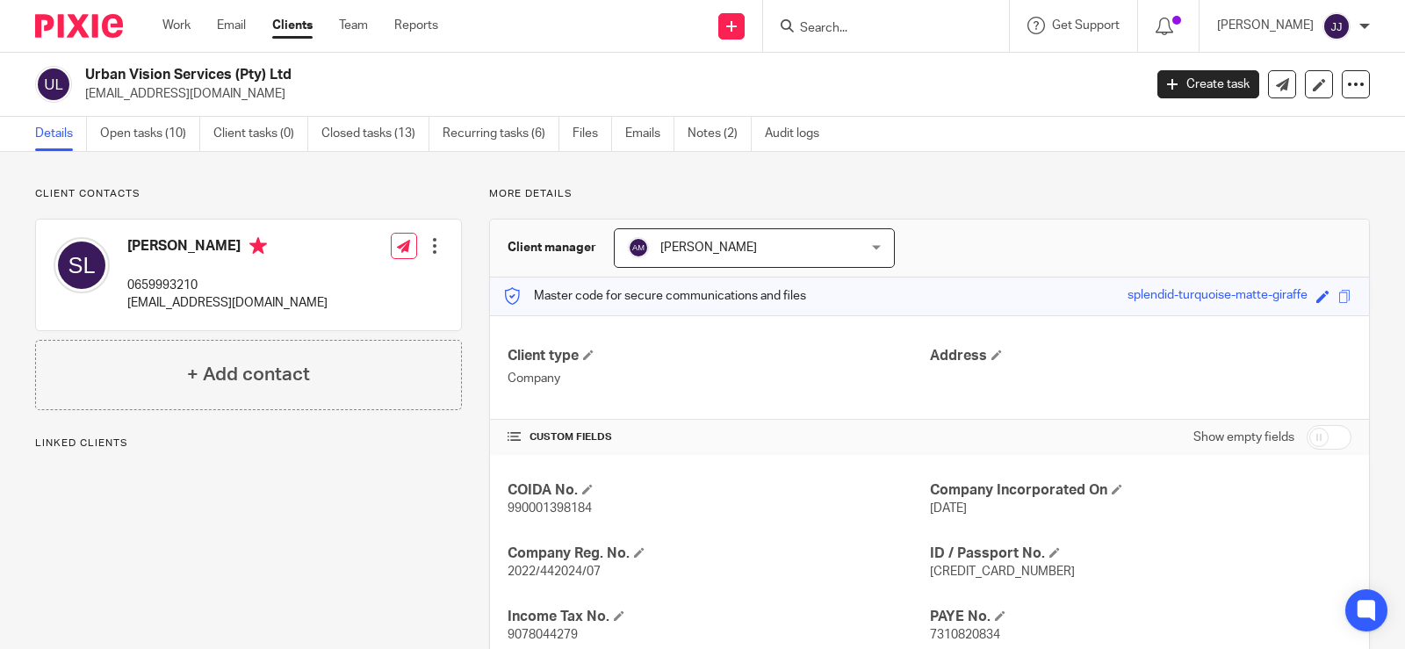
click at [147, 115] on div "Urban Vision Services (Pty) Ltd [EMAIL_ADDRESS][DOMAIN_NAME] Create task Export…" at bounding box center [702, 85] width 1405 height 64
click at [155, 124] on link "Open tasks (10)" at bounding box center [150, 134] width 100 height 34
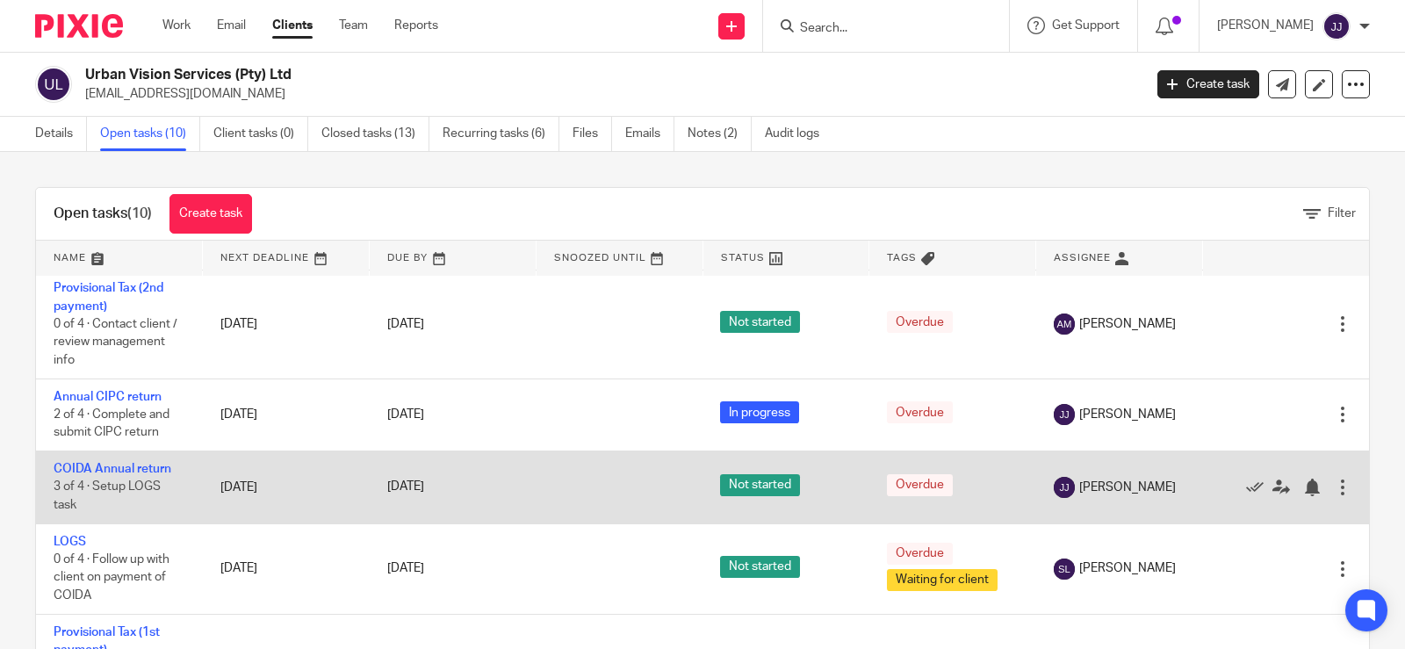
scroll to position [527, 0]
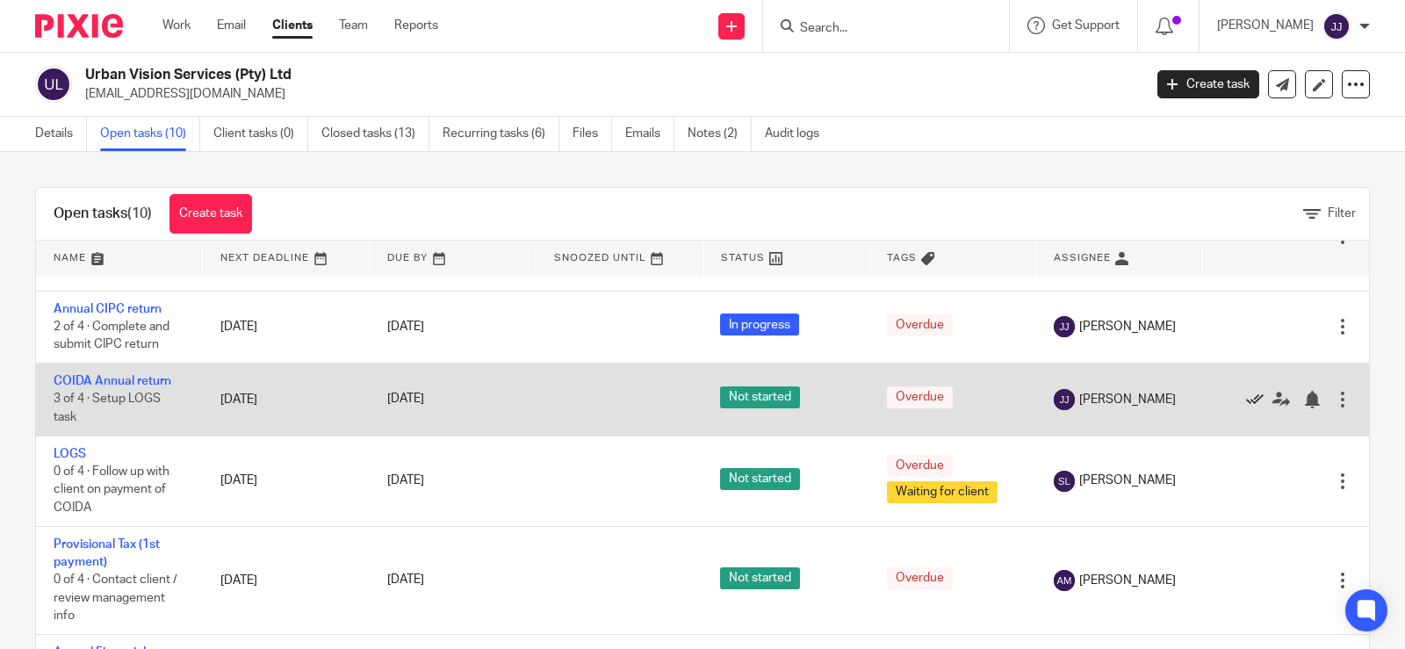
click at [1246, 392] on icon at bounding box center [1255, 400] width 18 height 18
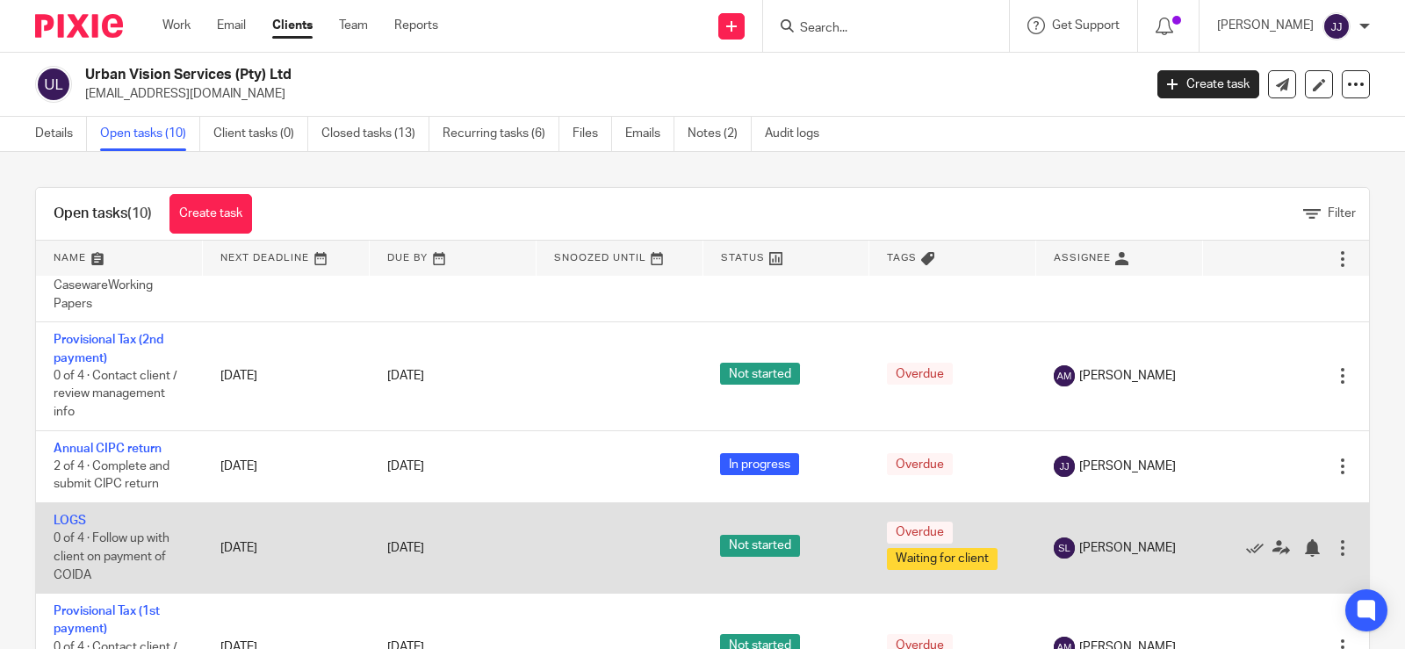
scroll to position [377, 0]
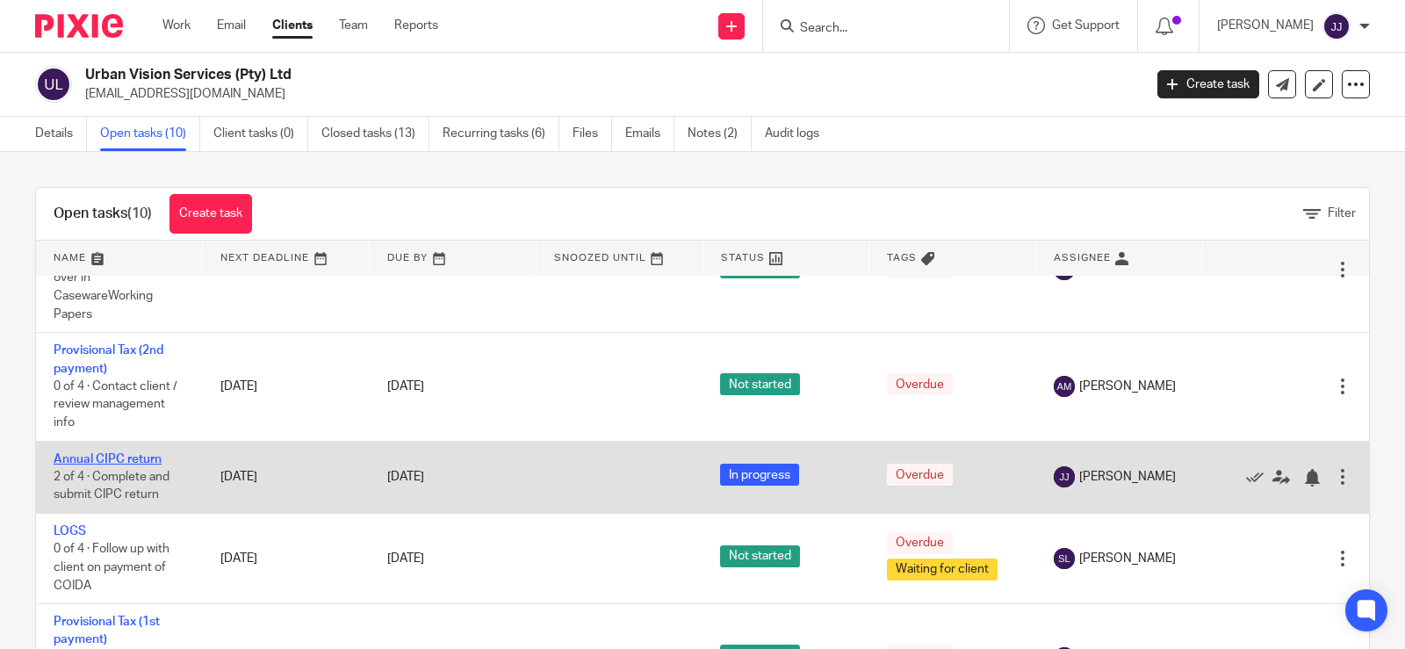
click at [139, 461] on link "Annual CIPC return" at bounding box center [108, 459] width 108 height 12
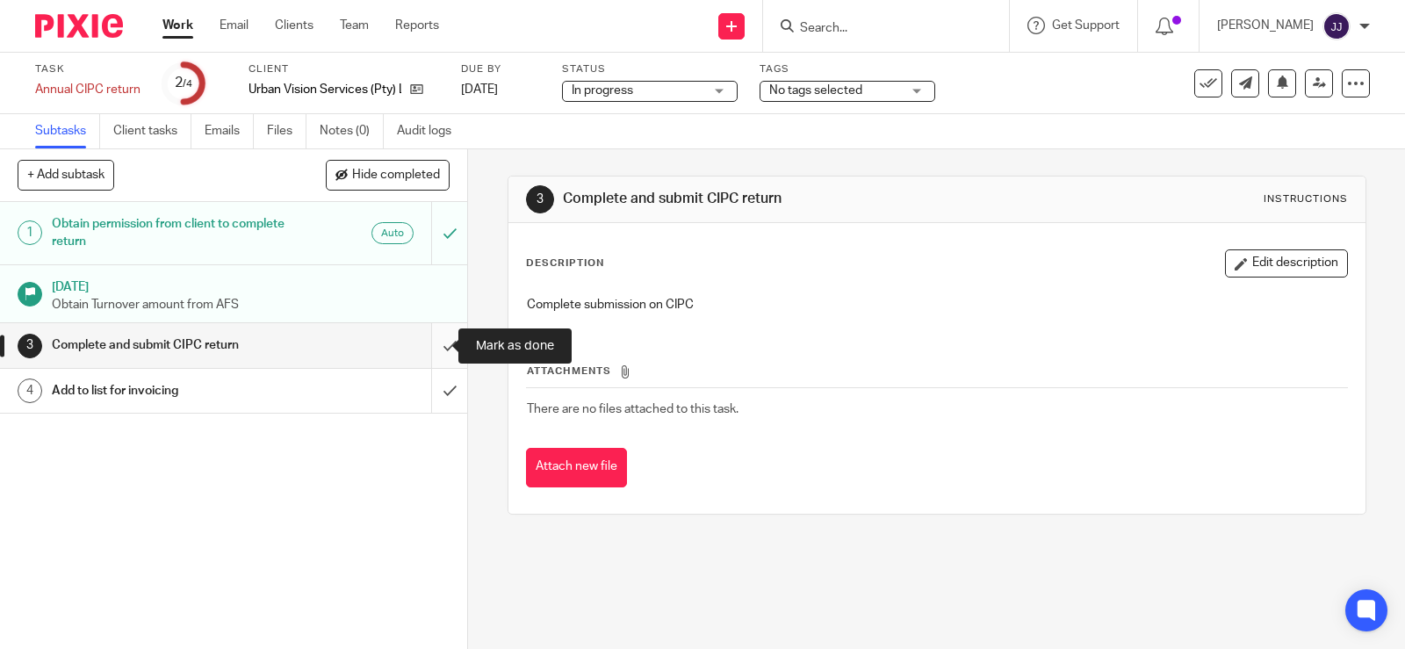
click at [436, 337] on input "submit" at bounding box center [233, 345] width 467 height 44
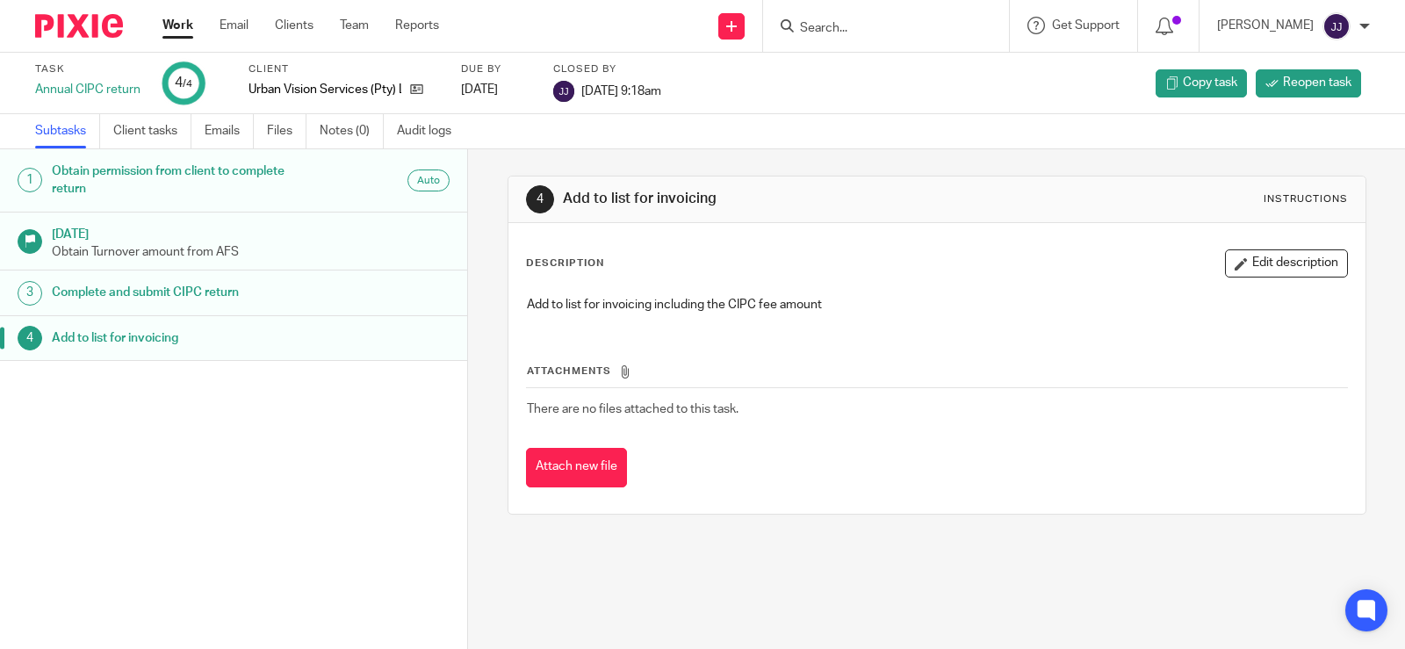
click at [887, 22] on input "Search" at bounding box center [877, 29] width 158 height 16
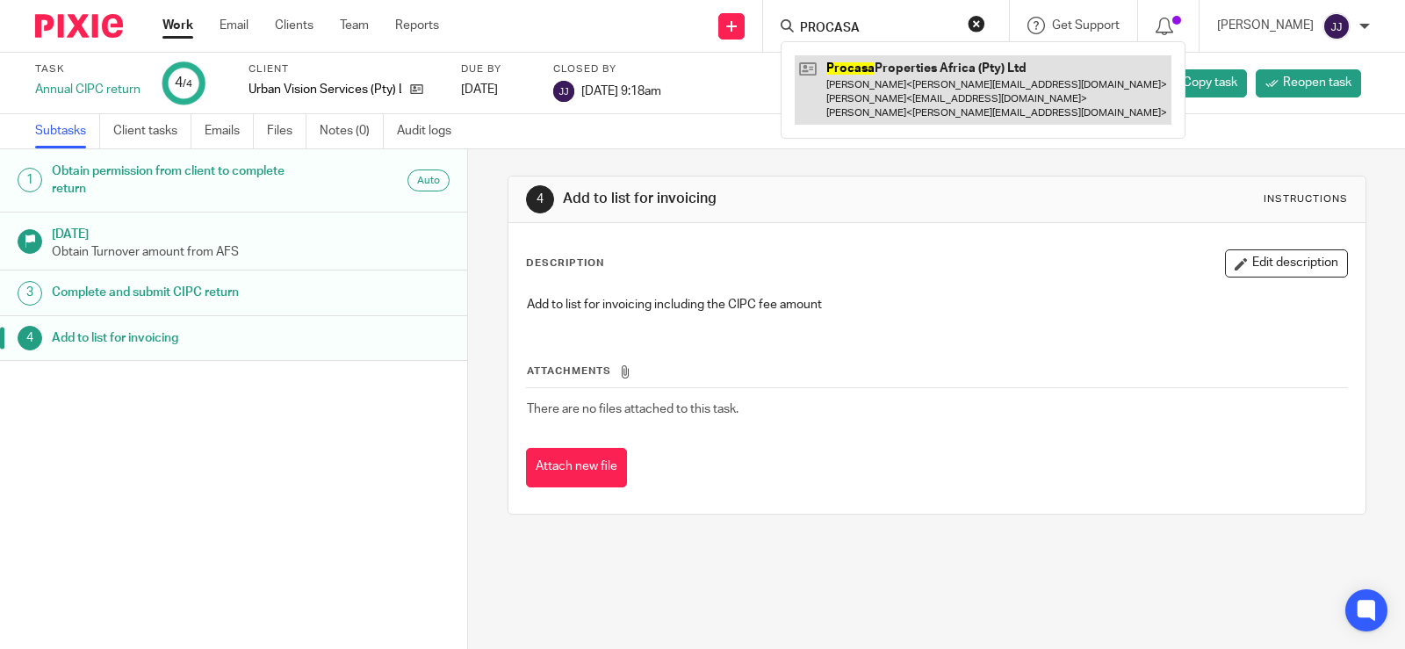
type input "PROCASA"
click at [917, 76] on link at bounding box center [983, 89] width 377 height 69
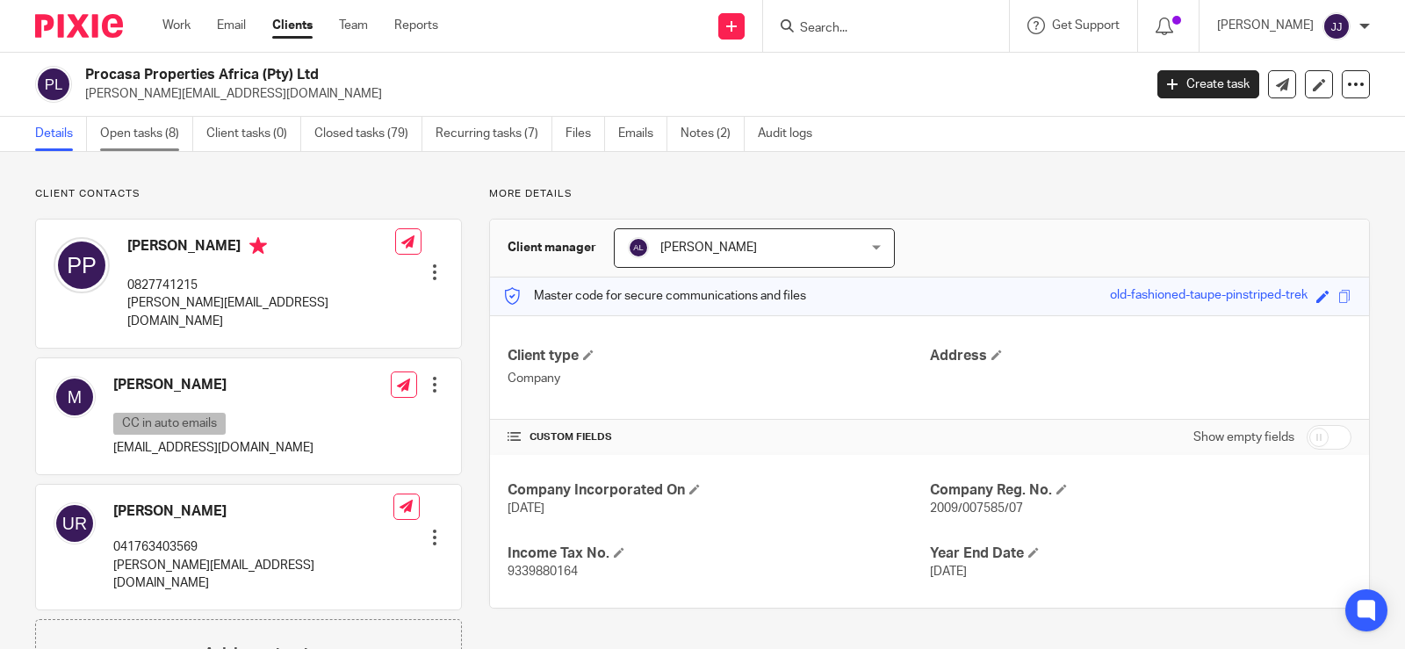
click at [138, 134] on link "Open tasks (8)" at bounding box center [146, 134] width 93 height 34
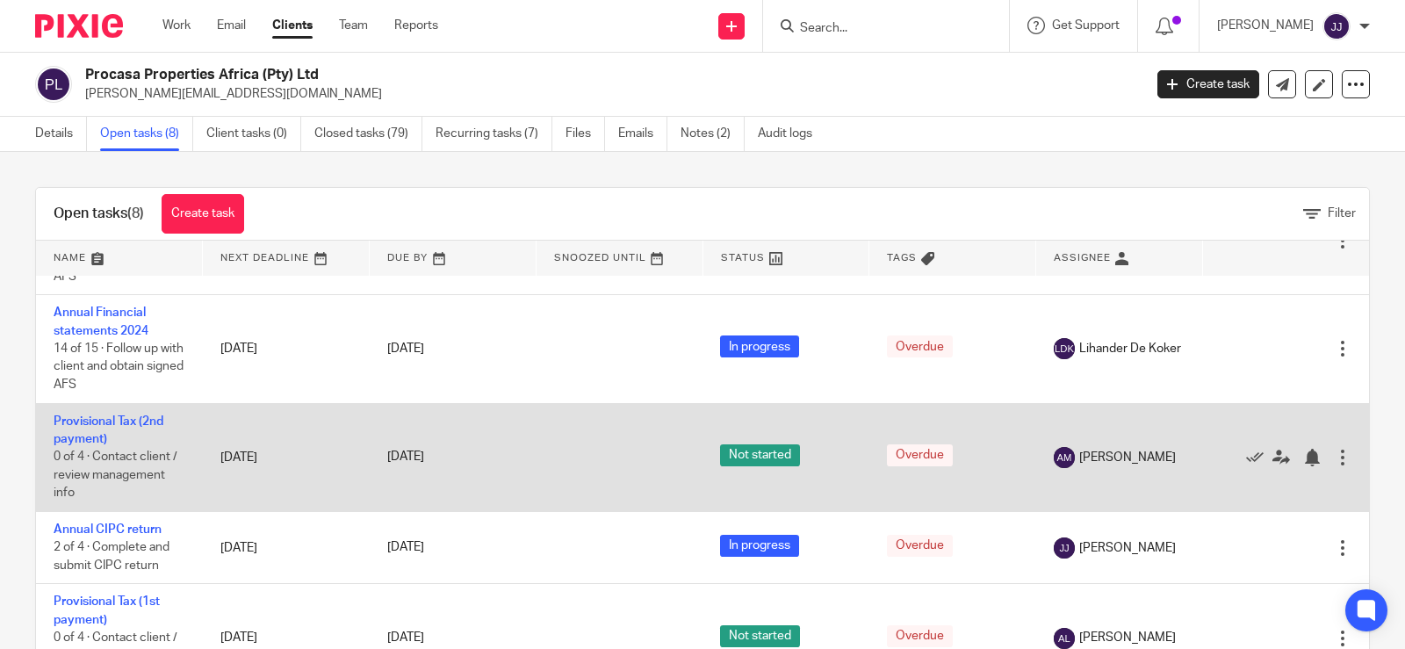
scroll to position [198, 0]
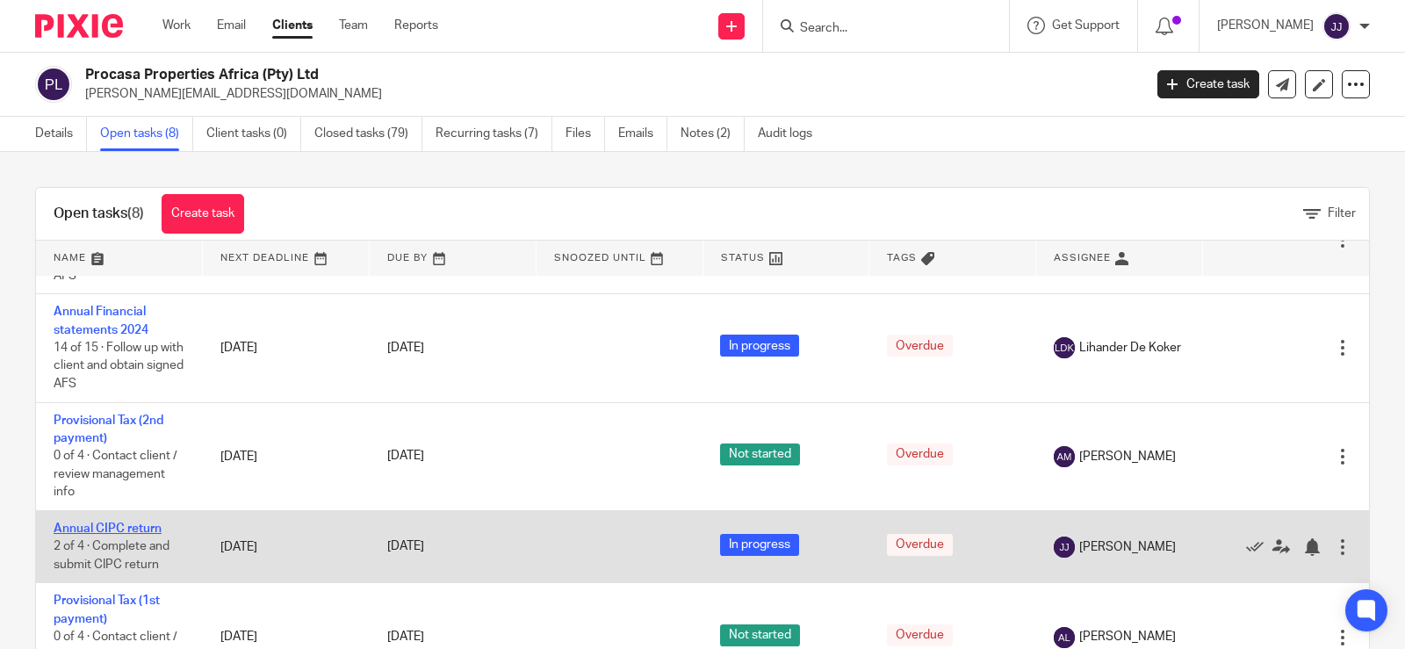
click at [111, 524] on link "Annual CIPC return" at bounding box center [108, 528] width 108 height 12
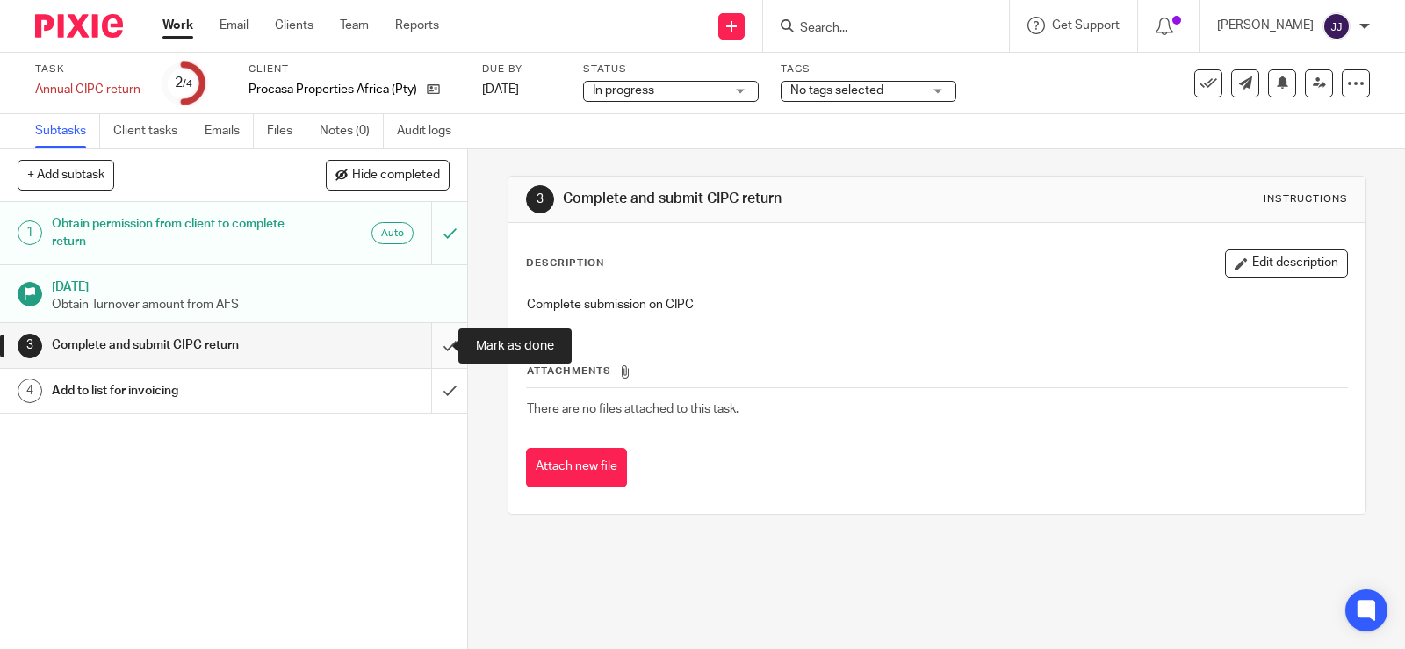
click at [429, 348] on input "submit" at bounding box center [233, 345] width 467 height 44
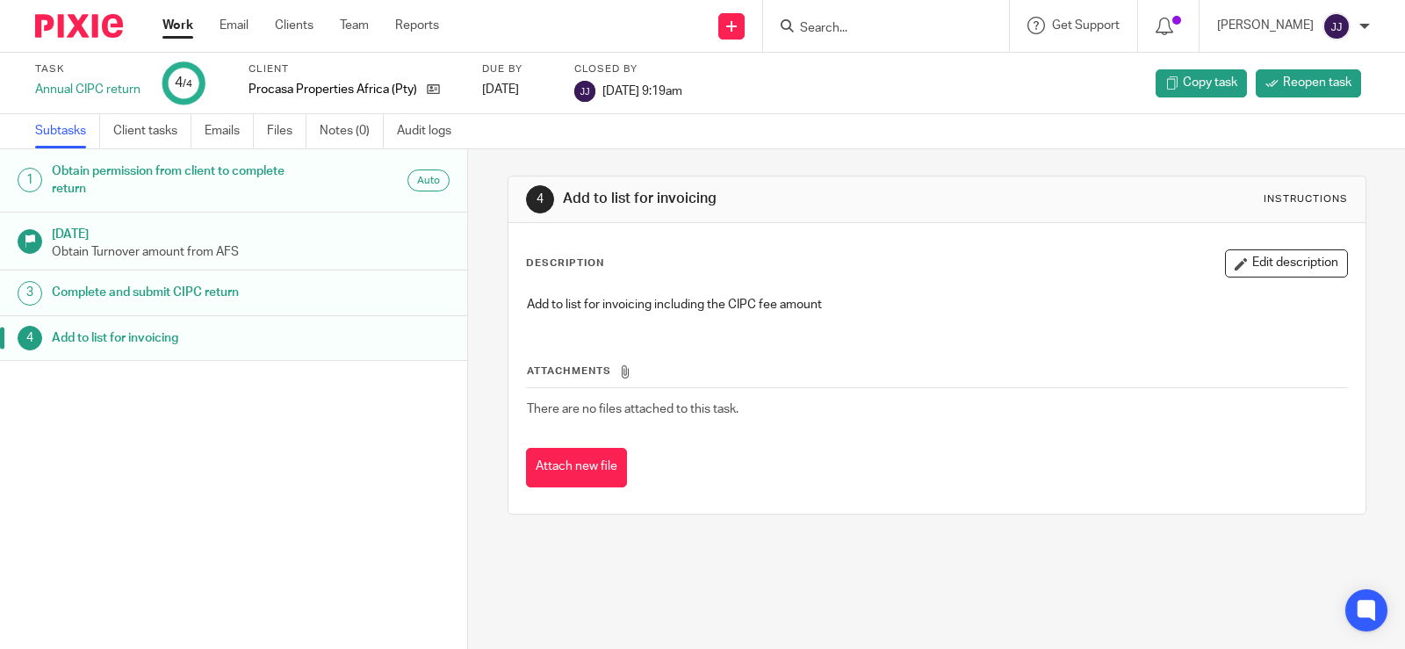
click at [819, 31] on input "Search" at bounding box center [877, 29] width 158 height 16
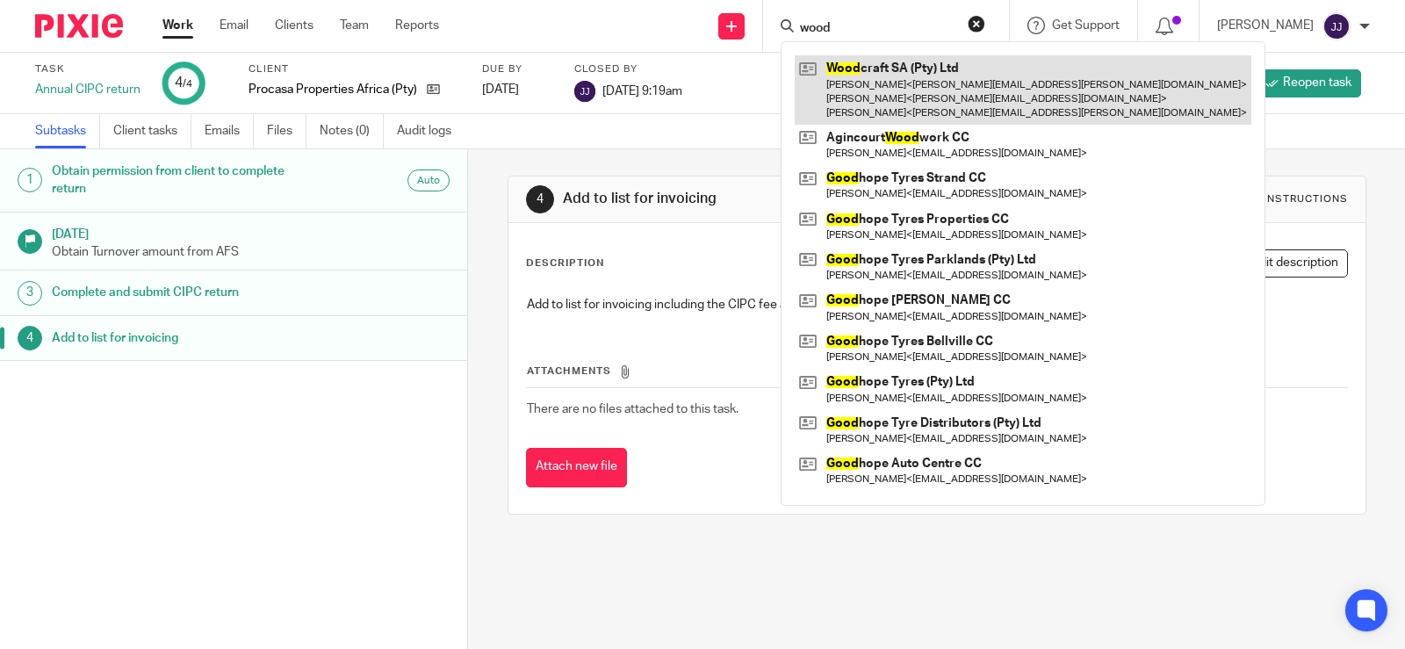
type input "wood"
click at [866, 76] on link at bounding box center [1023, 89] width 457 height 69
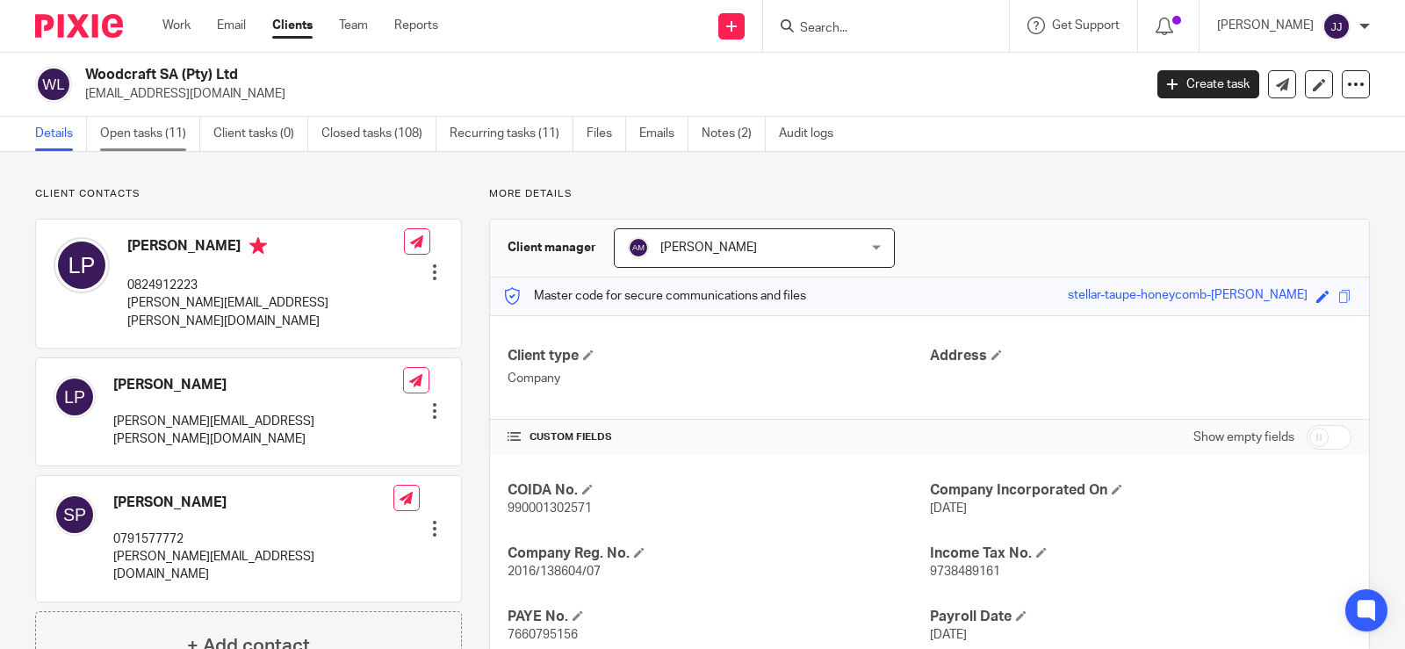
click at [136, 130] on link "Open tasks (11)" at bounding box center [150, 134] width 100 height 34
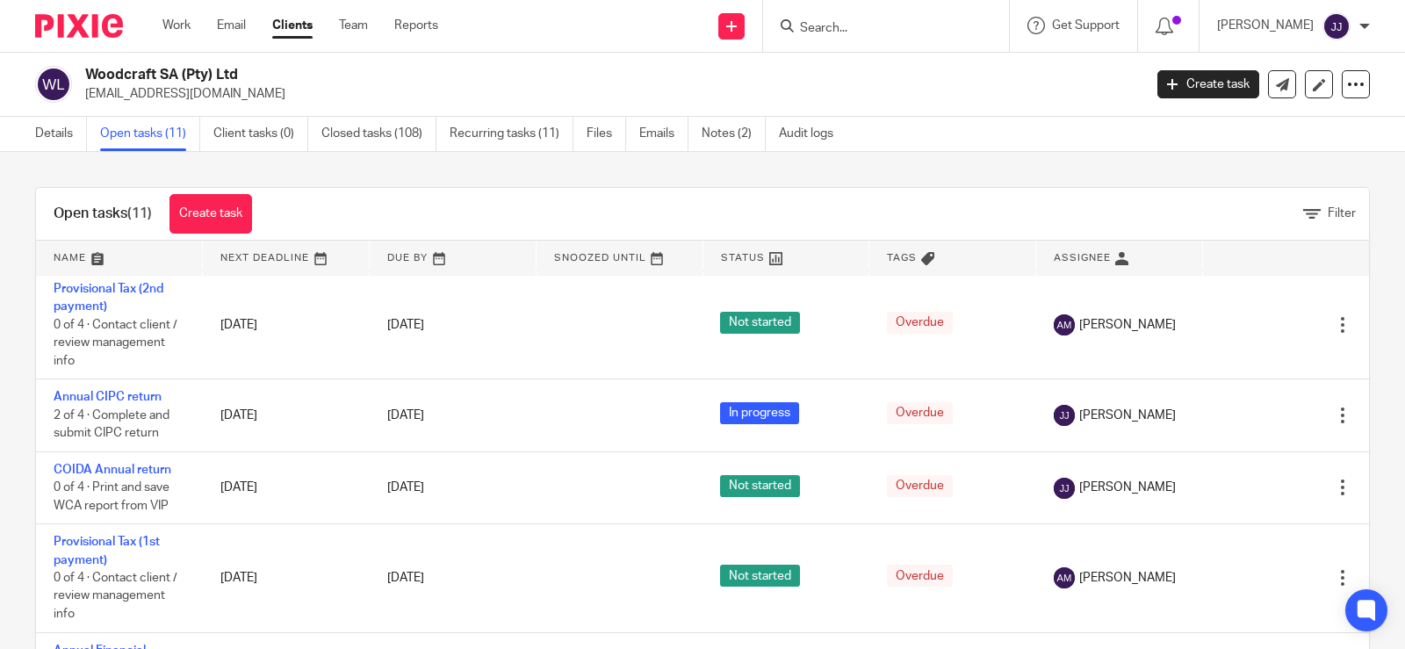
scroll to position [439, 0]
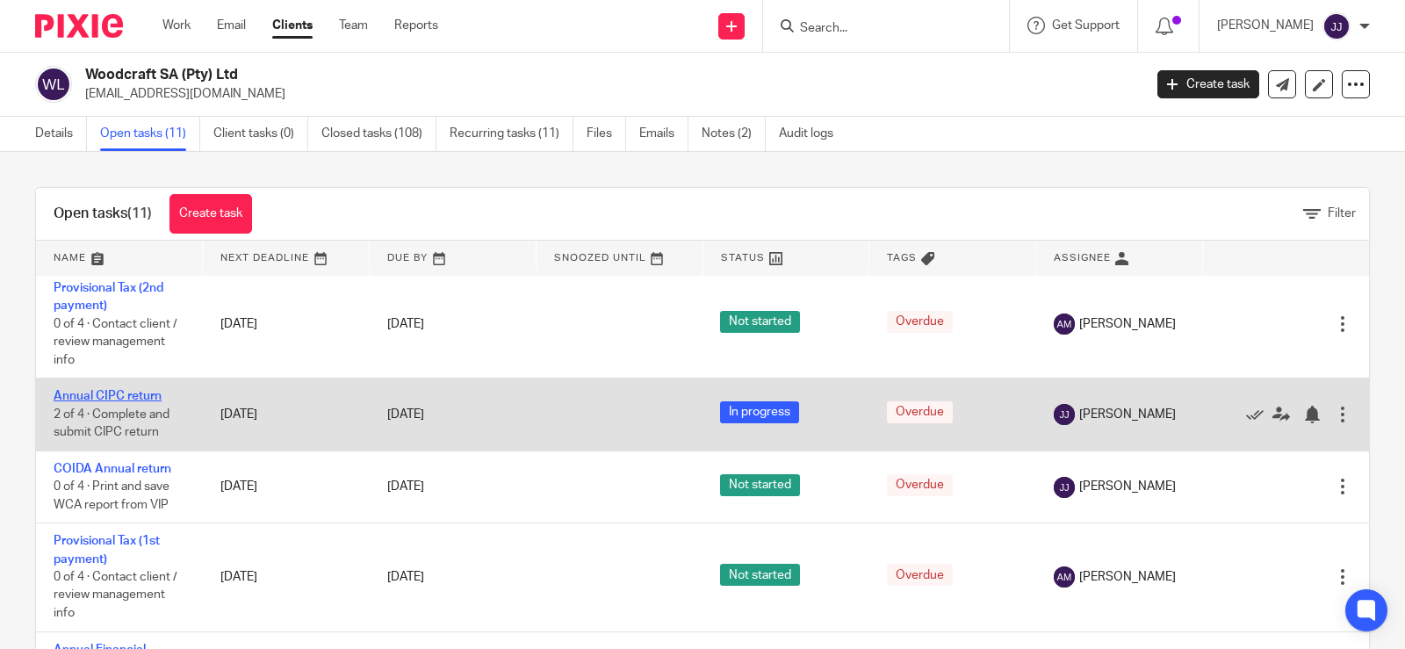
click at [112, 399] on link "Annual CIPC return" at bounding box center [108, 396] width 108 height 12
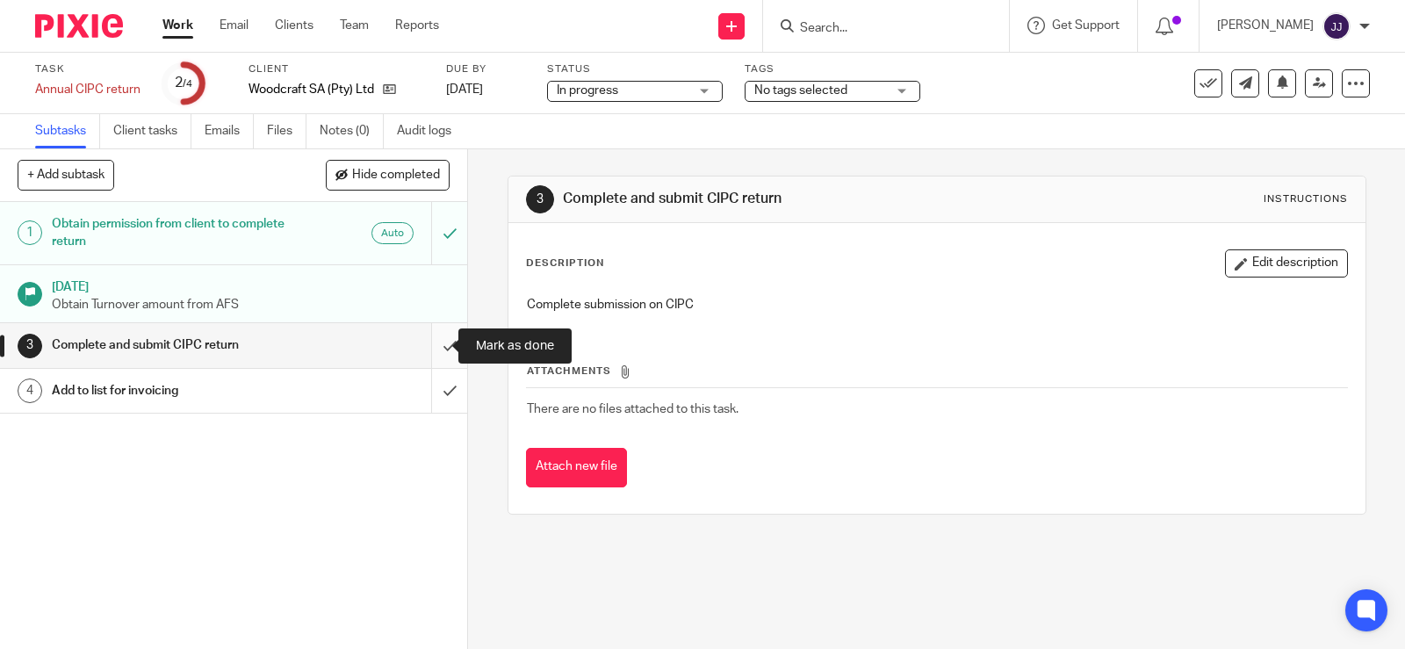
click at [436, 344] on input "submit" at bounding box center [233, 345] width 467 height 44
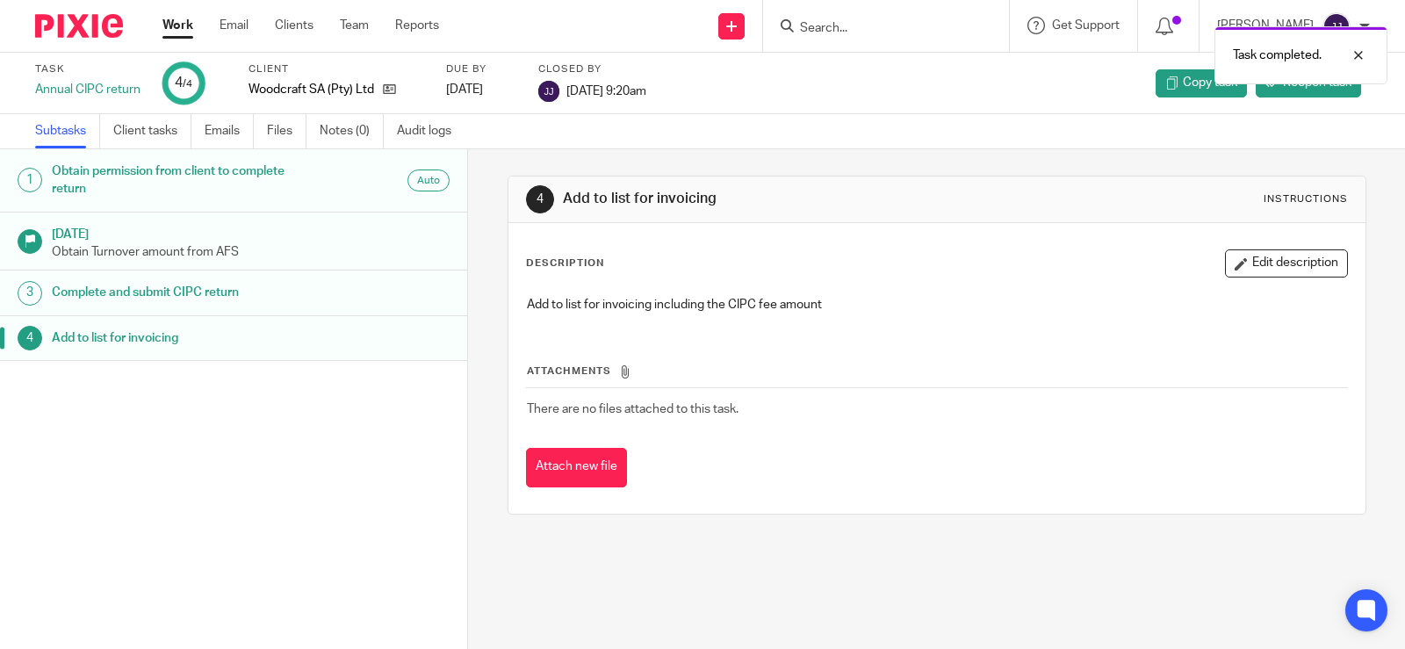
click at [832, 32] on div "Task completed." at bounding box center [1044, 51] width 685 height 67
click at [832, 27] on div "Task completed." at bounding box center [1044, 51] width 685 height 67
click at [874, 23] on div "Task completed." at bounding box center [1044, 51] width 685 height 67
click at [805, 29] on div "Task completed." at bounding box center [1044, 51] width 685 height 67
click at [860, 29] on input "Search" at bounding box center [877, 29] width 158 height 16
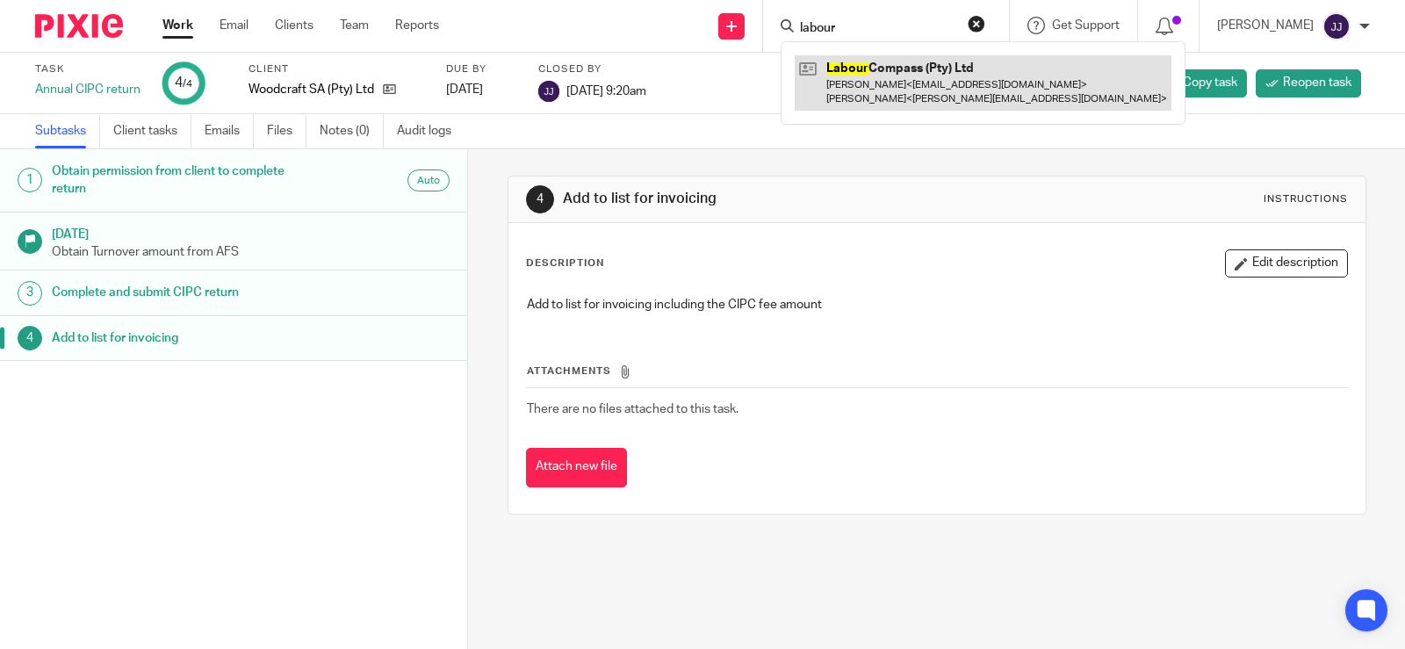
type input "labour"
click at [861, 62] on link at bounding box center [983, 82] width 377 height 54
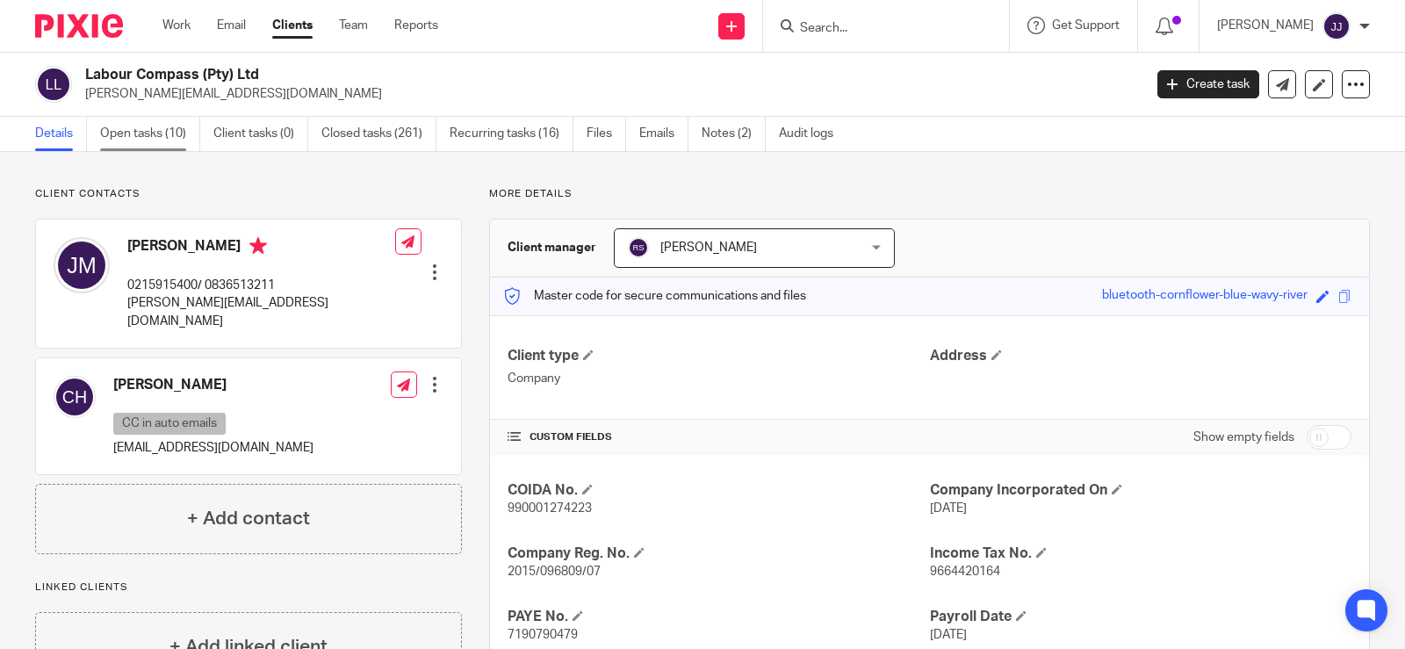
click at [125, 133] on link "Open tasks (10)" at bounding box center [150, 134] width 100 height 34
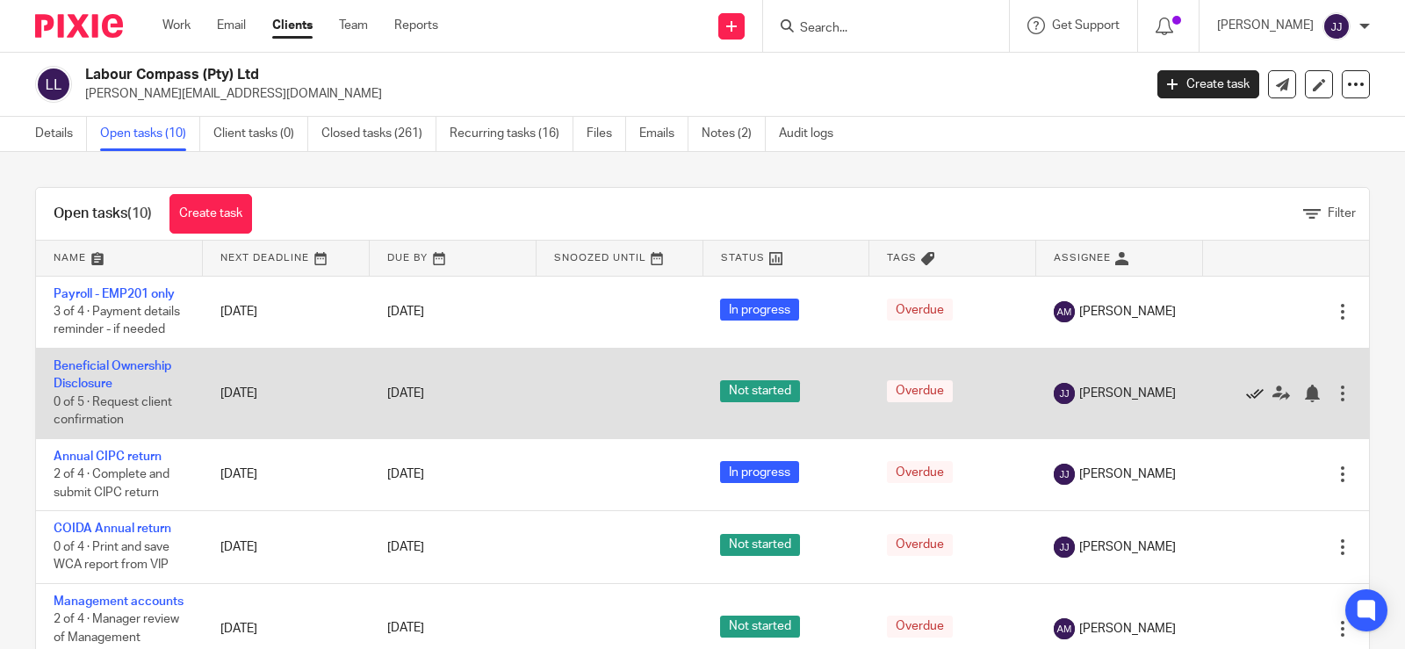
click at [1246, 402] on icon at bounding box center [1255, 394] width 18 height 18
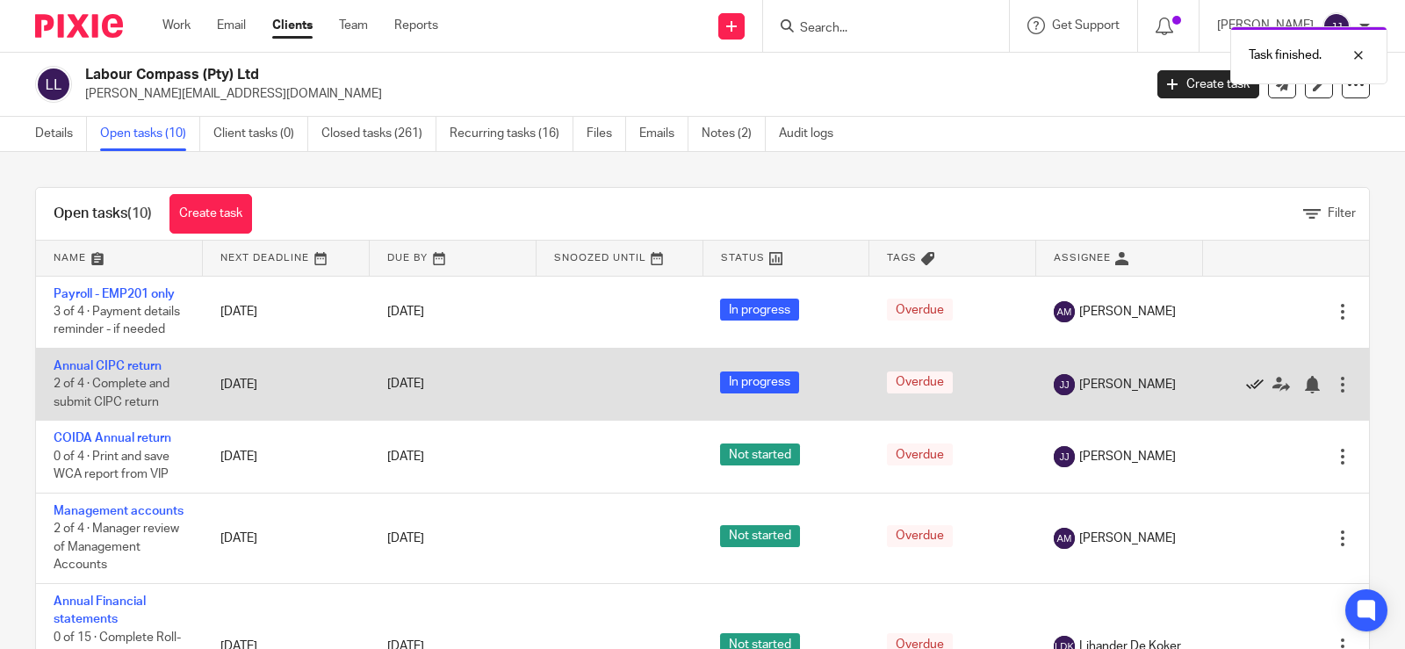
click at [1246, 393] on icon at bounding box center [1255, 385] width 18 height 18
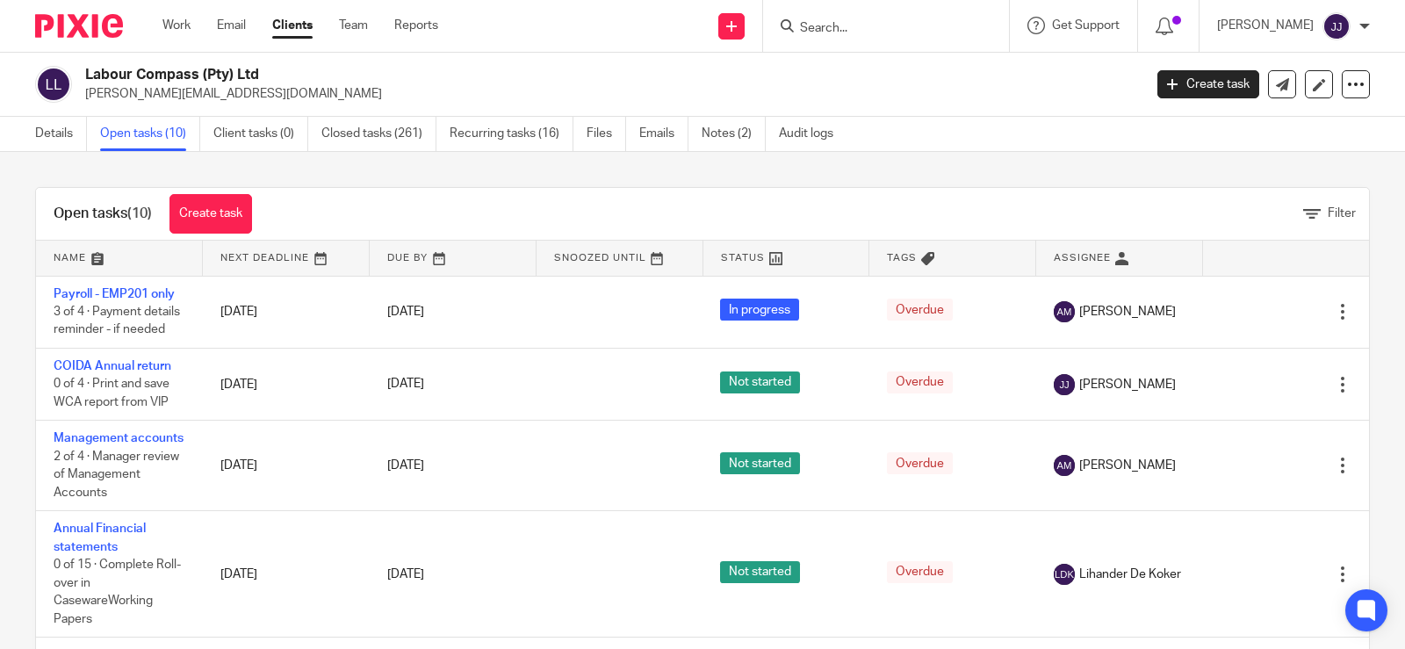
click at [845, 33] on input "Search" at bounding box center [877, 29] width 158 height 16
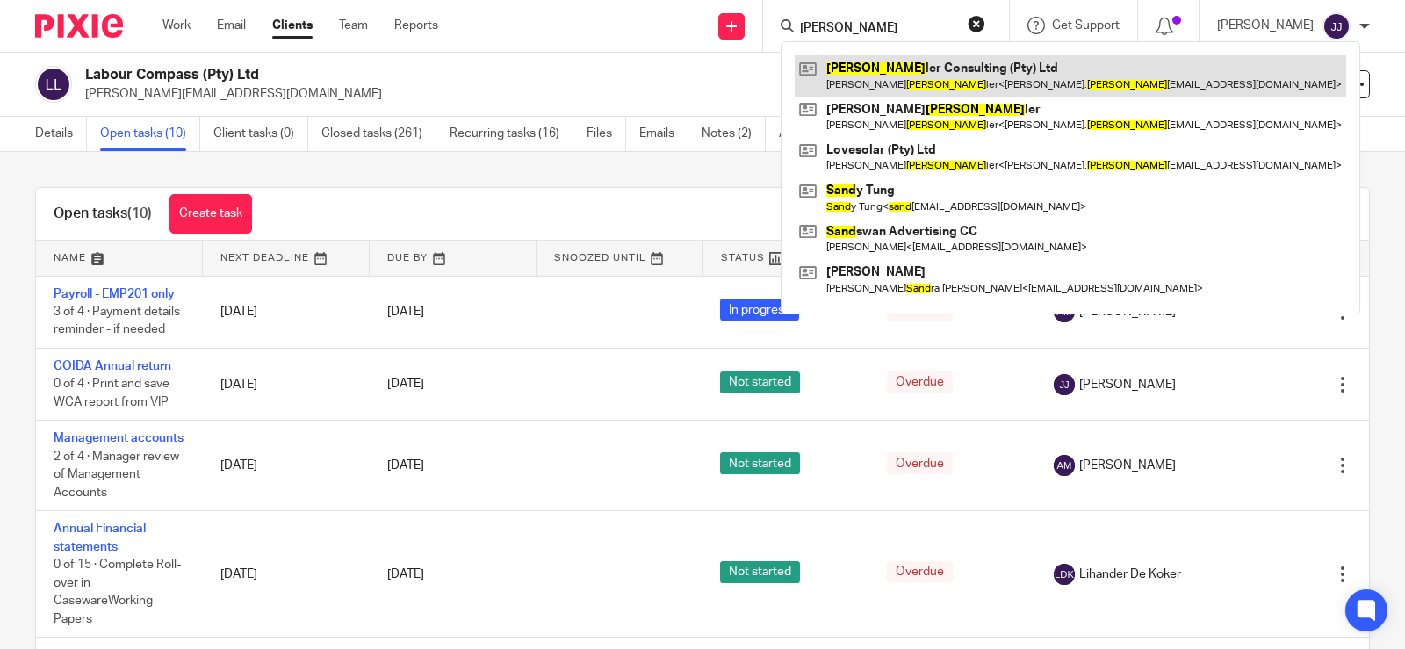
type input "shand"
click at [899, 64] on link at bounding box center [1070, 75] width 551 height 40
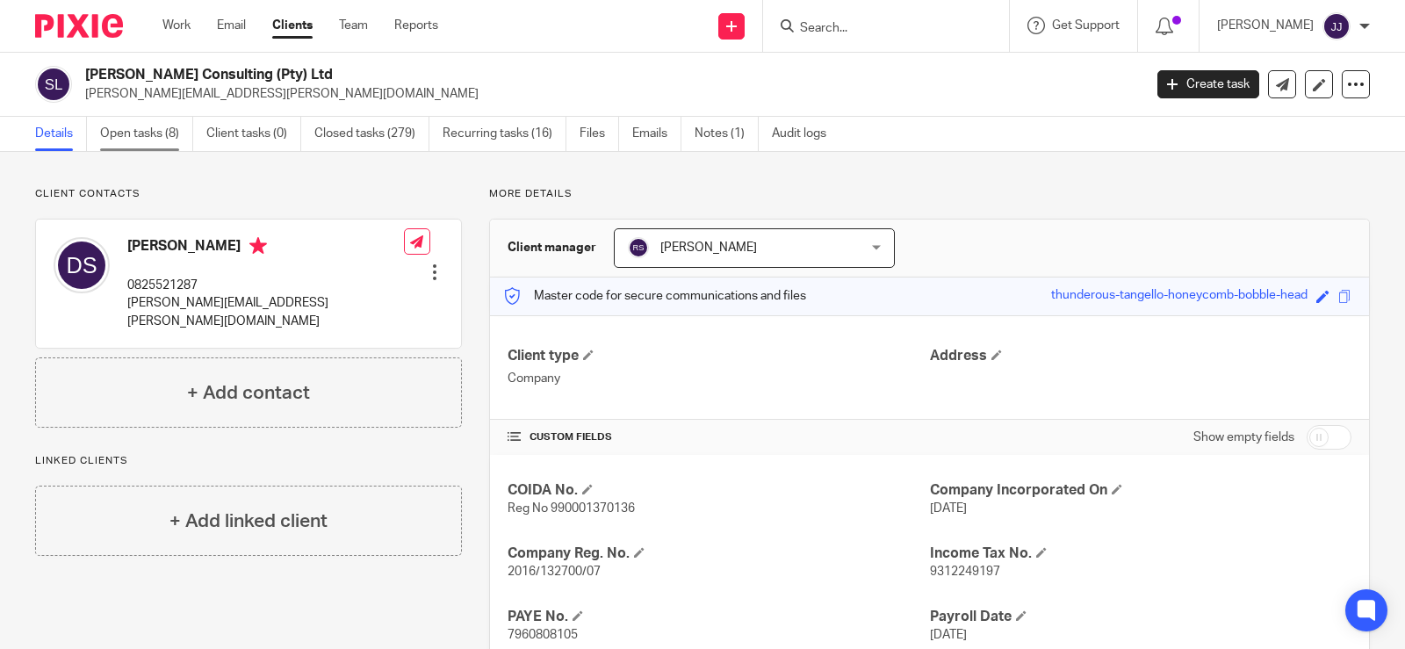
click at [155, 141] on link "Open tasks (8)" at bounding box center [146, 134] width 93 height 34
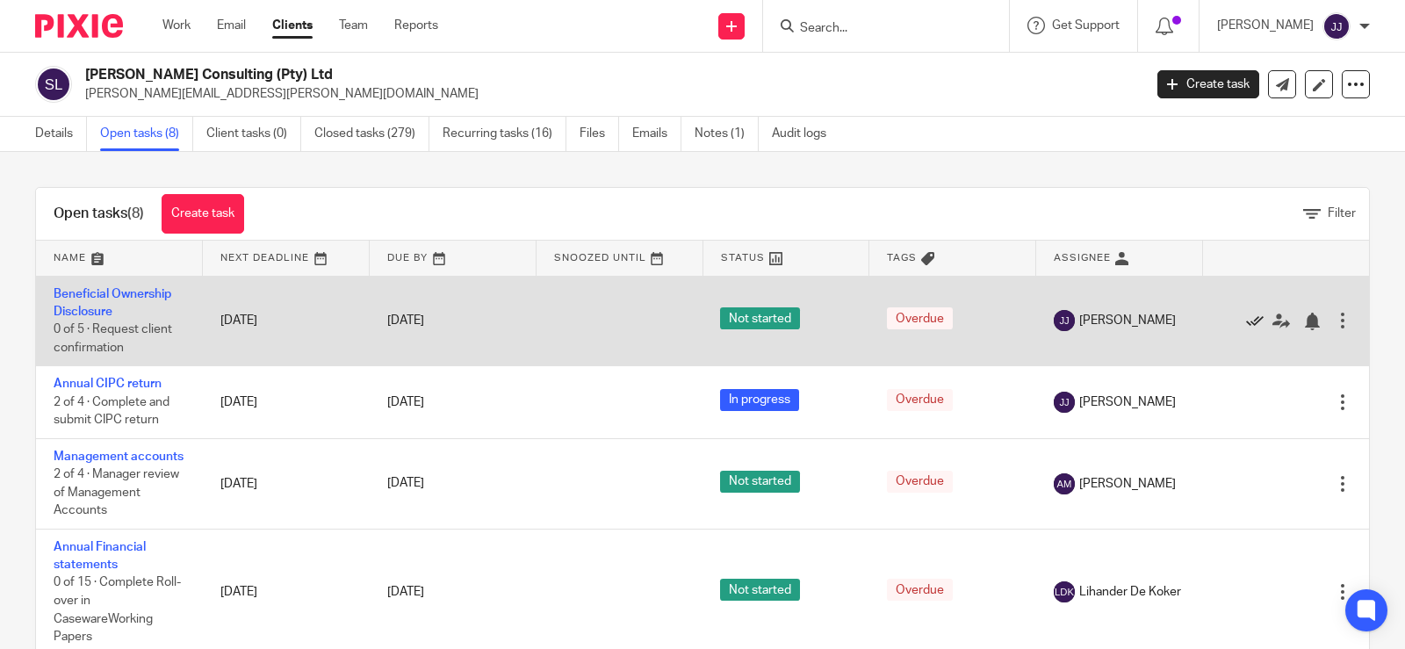
click at [1246, 320] on icon at bounding box center [1255, 322] width 18 height 18
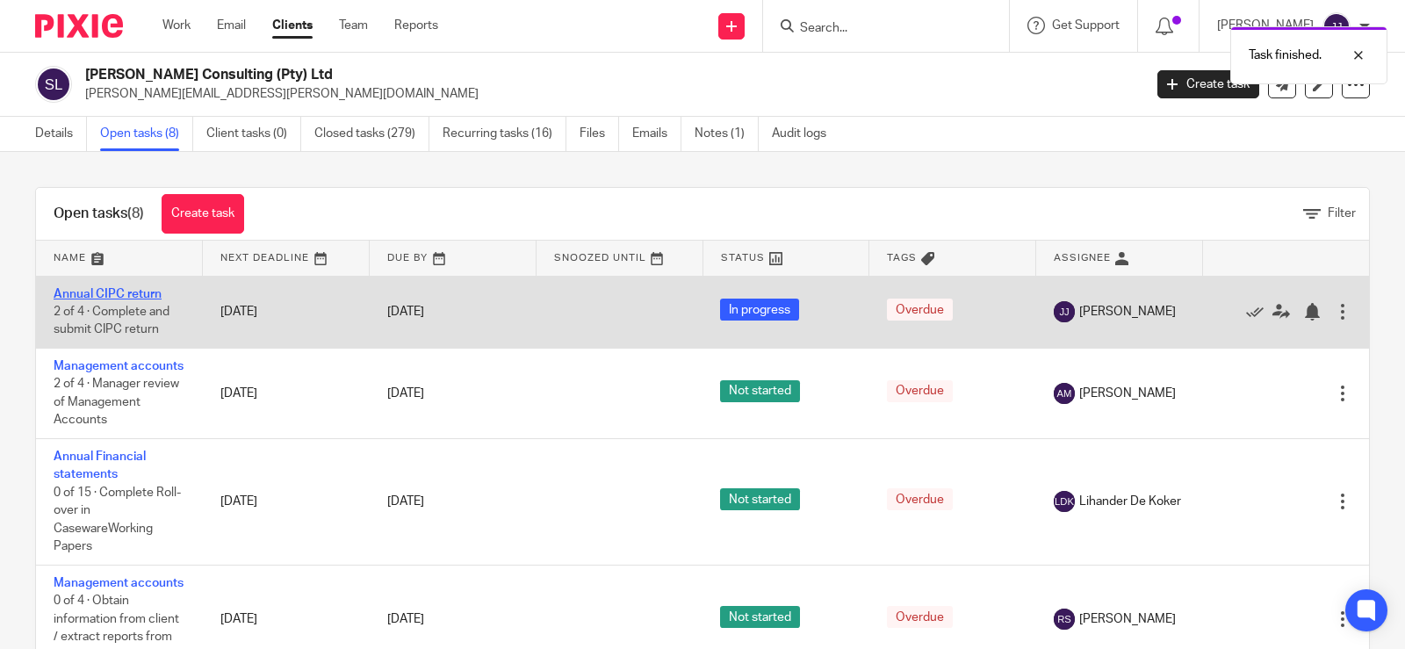
click at [110, 290] on link "Annual CIPC return" at bounding box center [108, 294] width 108 height 12
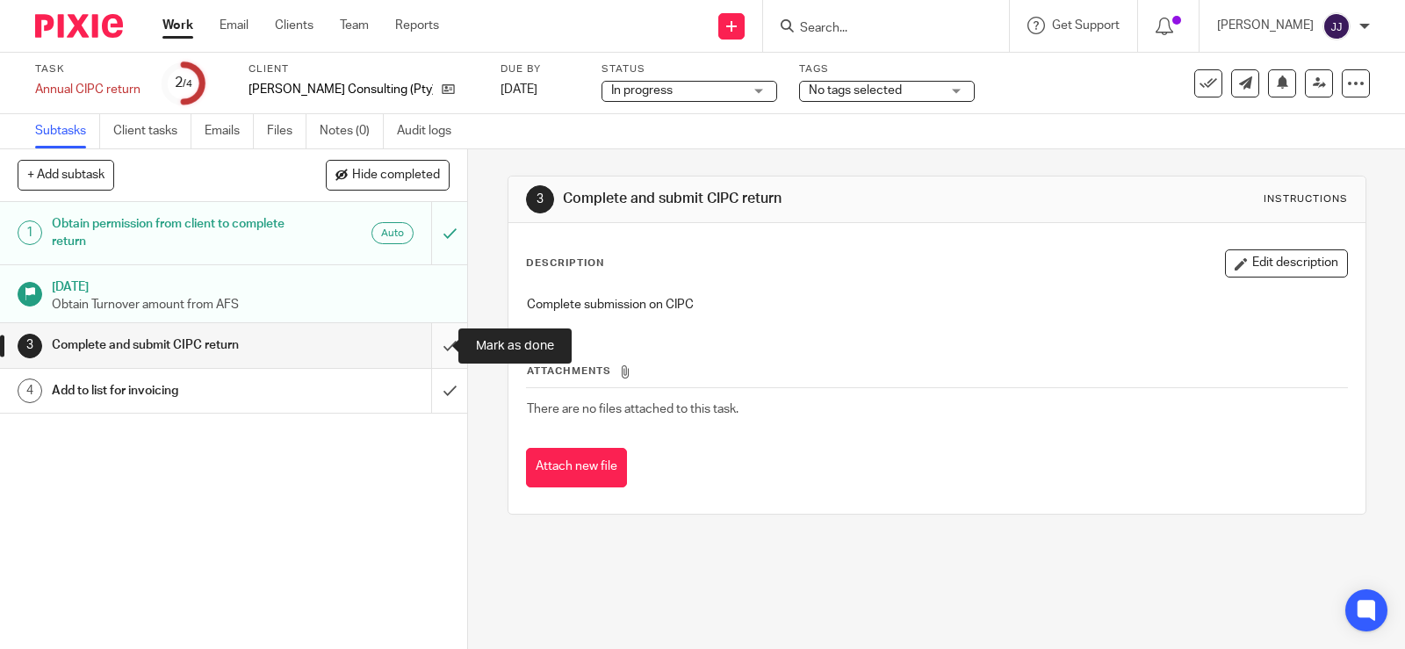
click at [441, 343] on input "submit" at bounding box center [233, 345] width 467 height 44
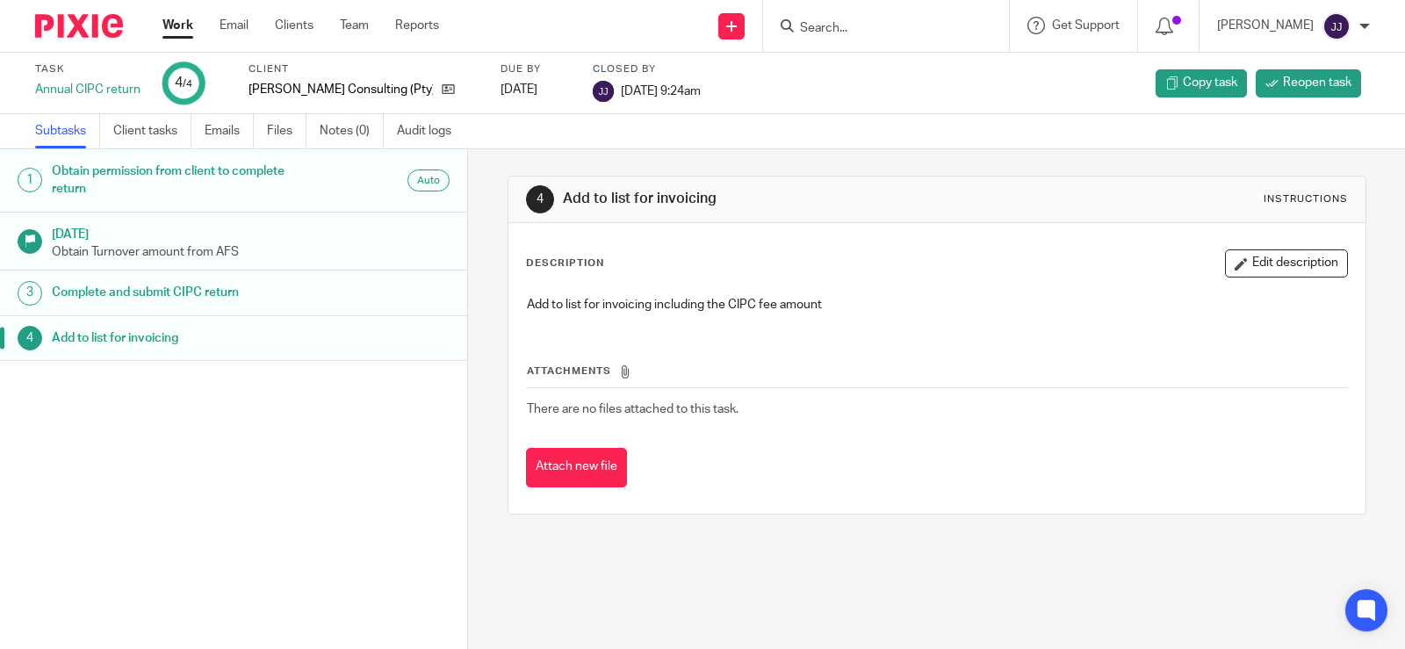
drag, startPoint x: 947, startPoint y: 398, endPoint x: 881, endPoint y: 201, distance: 207.4
click at [946, 393] on td "There are no files attached to this task." at bounding box center [937, 409] width 822 height 42
click at [824, 27] on input "Search" at bounding box center [877, 29] width 158 height 16
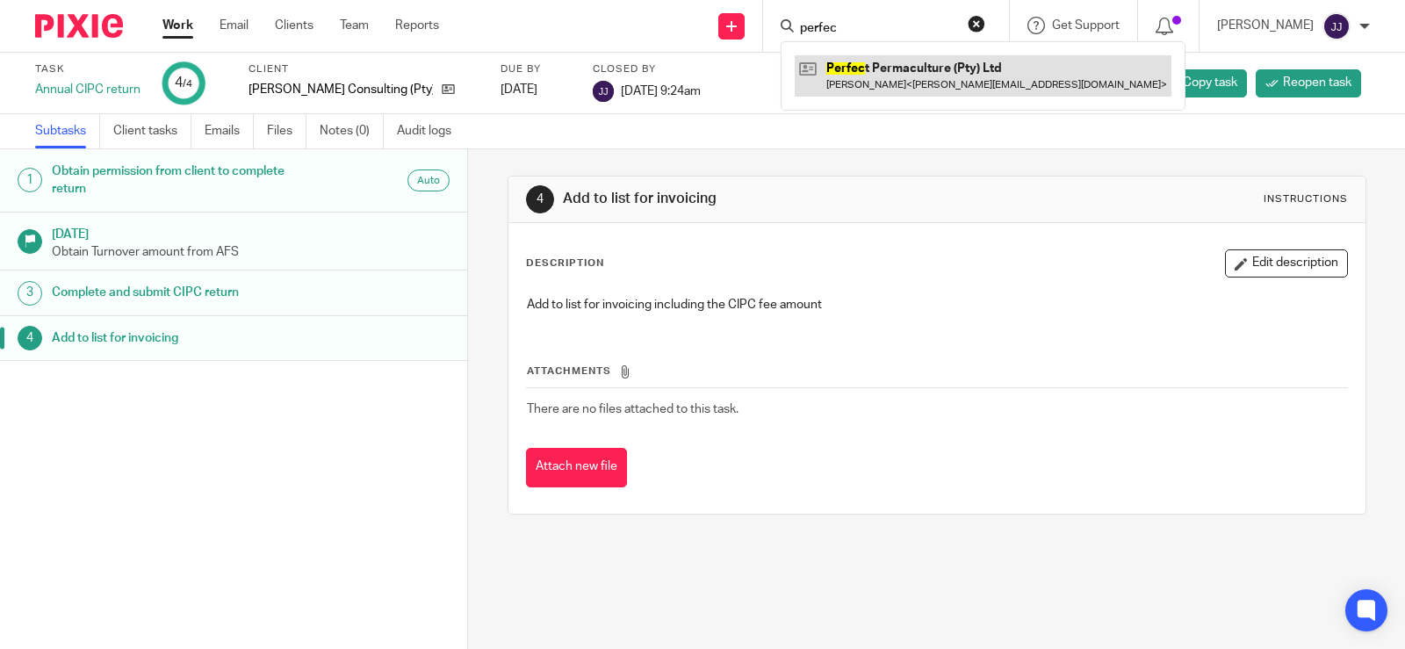
type input "perfec"
click at [907, 72] on link at bounding box center [983, 75] width 377 height 40
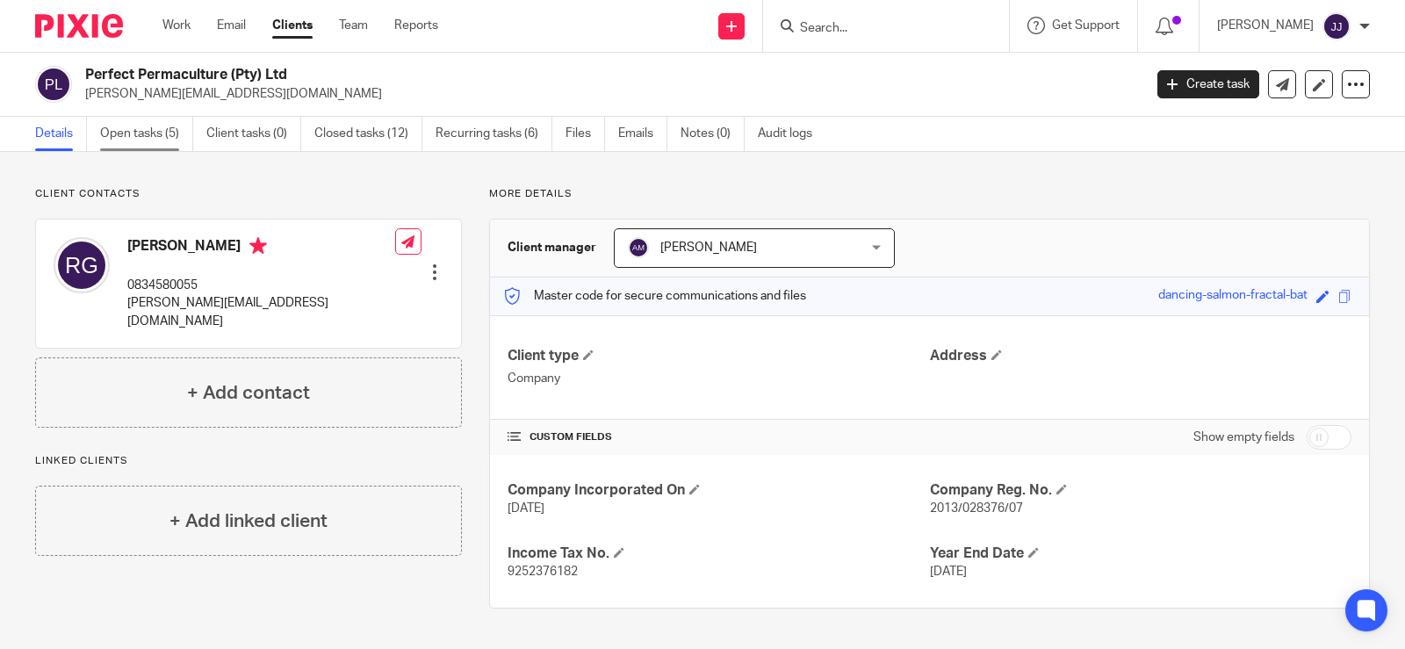
click at [162, 146] on link "Open tasks (5)" at bounding box center [146, 134] width 93 height 34
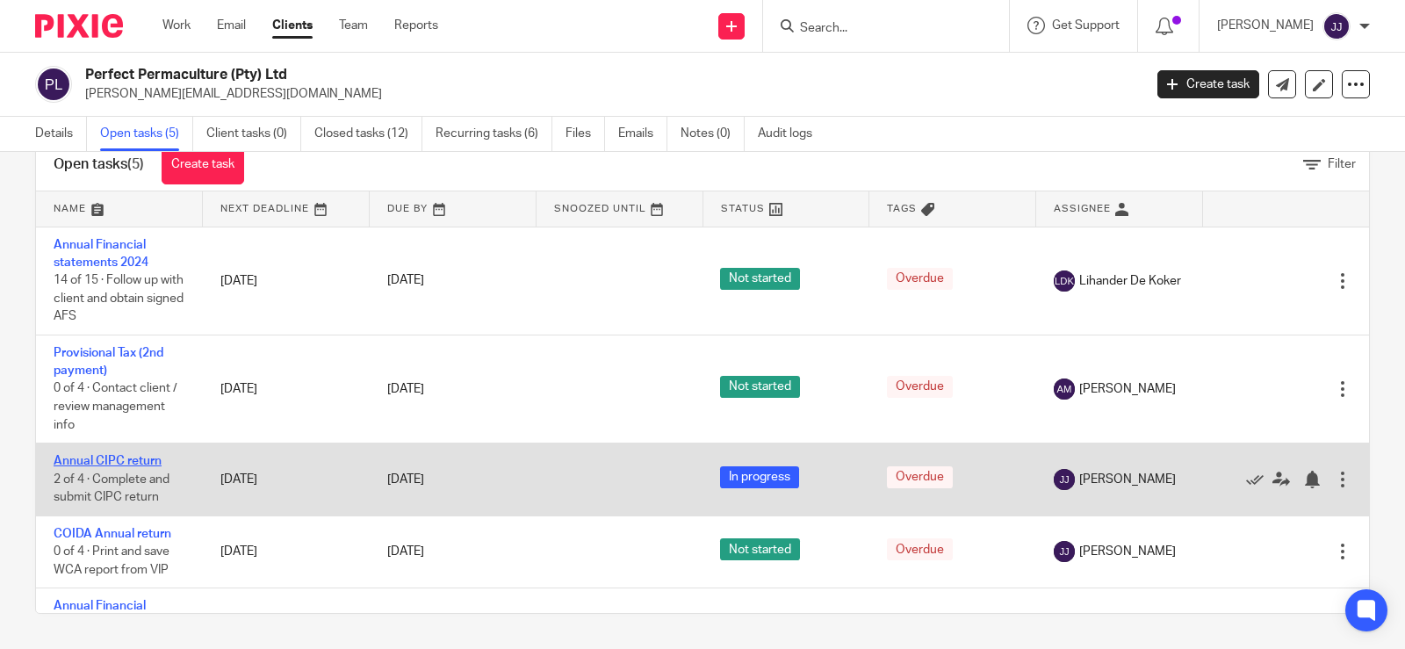
click at [122, 461] on link "Annual CIPC return" at bounding box center [108, 461] width 108 height 12
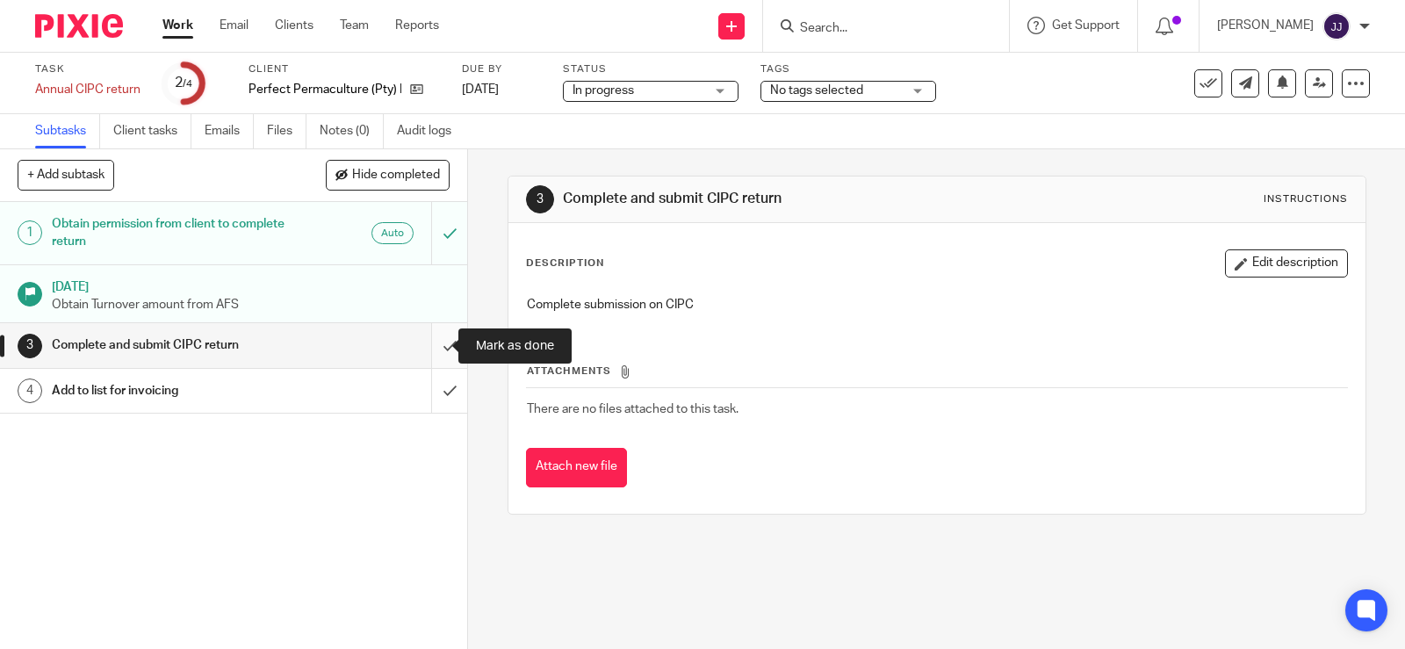
click at [436, 342] on input "submit" at bounding box center [233, 345] width 467 height 44
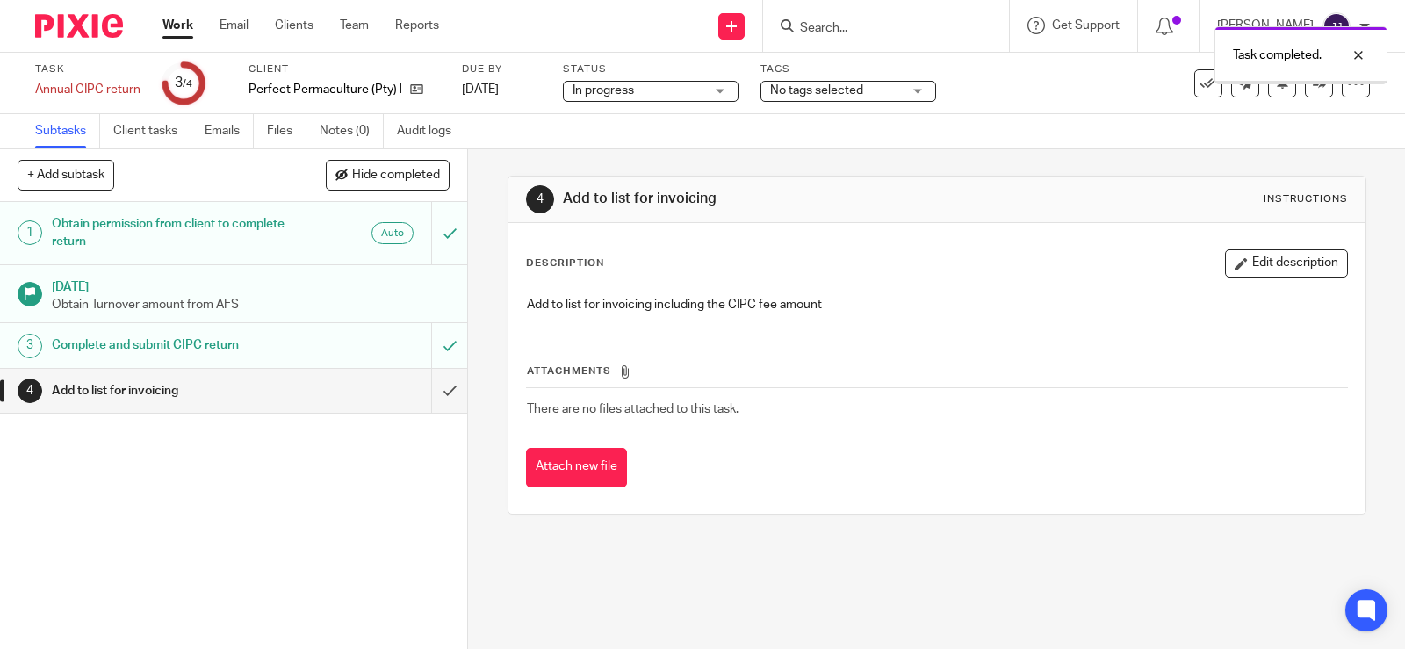
click at [429, 390] on input "submit" at bounding box center [233, 391] width 467 height 44
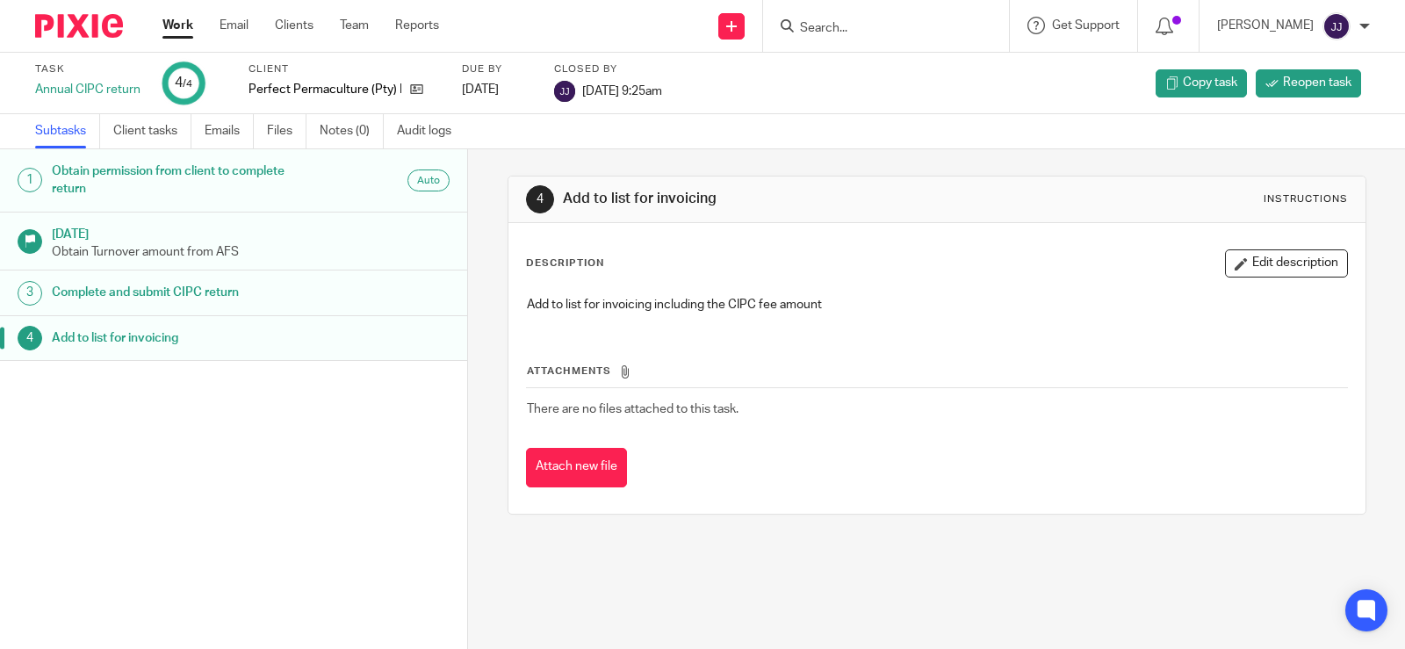
click at [892, 25] on input "Search" at bounding box center [877, 29] width 158 height 16
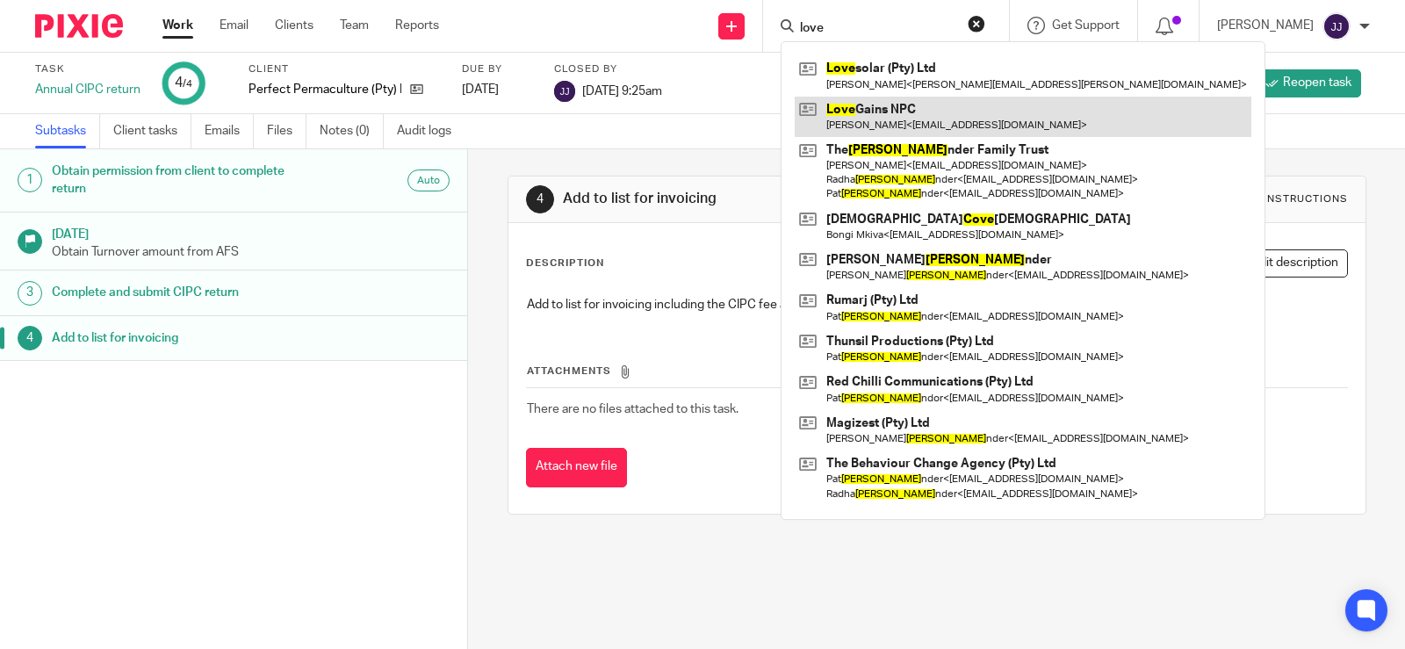
type input "love"
click at [940, 119] on link at bounding box center [1023, 117] width 457 height 40
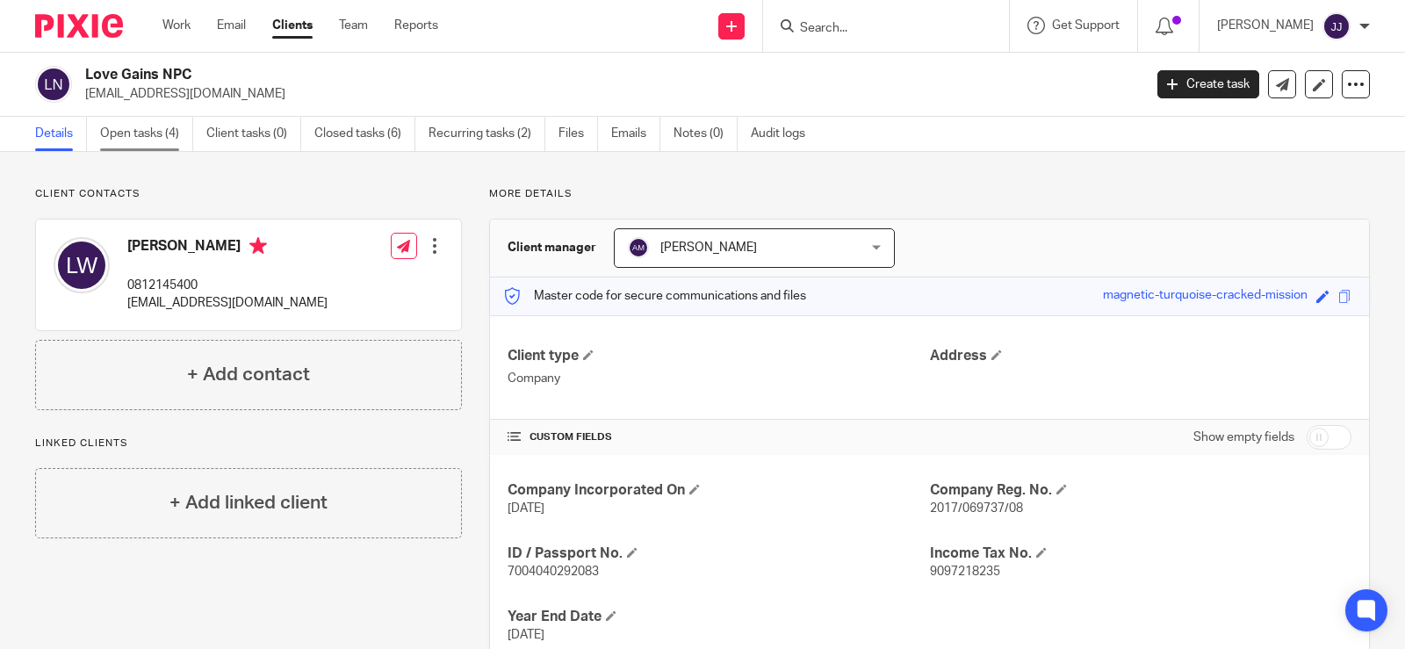
click at [139, 132] on link "Open tasks (4)" at bounding box center [146, 134] width 93 height 34
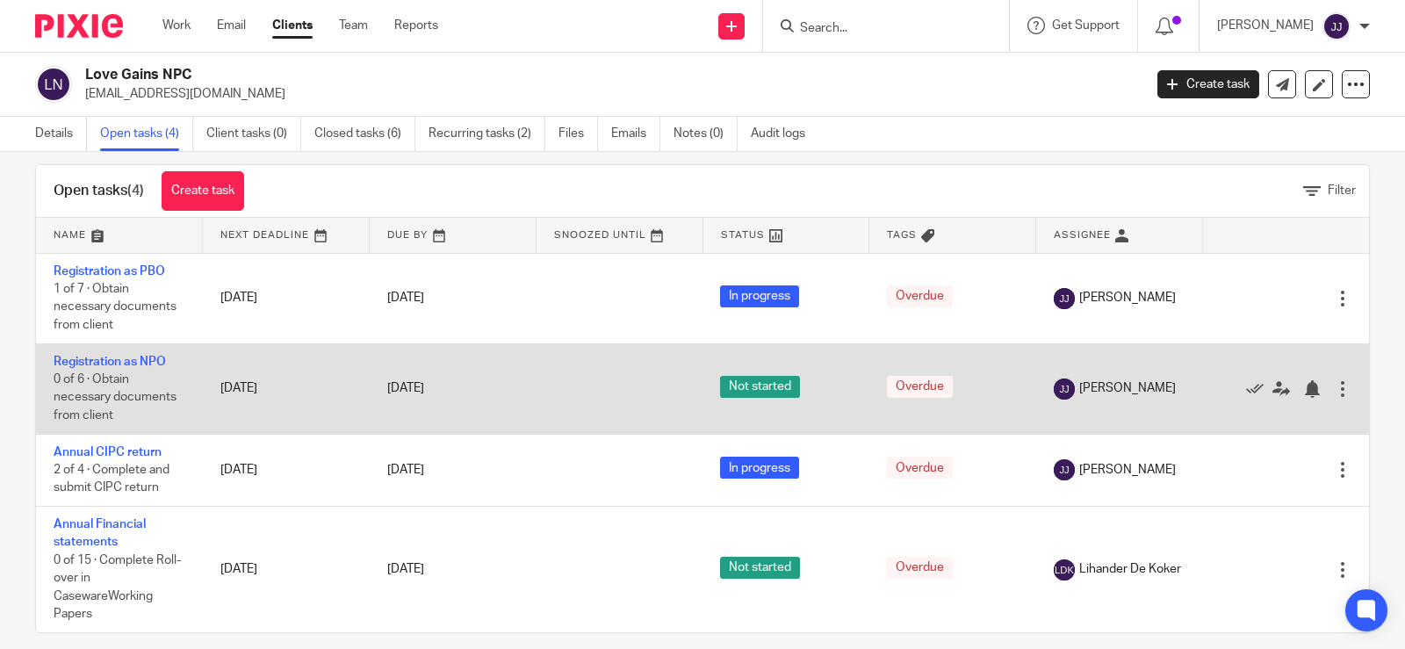
scroll to position [42, 0]
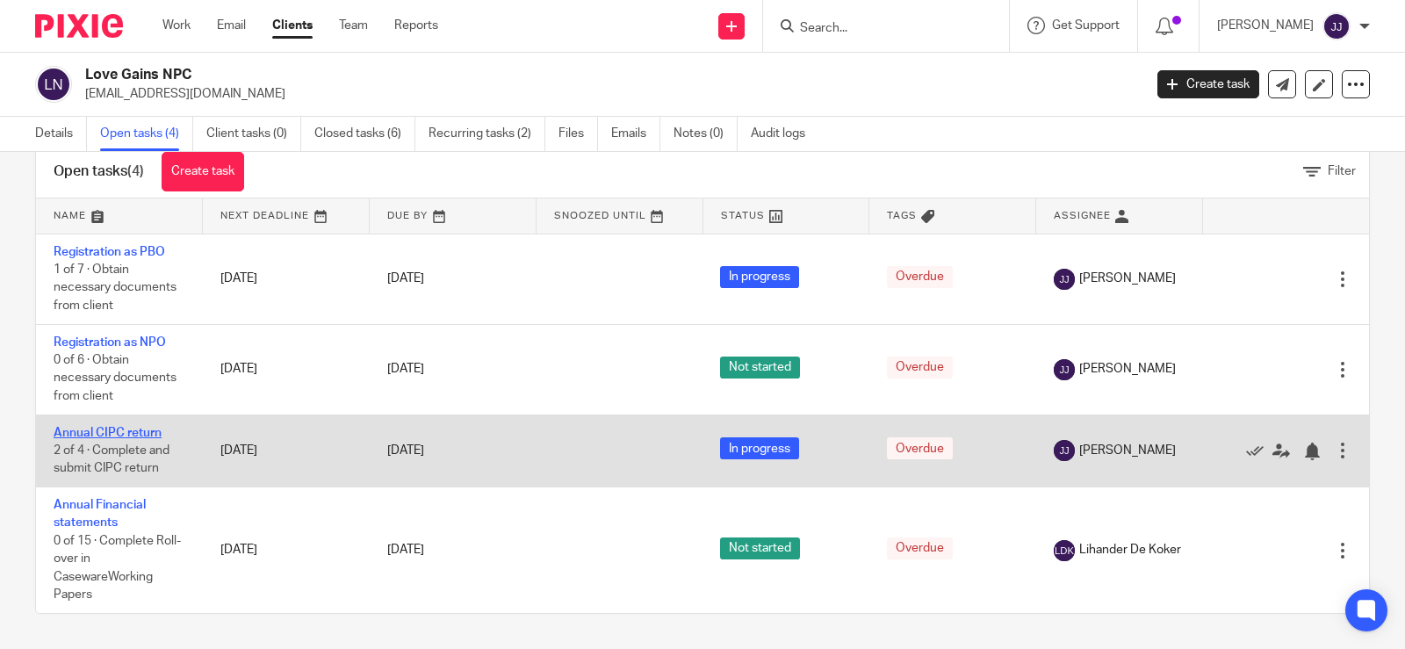
click at [142, 430] on link "Annual CIPC return" at bounding box center [108, 433] width 108 height 12
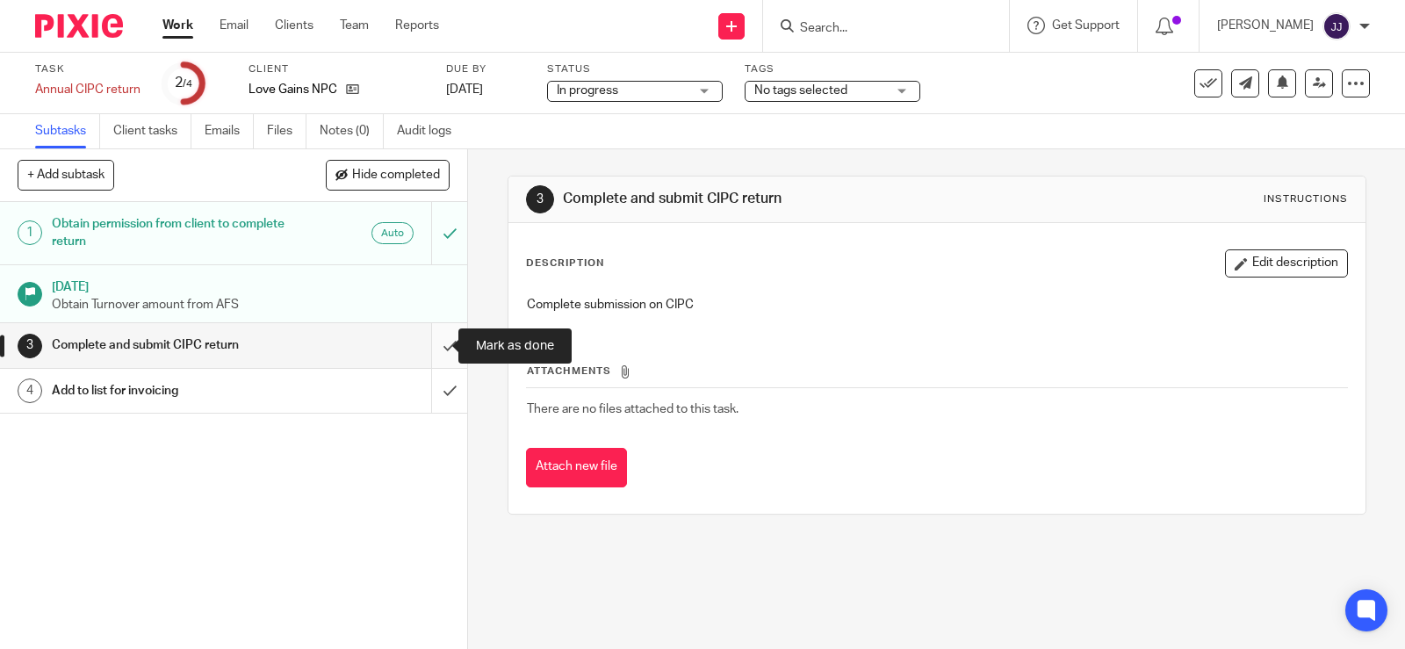
click at [435, 343] on input "submit" at bounding box center [233, 345] width 467 height 44
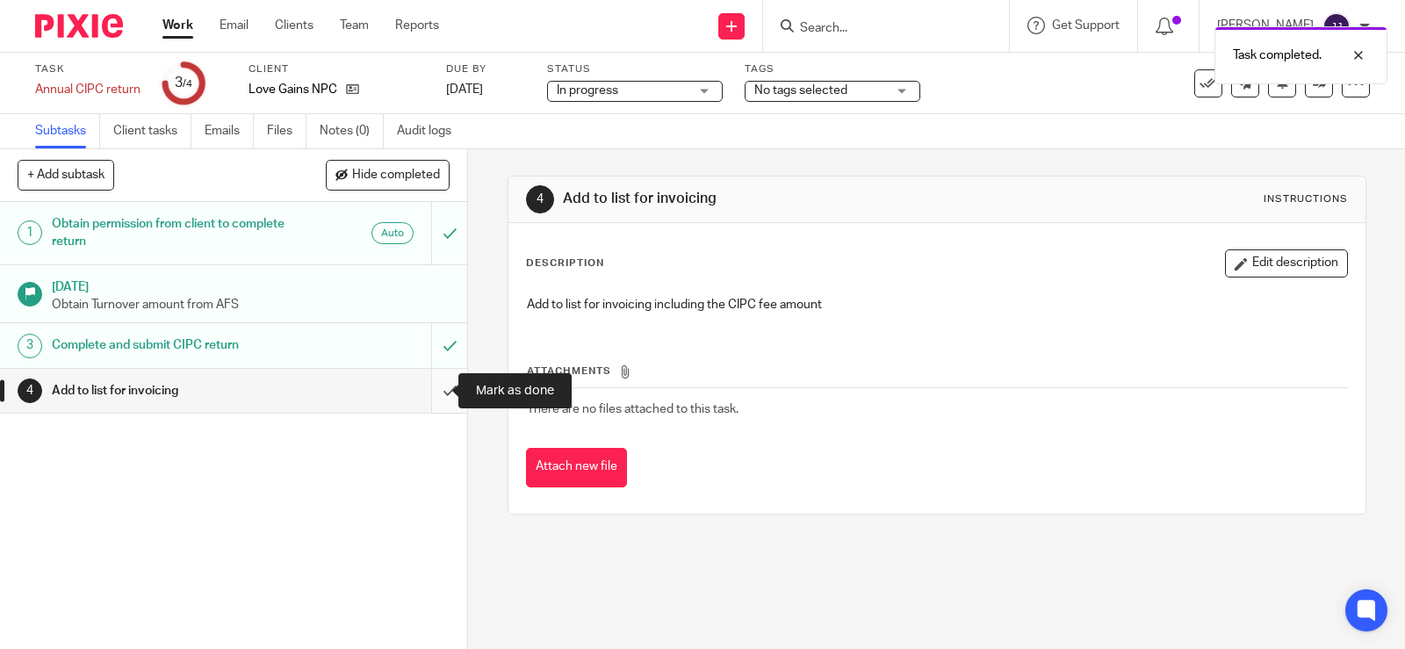
click at [432, 379] on input "submit" at bounding box center [233, 391] width 467 height 44
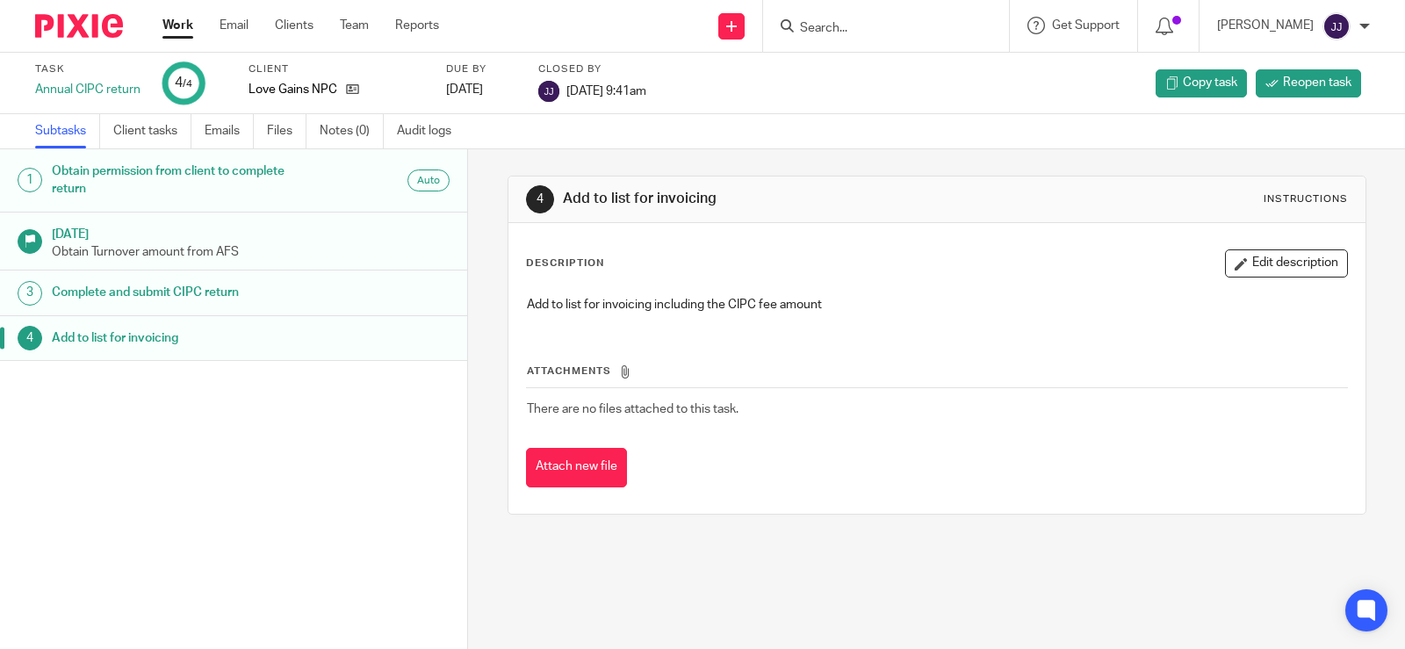
click at [803, 31] on input "Search" at bounding box center [877, 29] width 158 height 16
type input "a"
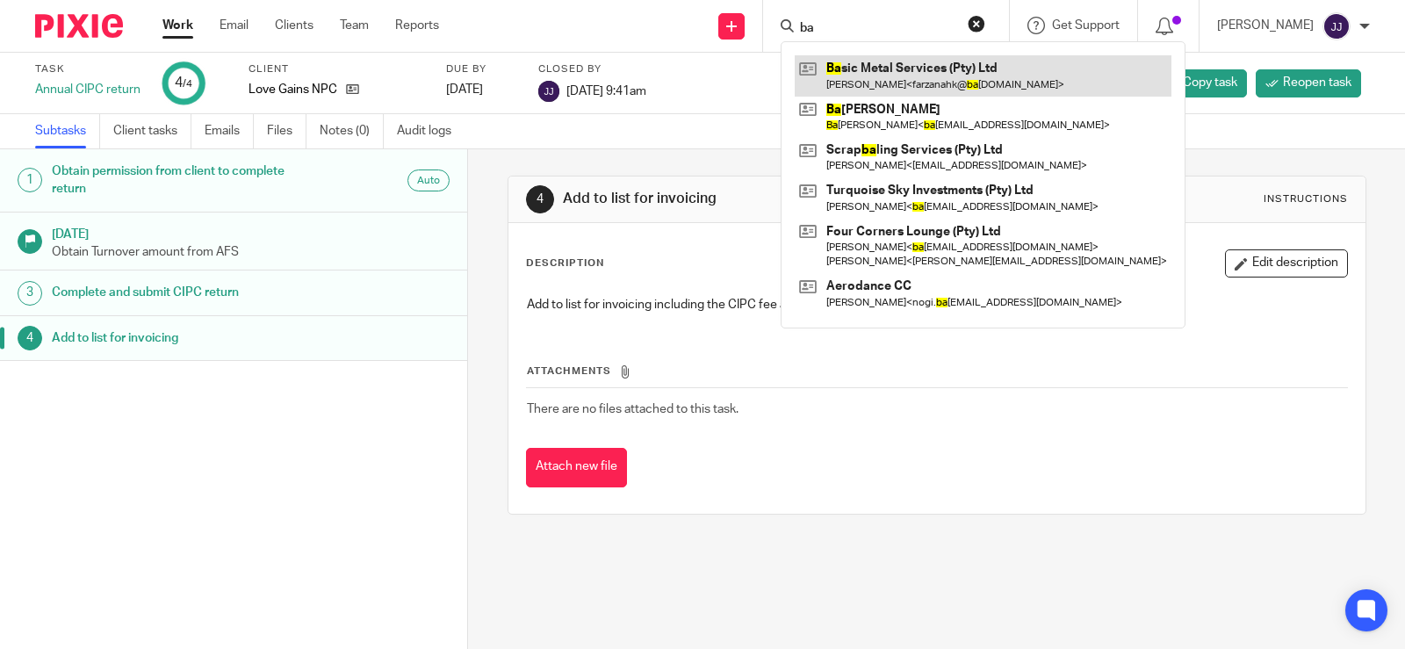
type input "ba"
click at [889, 65] on link at bounding box center [983, 75] width 377 height 40
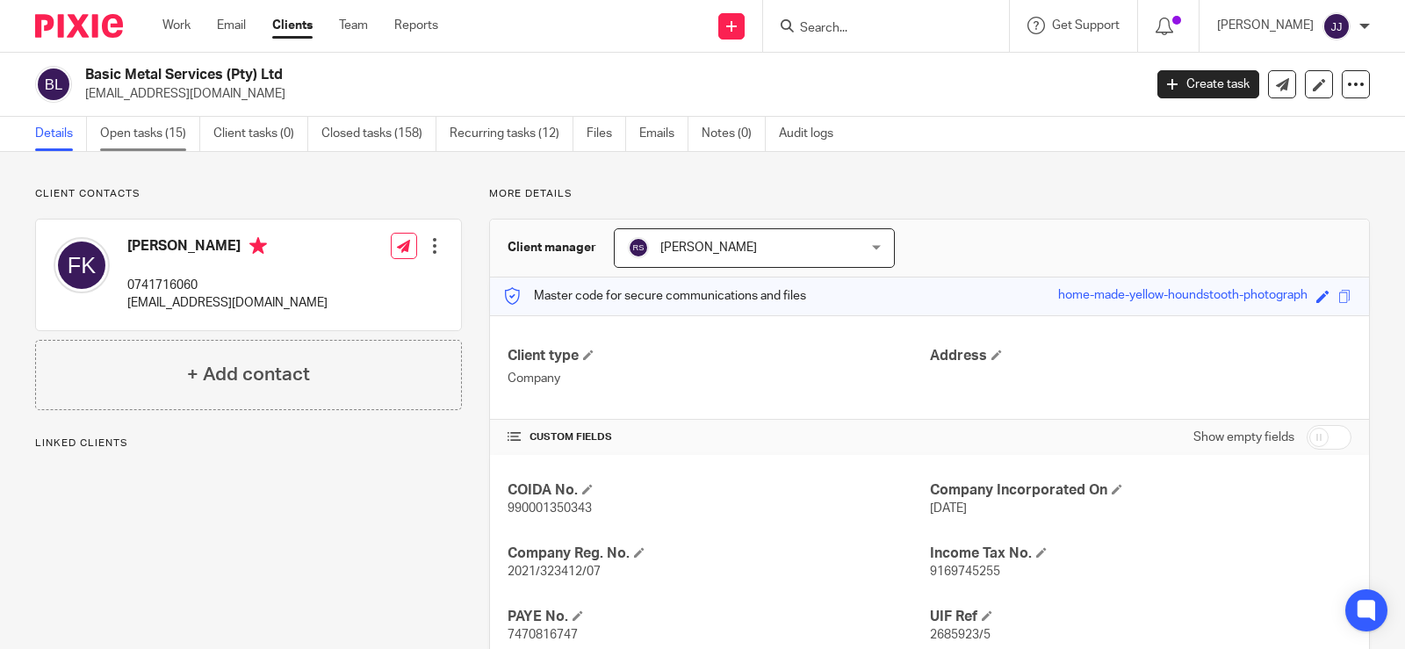
click at [133, 133] on link "Open tasks (15)" at bounding box center [150, 134] width 100 height 34
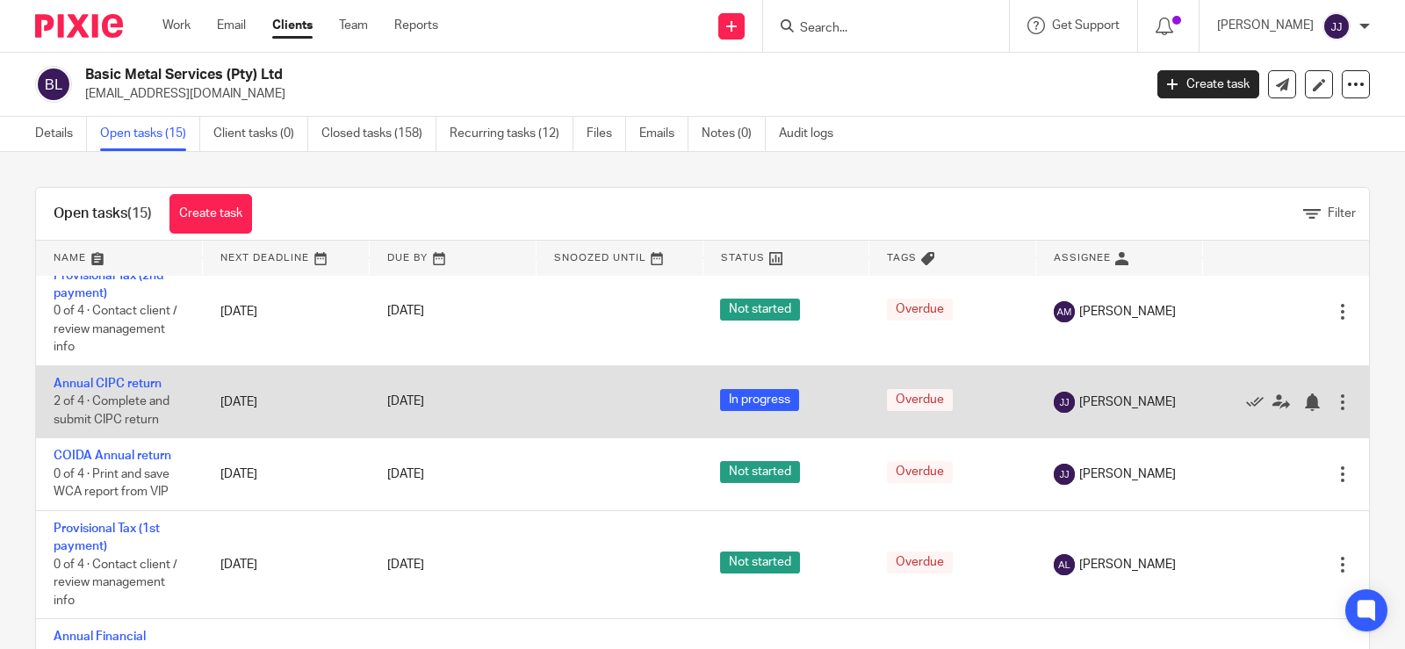
scroll to position [351, 0]
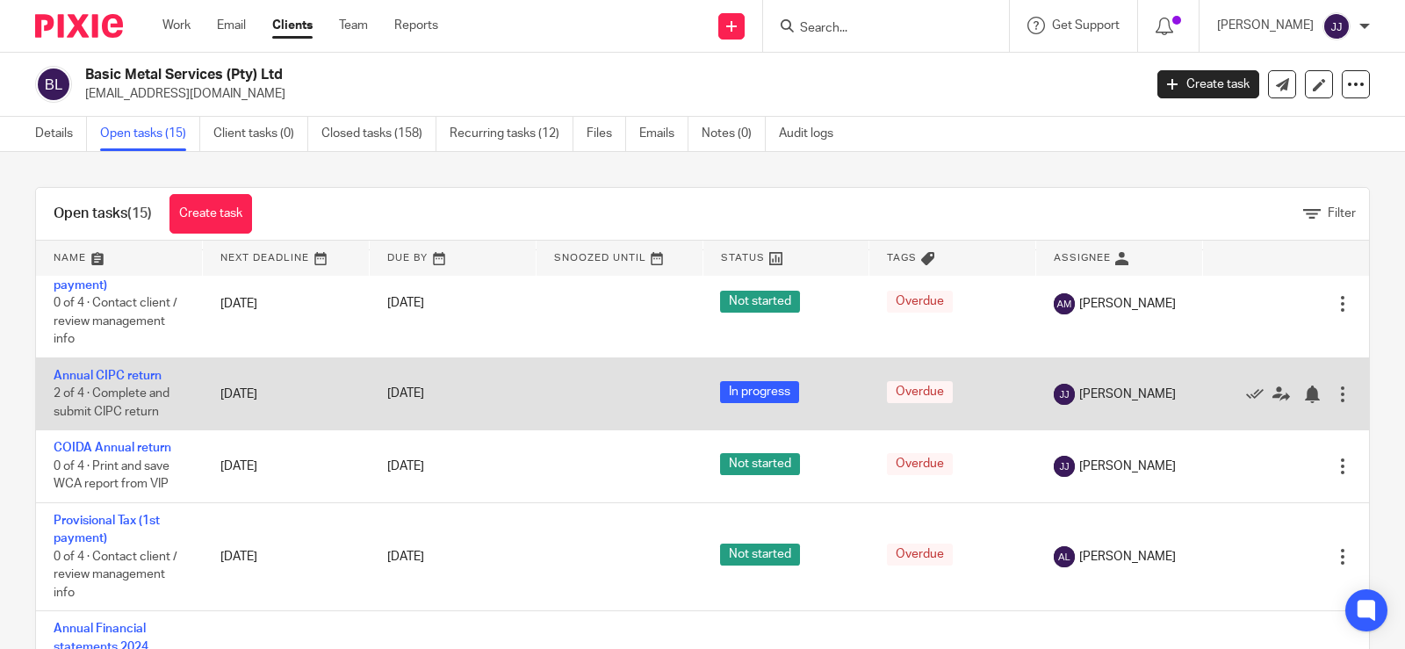
click at [133, 382] on td "Annual CIPC return 2 of 4 · Complete and submit CIPC return" at bounding box center [119, 393] width 167 height 72
click at [82, 370] on link "Annual CIPC return" at bounding box center [108, 376] width 108 height 12
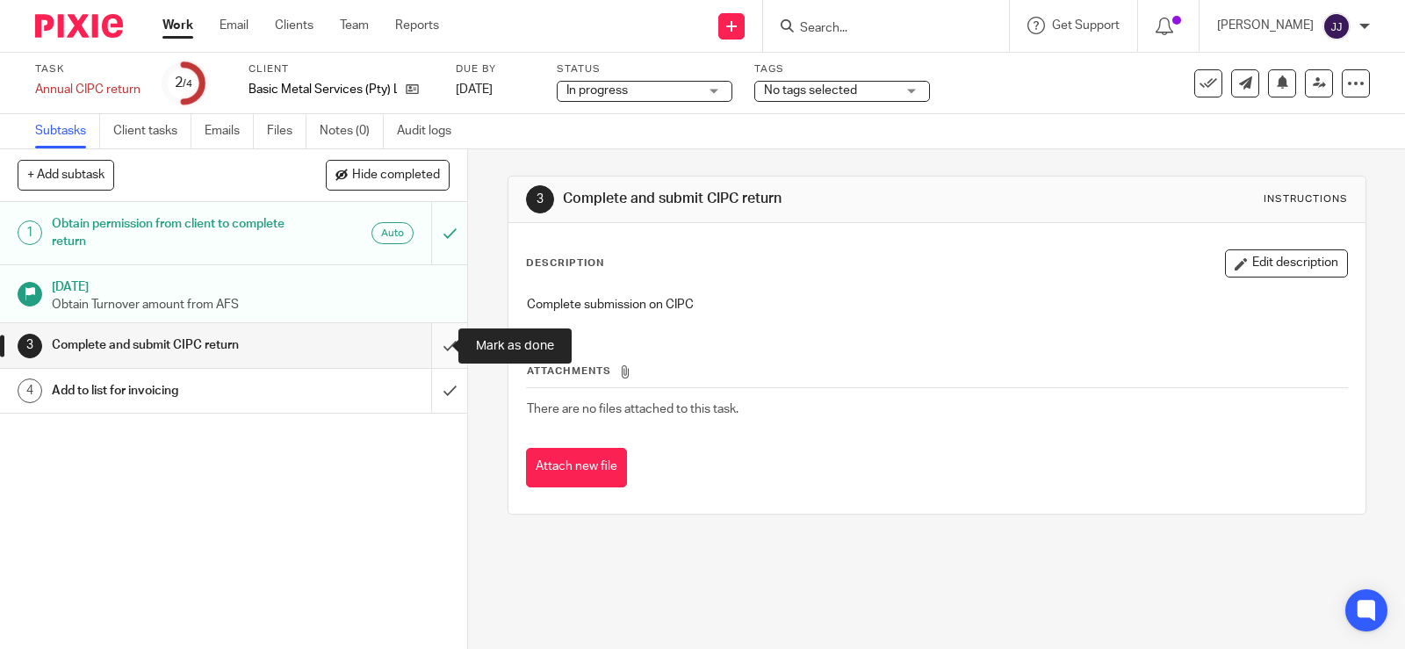
click at [427, 347] on input "submit" at bounding box center [233, 345] width 467 height 44
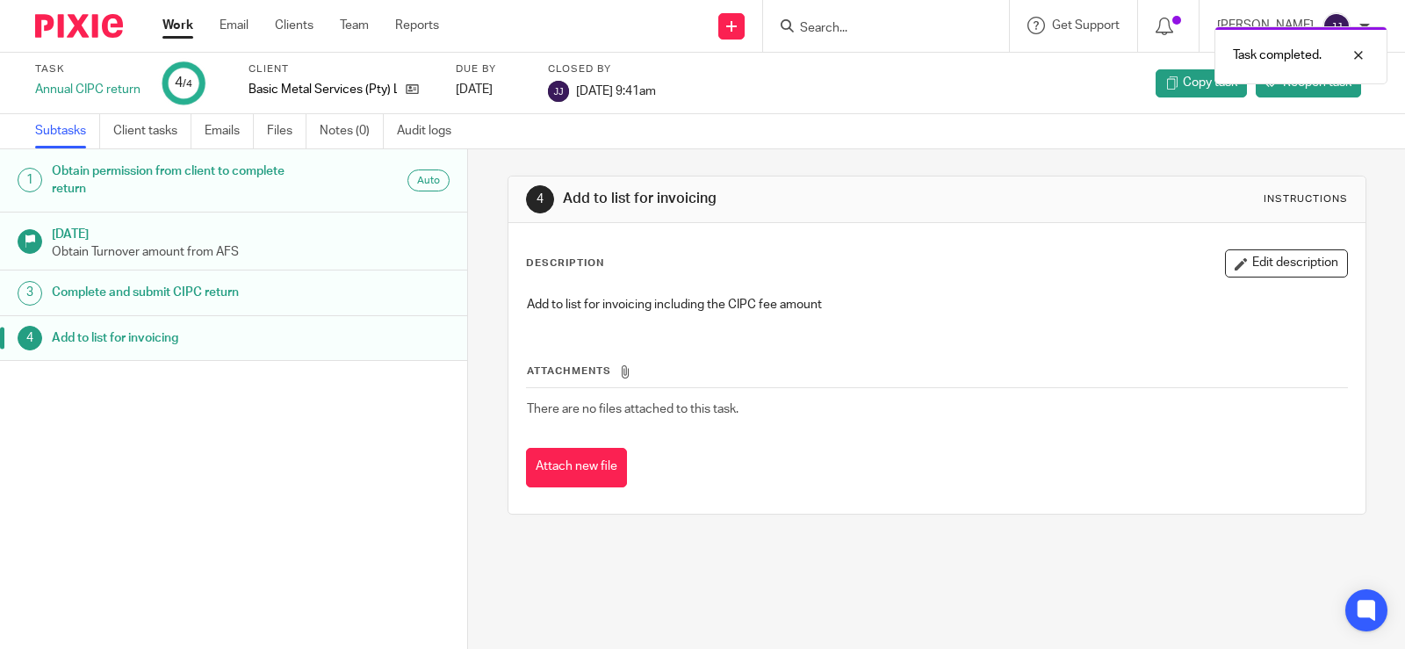
click at [835, 27] on div "Task completed." at bounding box center [1044, 51] width 685 height 67
click at [851, 26] on div "Task completed." at bounding box center [1044, 51] width 685 height 67
click at [863, 36] on input "Search" at bounding box center [877, 29] width 158 height 16
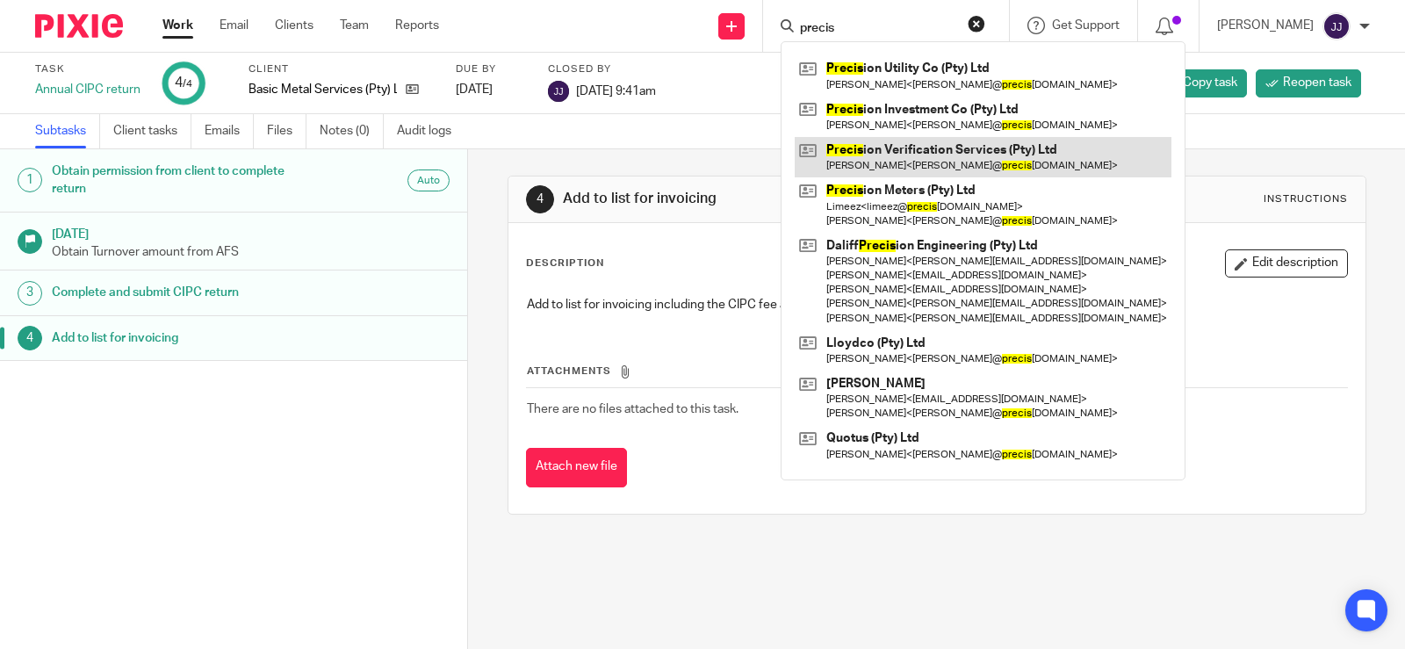
type input "precis"
click at [880, 149] on link at bounding box center [983, 157] width 377 height 40
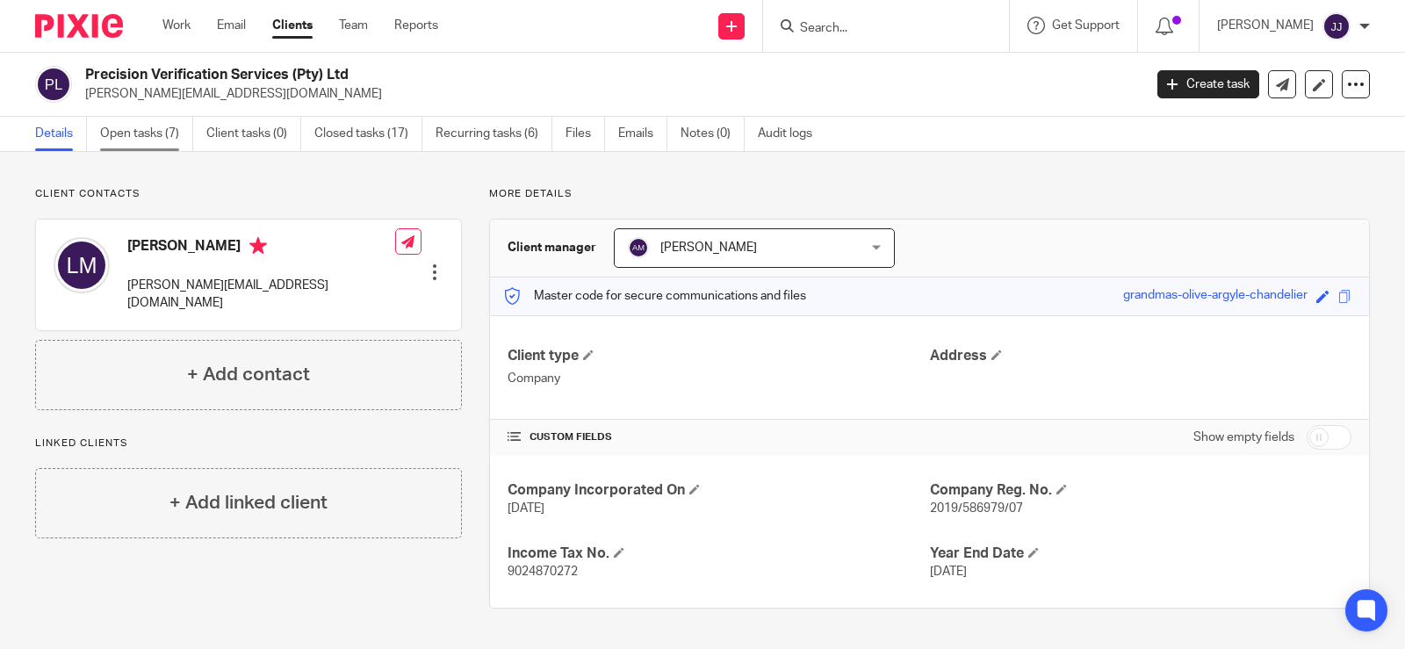
click at [148, 141] on link "Open tasks (7)" at bounding box center [146, 134] width 93 height 34
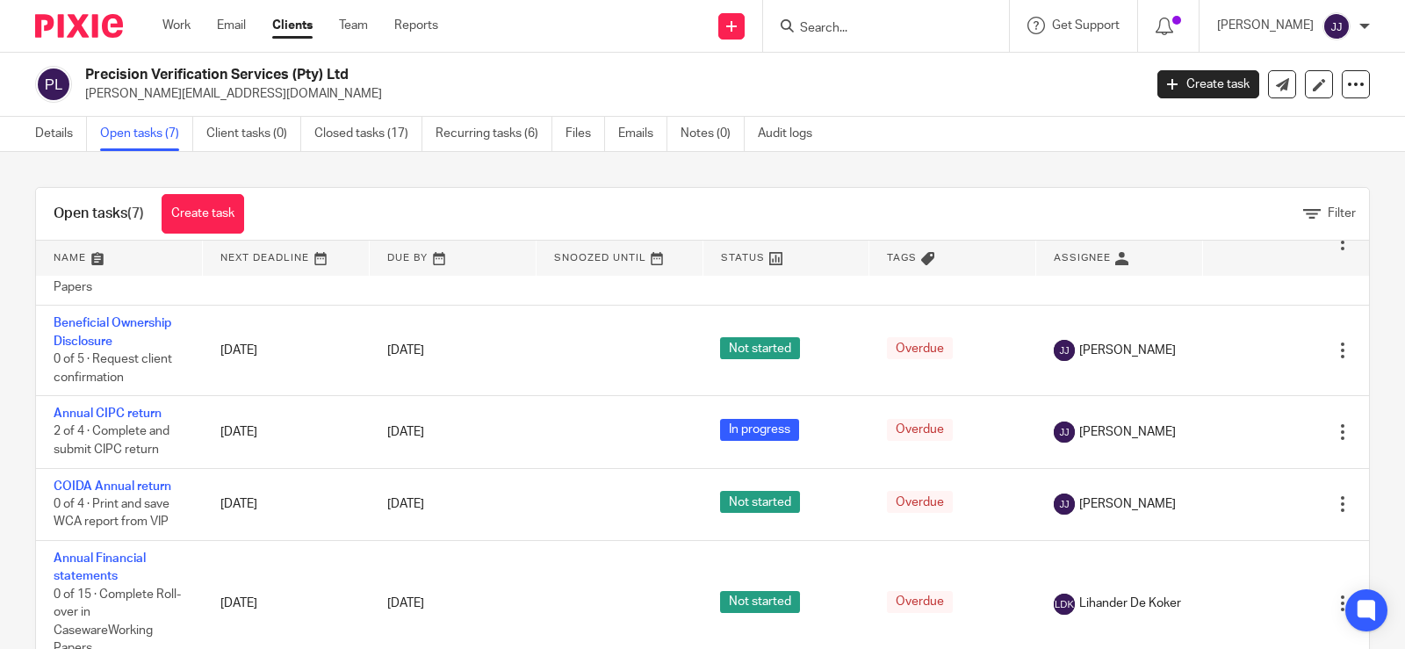
scroll to position [351, 0]
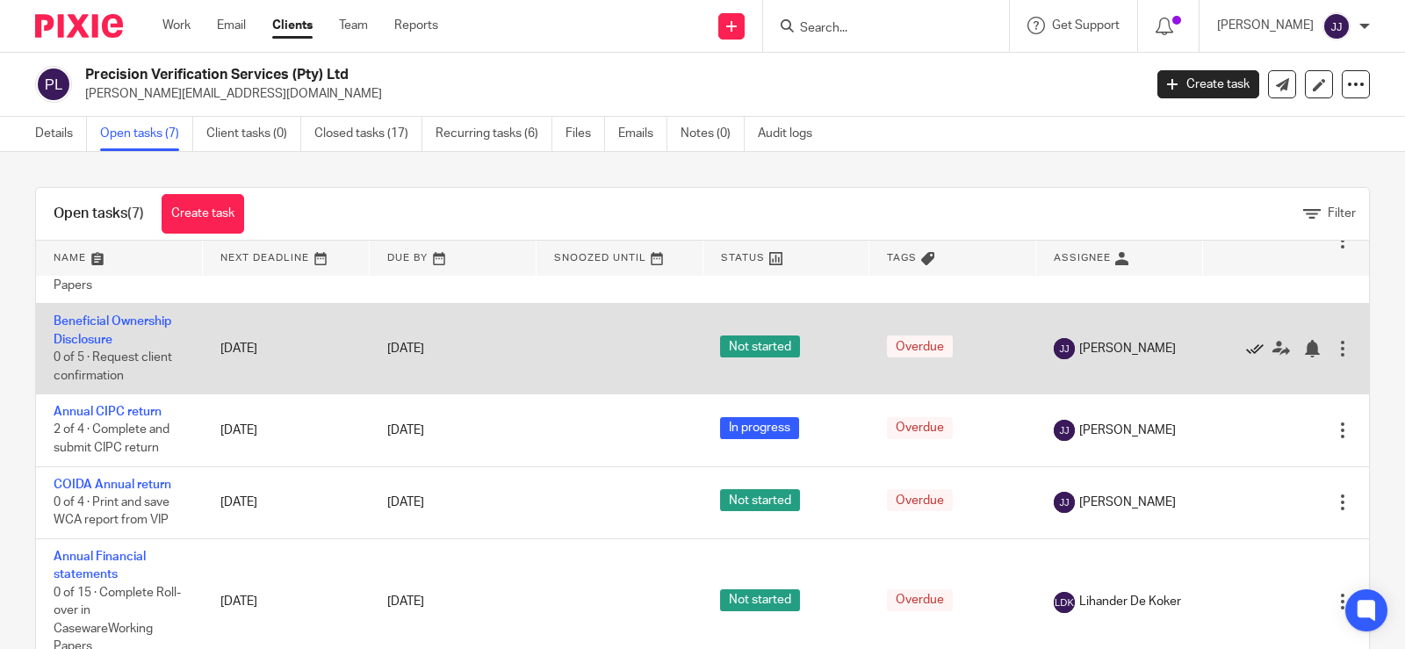
click at [1246, 349] on icon at bounding box center [1255, 349] width 18 height 18
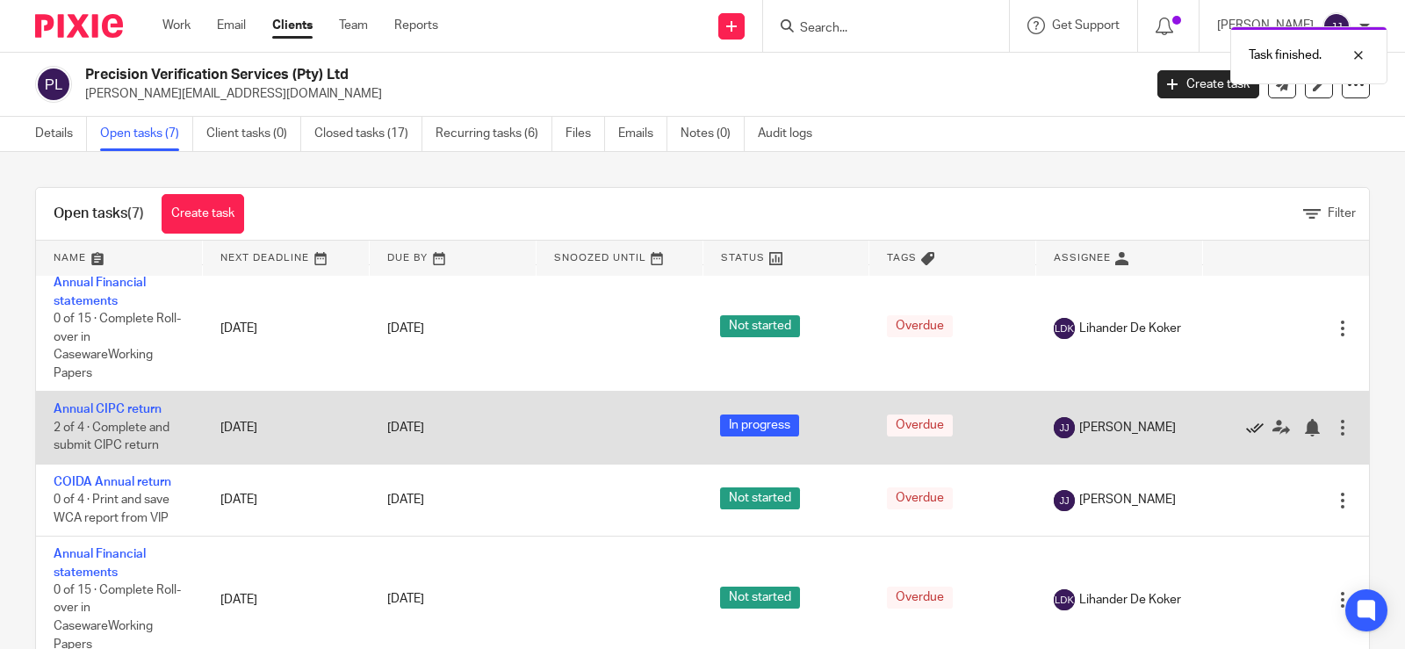
click at [1246, 419] on icon at bounding box center [1255, 428] width 18 height 18
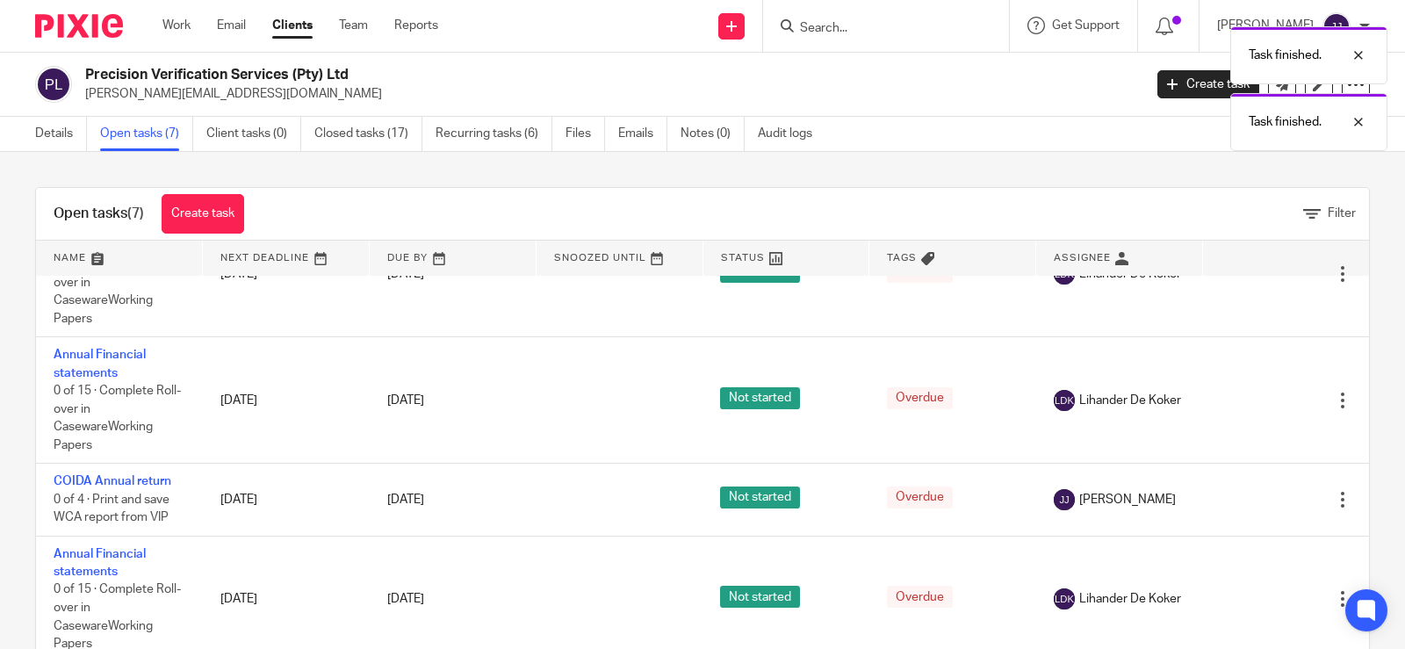
scroll to position [191, 0]
click at [824, 31] on input "Search" at bounding box center [877, 29] width 158 height 16
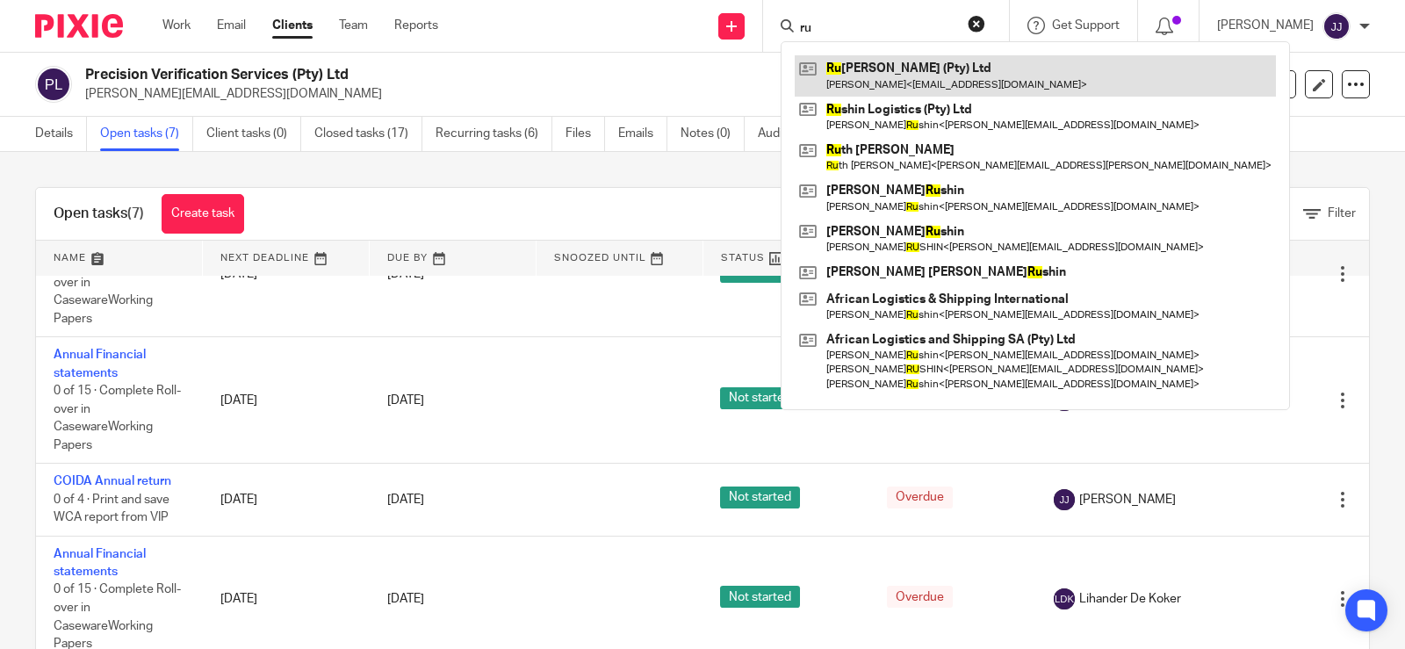
type input "ru"
click at [918, 91] on link at bounding box center [1035, 75] width 481 height 40
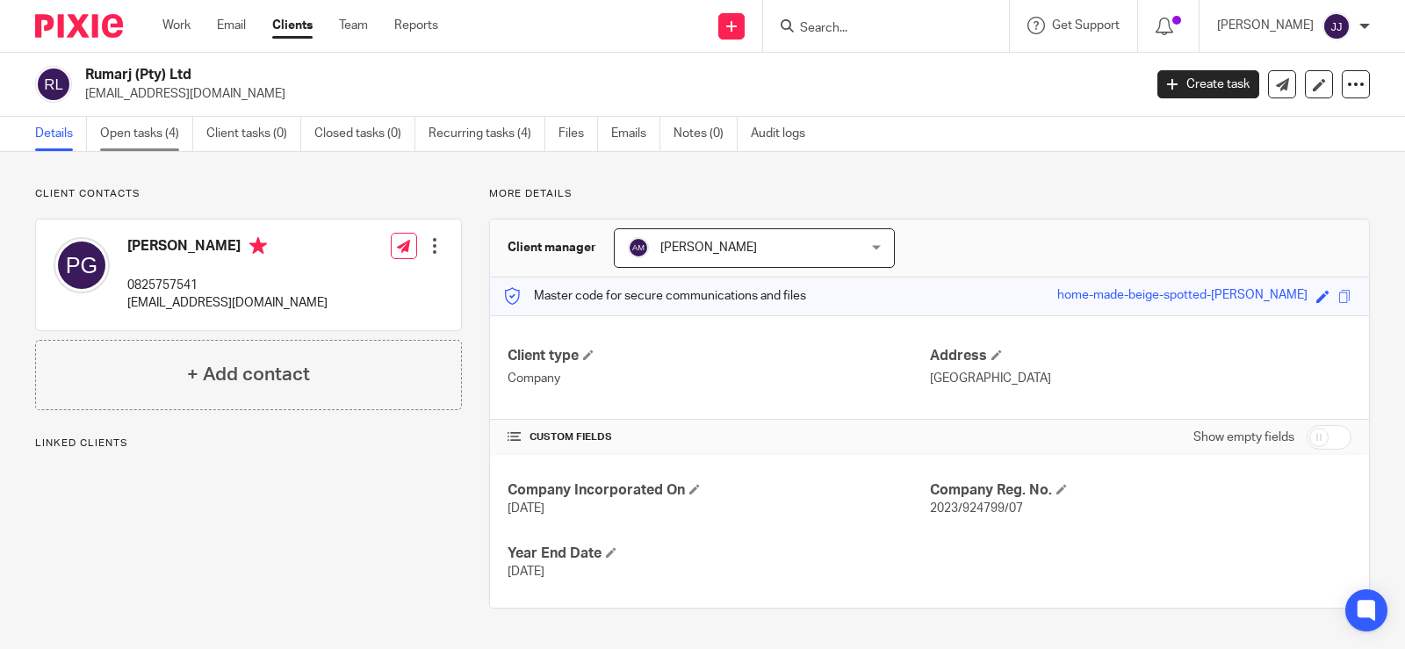
click at [164, 147] on link "Open tasks (4)" at bounding box center [146, 134] width 93 height 34
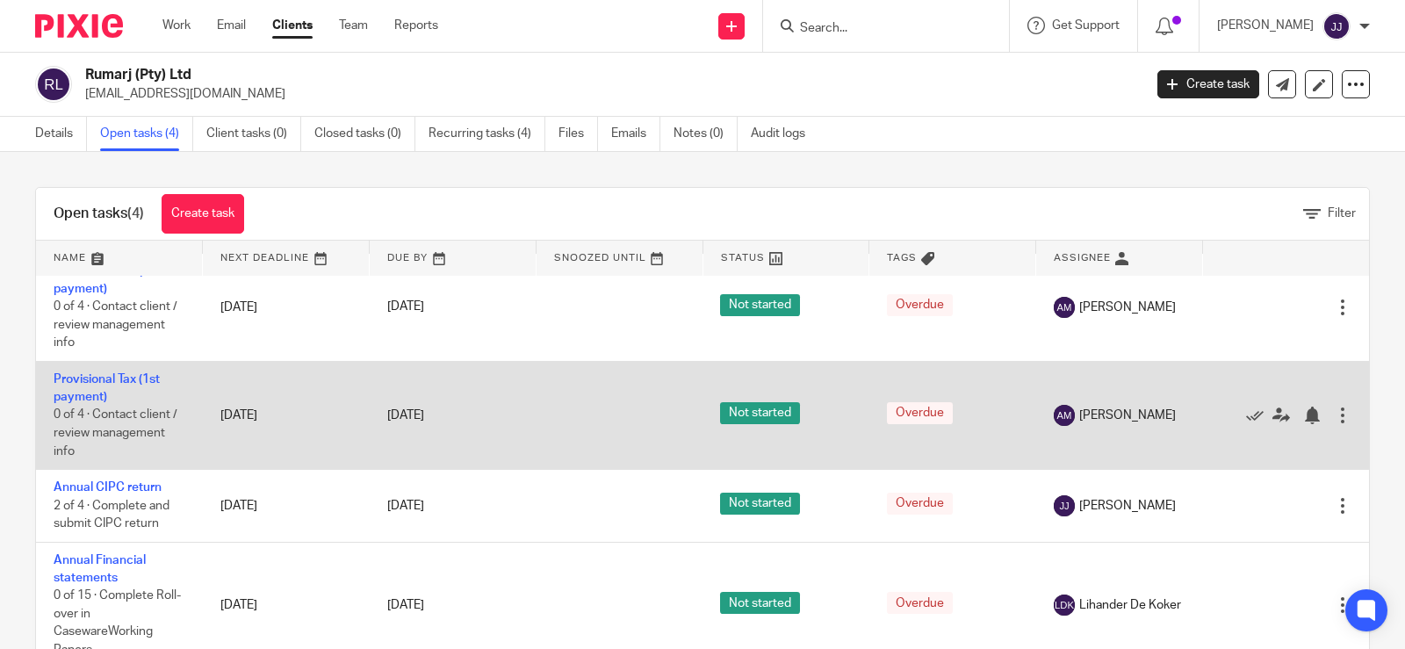
scroll to position [29, 0]
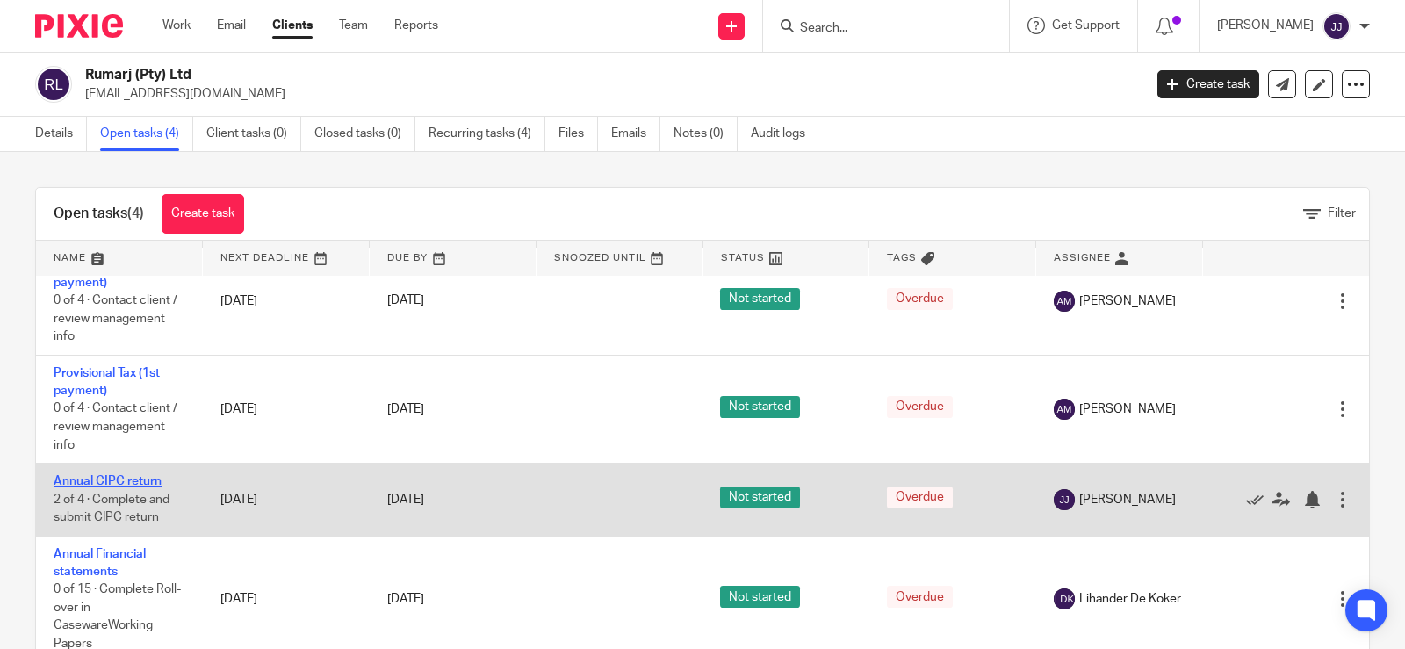
click at [127, 480] on link "Annual CIPC return" at bounding box center [108, 481] width 108 height 12
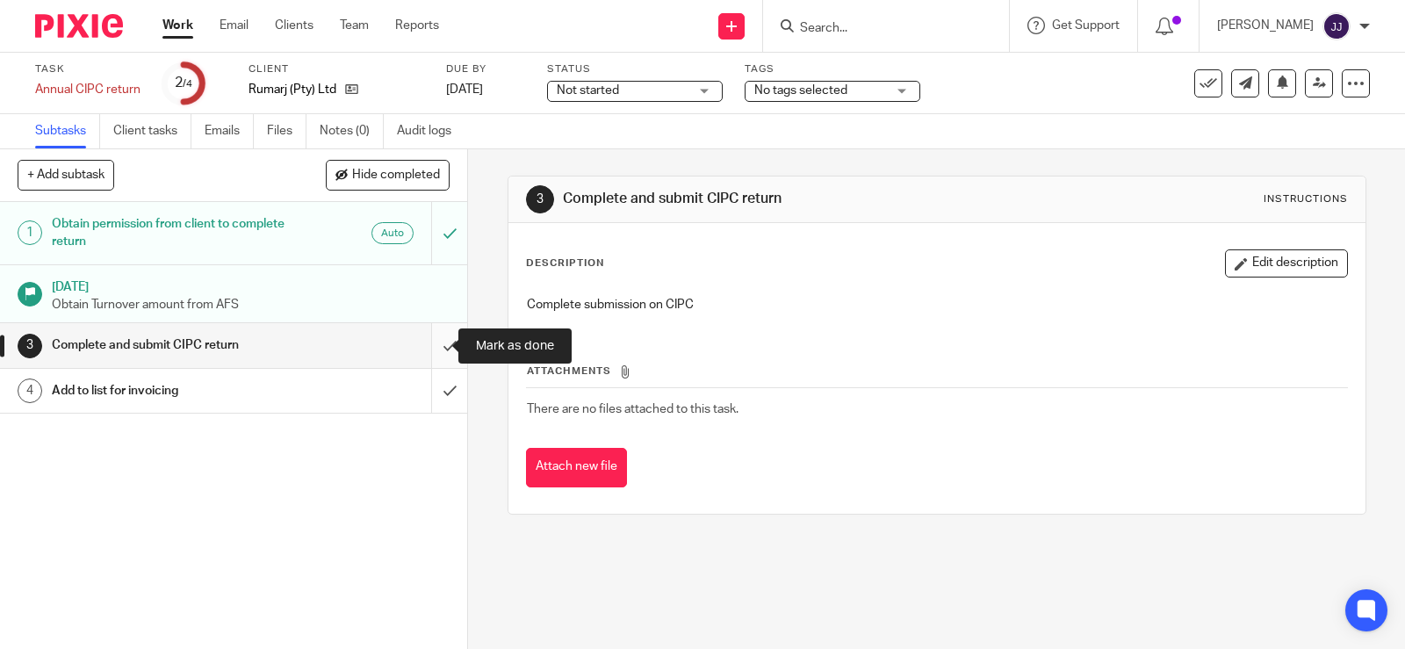
click at [426, 347] on input "submit" at bounding box center [233, 345] width 467 height 44
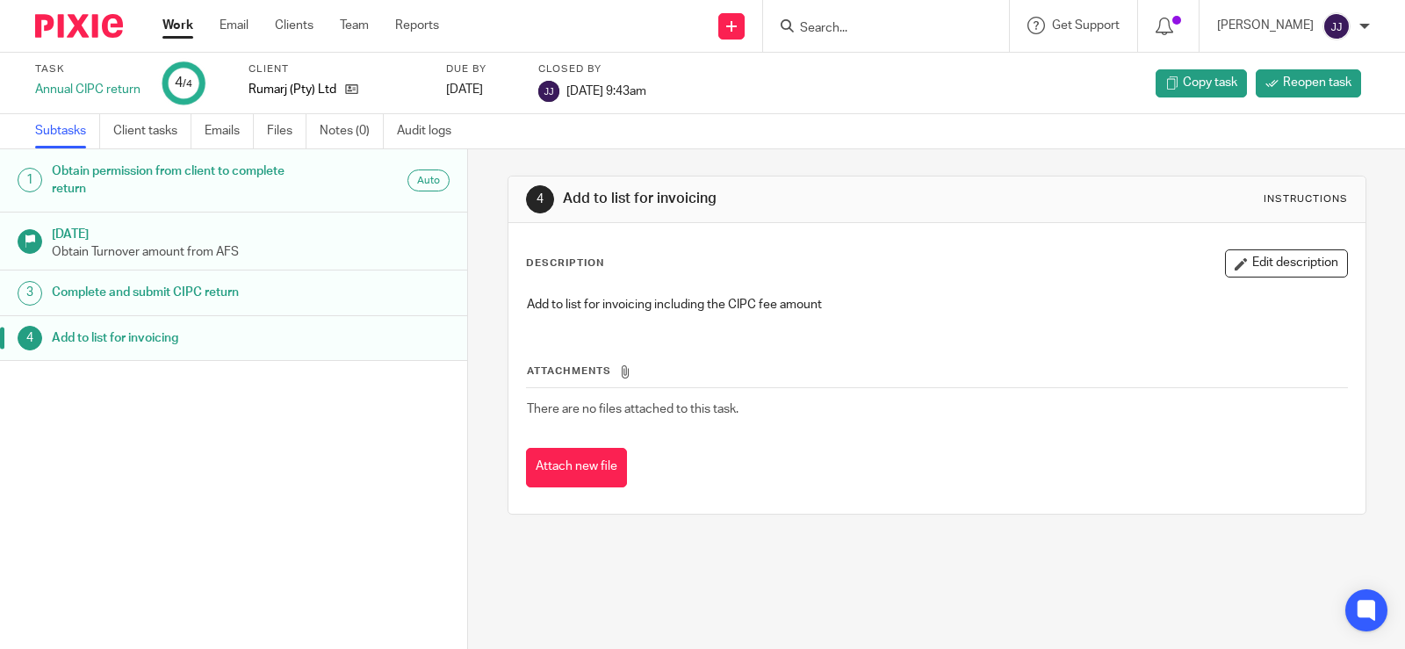
click at [889, 35] on input "Search" at bounding box center [877, 29] width 158 height 16
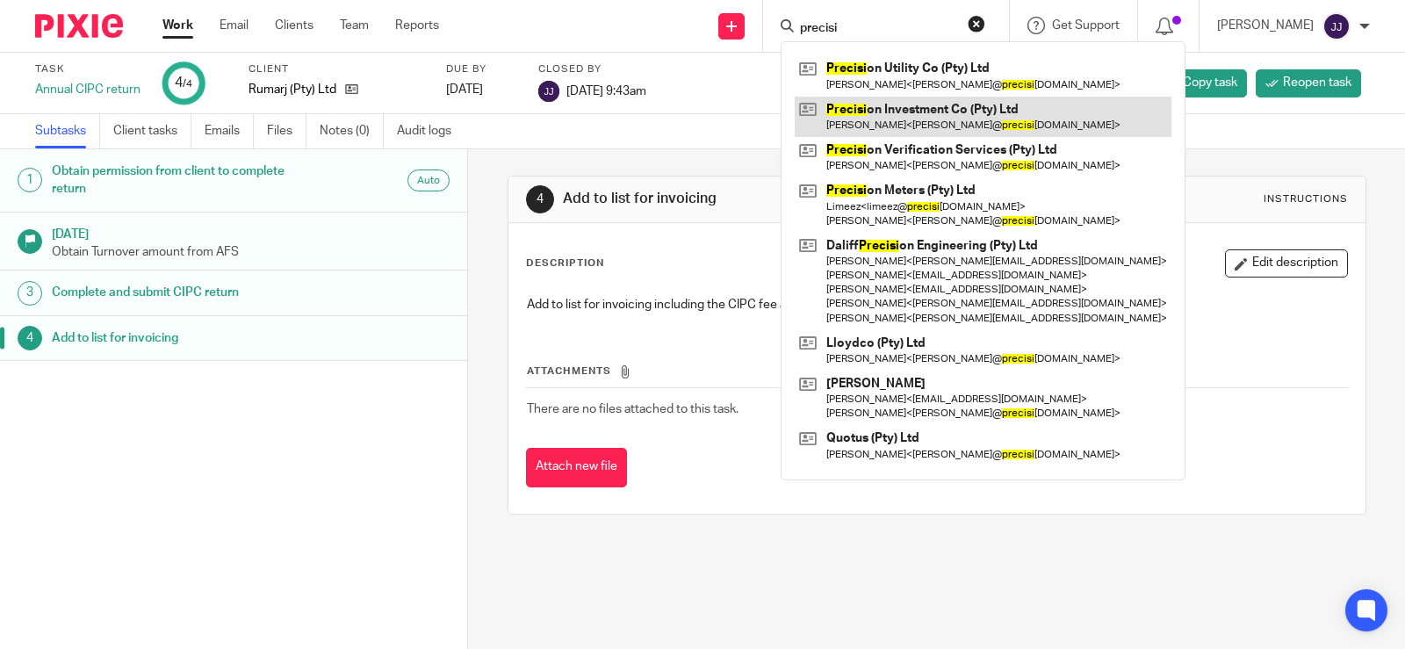
type input "precisi"
click at [918, 124] on link at bounding box center [983, 117] width 377 height 40
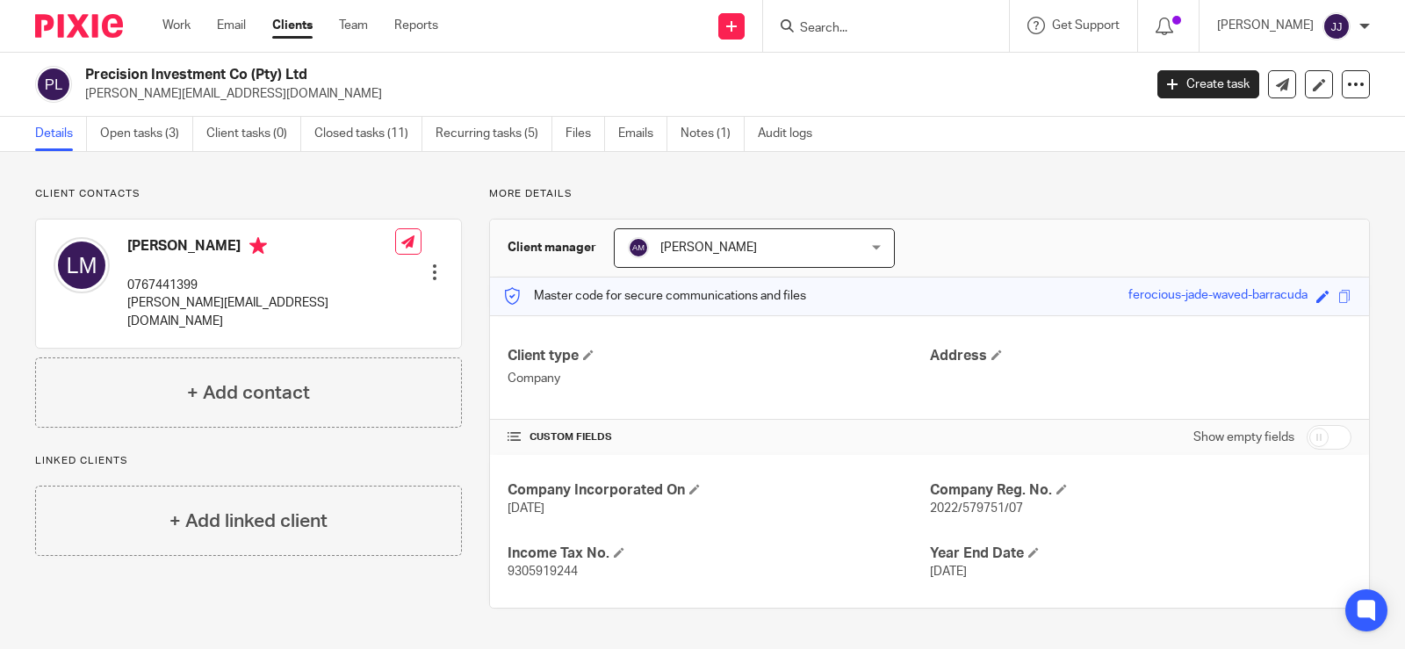
click at [972, 507] on span "2022/579751/07" at bounding box center [976, 508] width 93 height 12
copy span "579751"
click at [845, 28] on input "Search" at bounding box center [877, 29] width 158 height 16
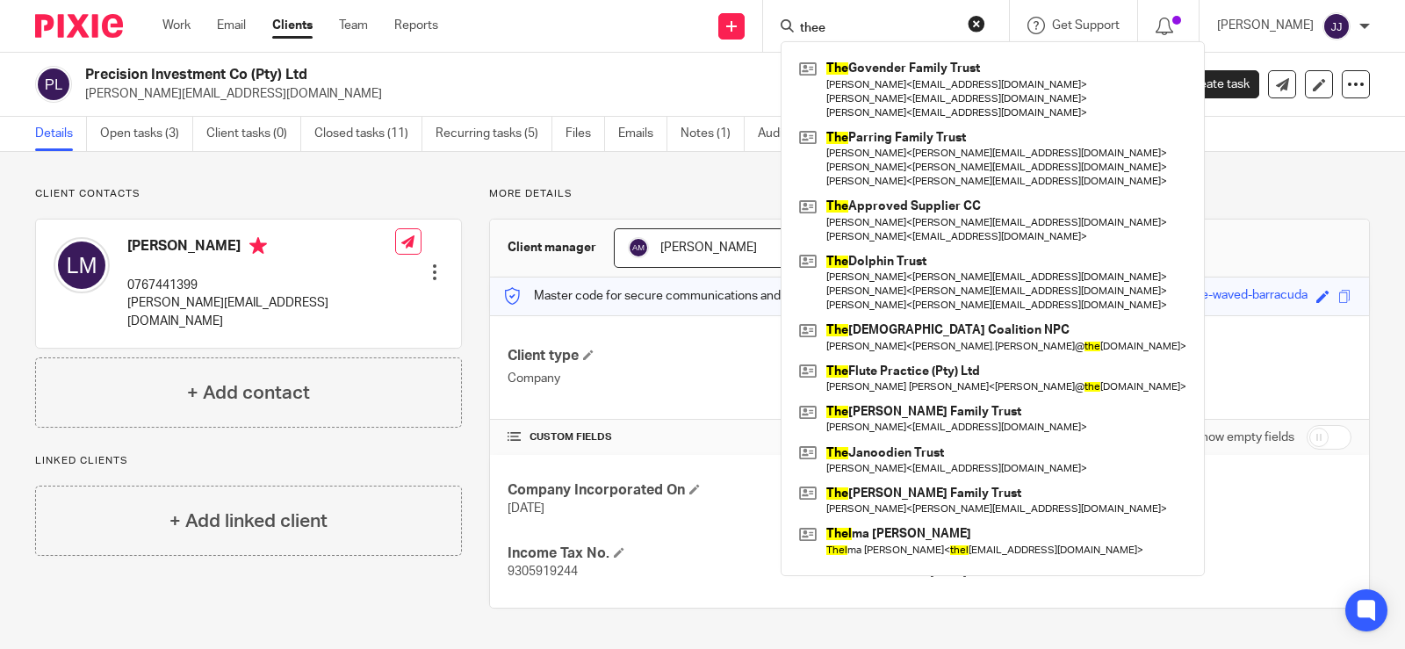
type input "thee"
drag, startPoint x: 885, startPoint y: 34, endPoint x: 744, endPoint y: 7, distance: 144.0
click at [744, 7] on div "Send new email Create task Add client thee The Govender Family Trust [PERSON_NA…" at bounding box center [934, 26] width 940 height 52
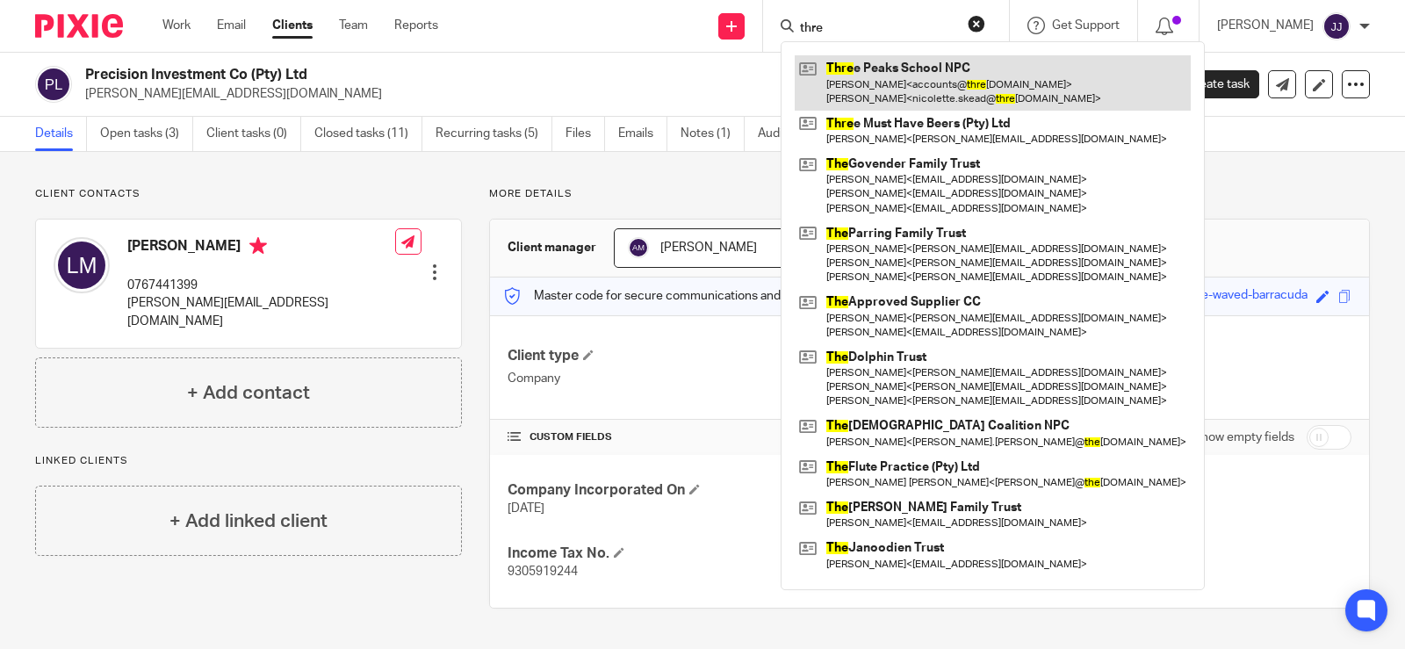
type input "thre"
click at [947, 98] on link at bounding box center [993, 82] width 396 height 54
